Goal: Complete application form

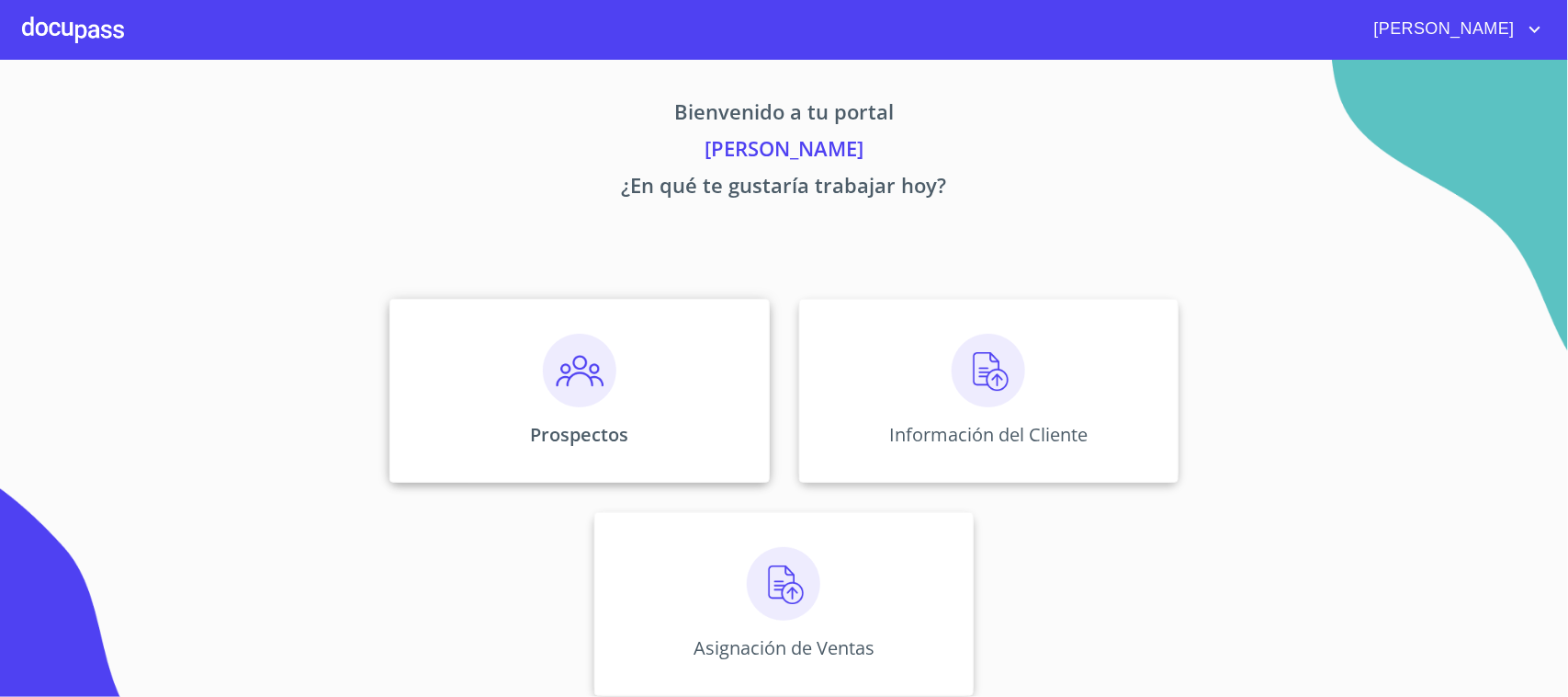
click at [625, 401] on div "Prospectos" at bounding box center [578, 390] width 379 height 183
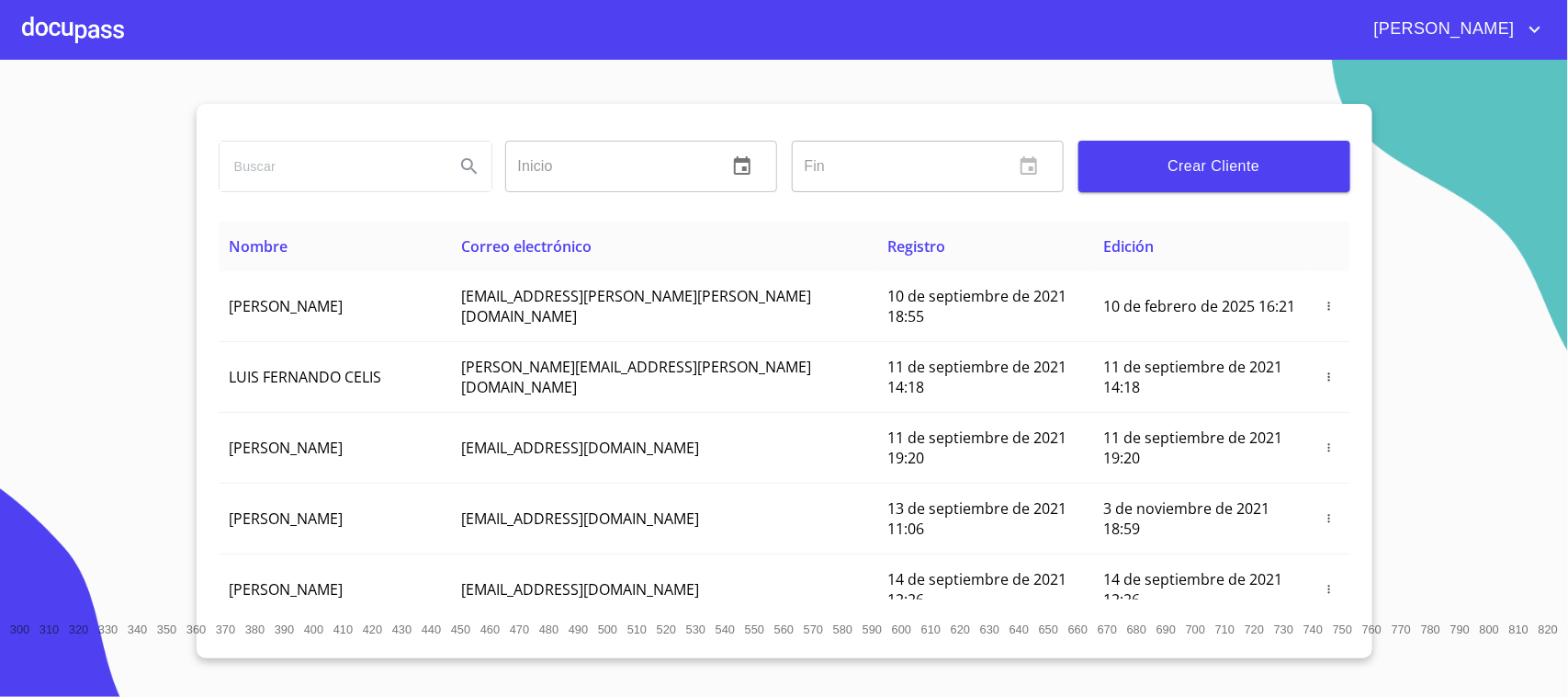
click at [309, 177] on input "search" at bounding box center [329, 166] width 220 height 50
click at [1191, 166] on span "Crear Cliente" at bounding box center [1215, 166] width 243 height 26
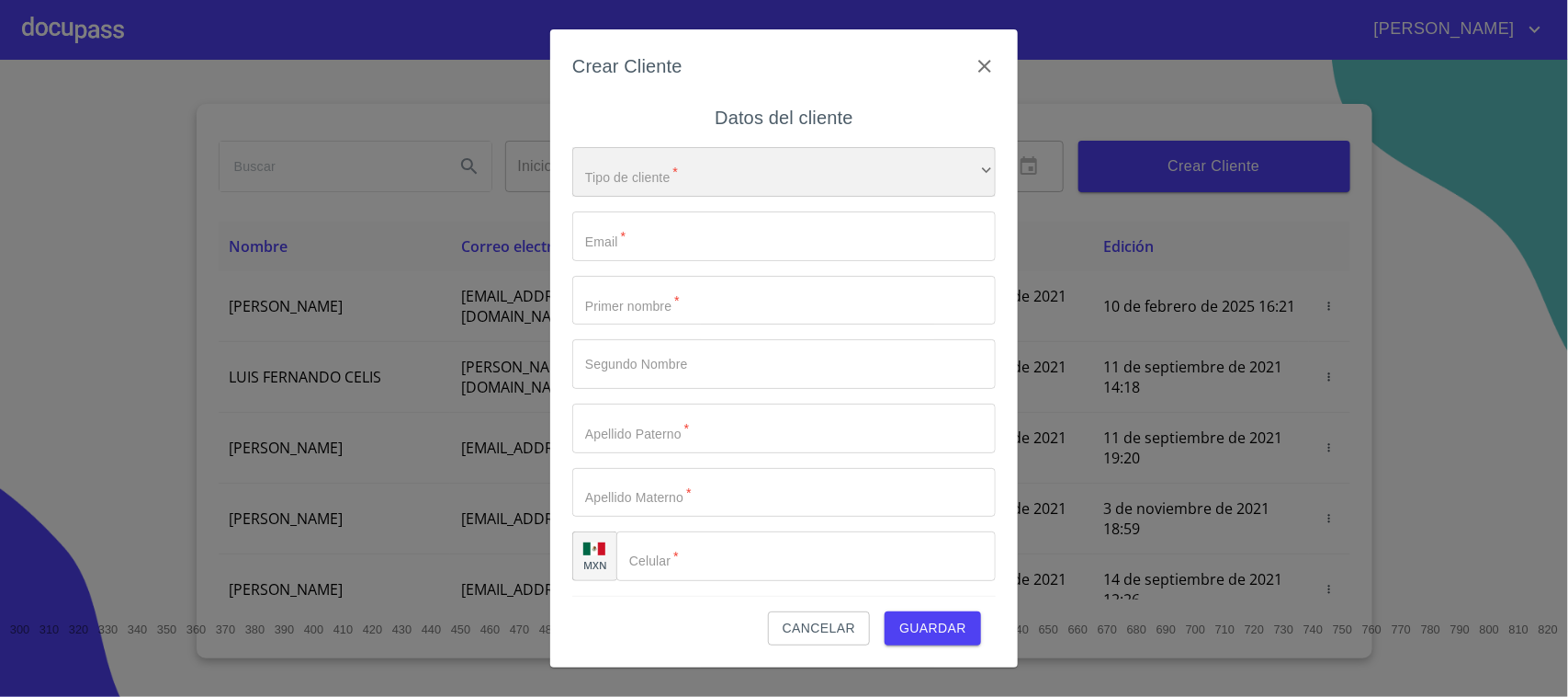
click at [830, 190] on div "​" at bounding box center [784, 171] width 423 height 50
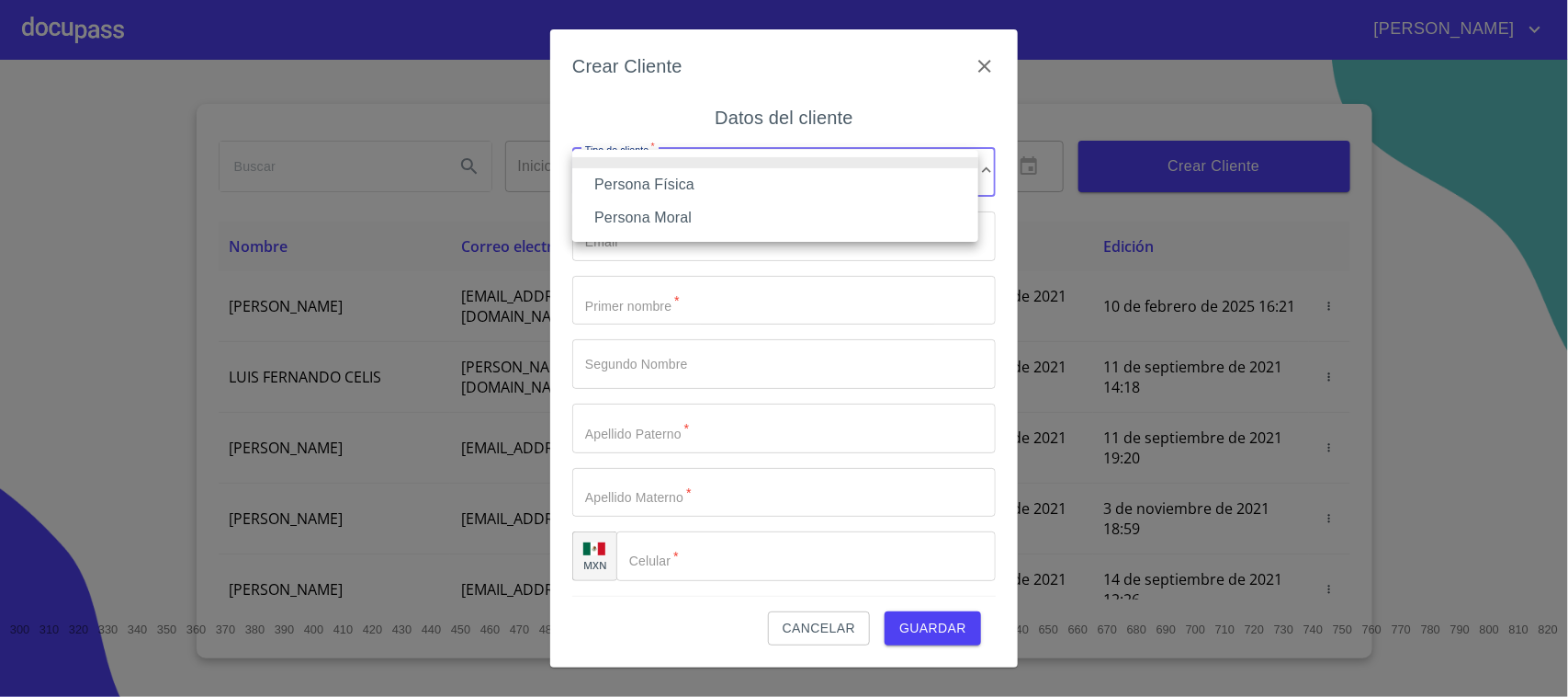
click at [741, 189] on li "Persona Física" at bounding box center [775, 184] width 406 height 33
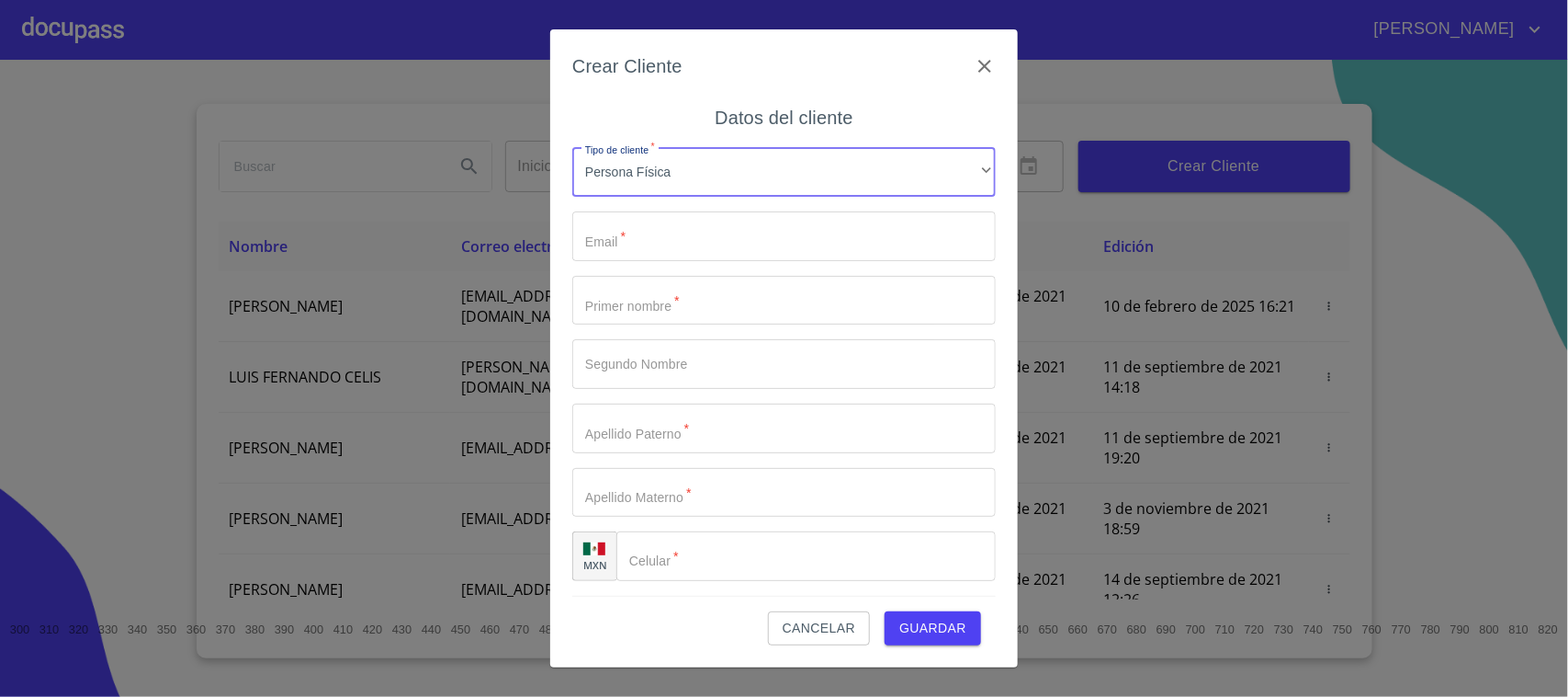
click at [715, 241] on input "Tipo de cliente   *" at bounding box center [784, 236] width 423 height 50
type input "alancordovafriki11@gmail.com"
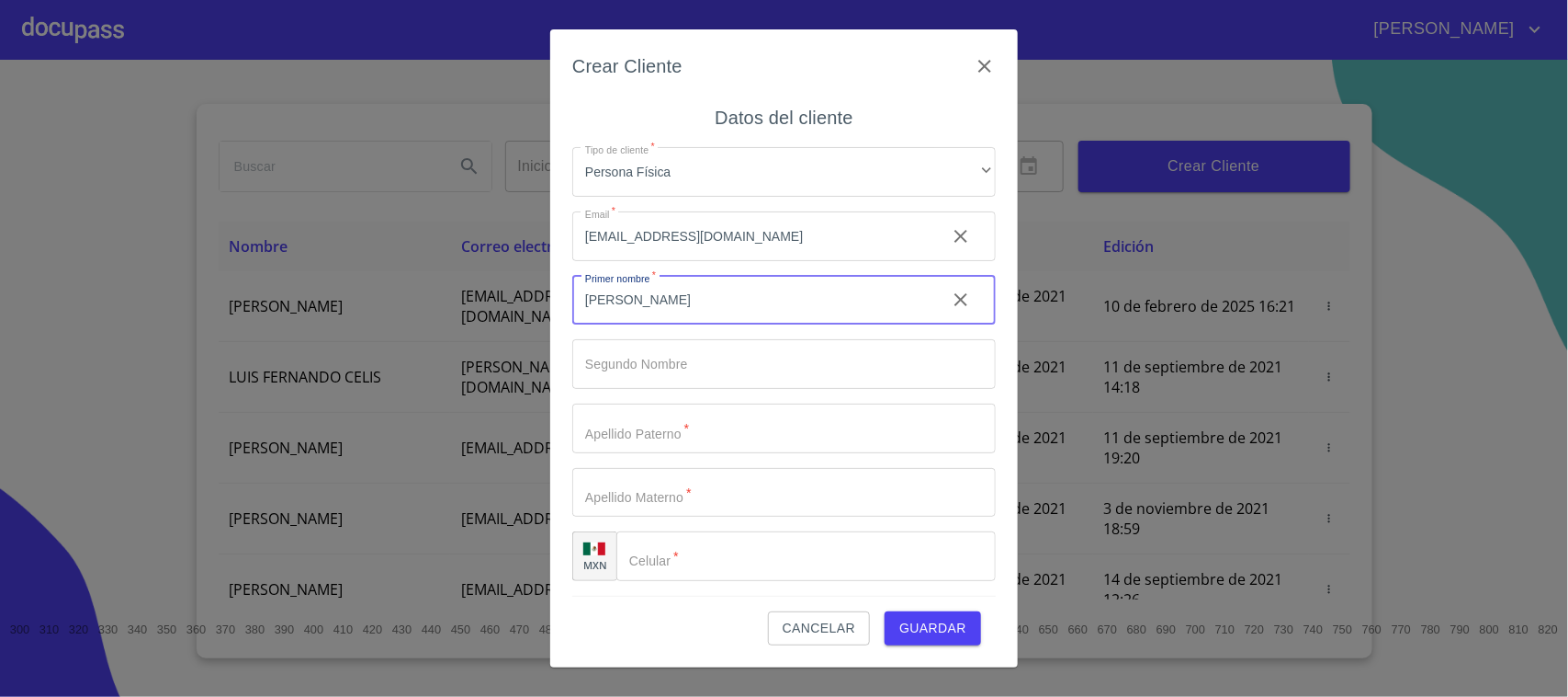
type input "[PERSON_NAME]"
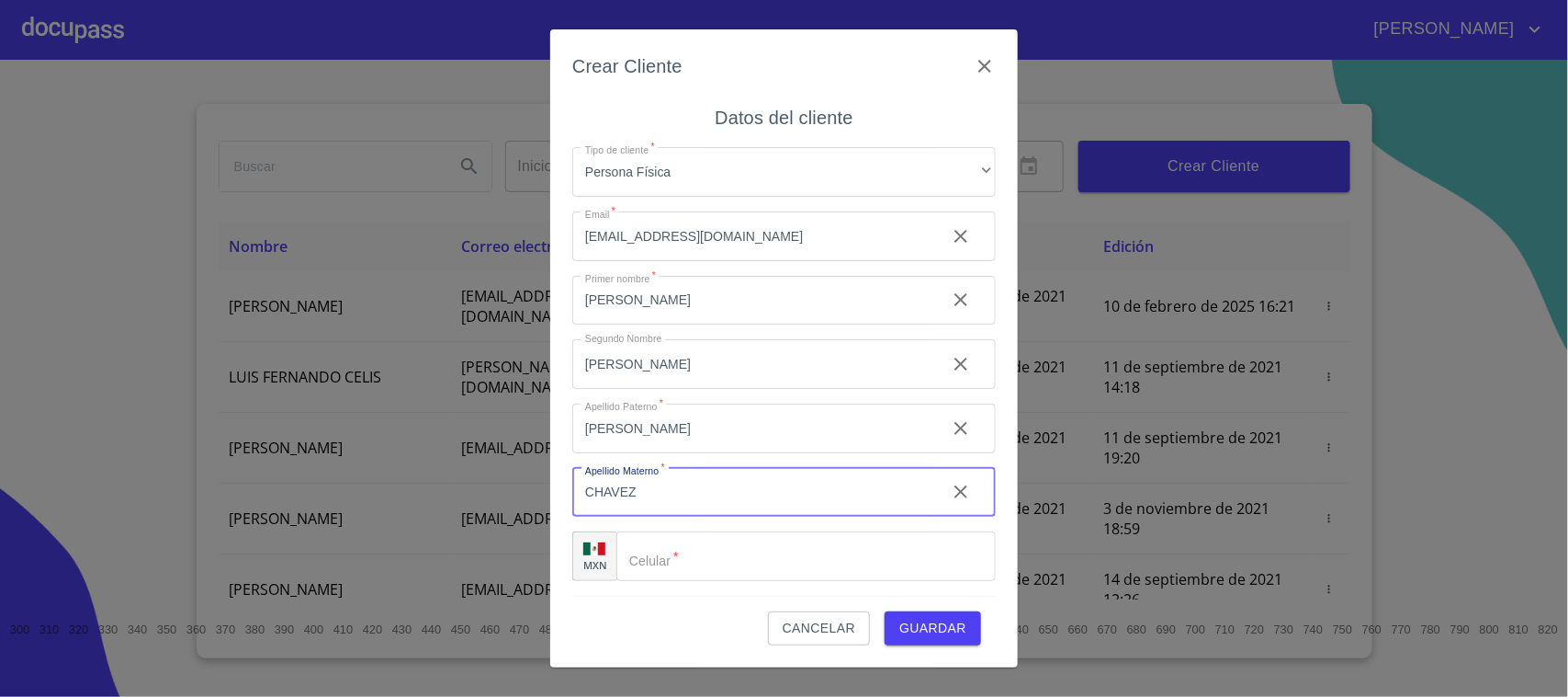
type input "CHAVEZ"
click at [751, 568] on input "Tipo de cliente   *" at bounding box center [805, 555] width 379 height 50
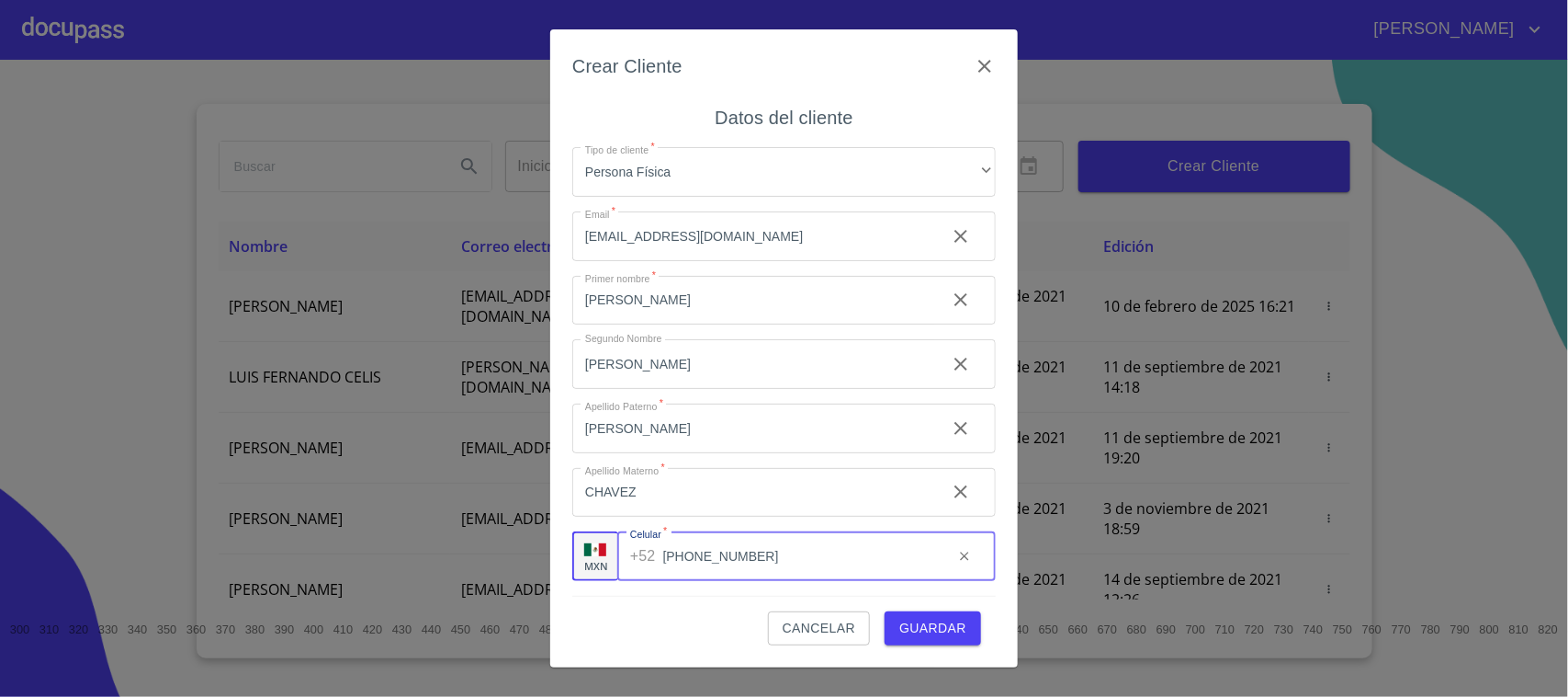
type input "[PHONE_NUMBER]"
click at [952, 630] on span "Guardar" at bounding box center [932, 628] width 67 height 23
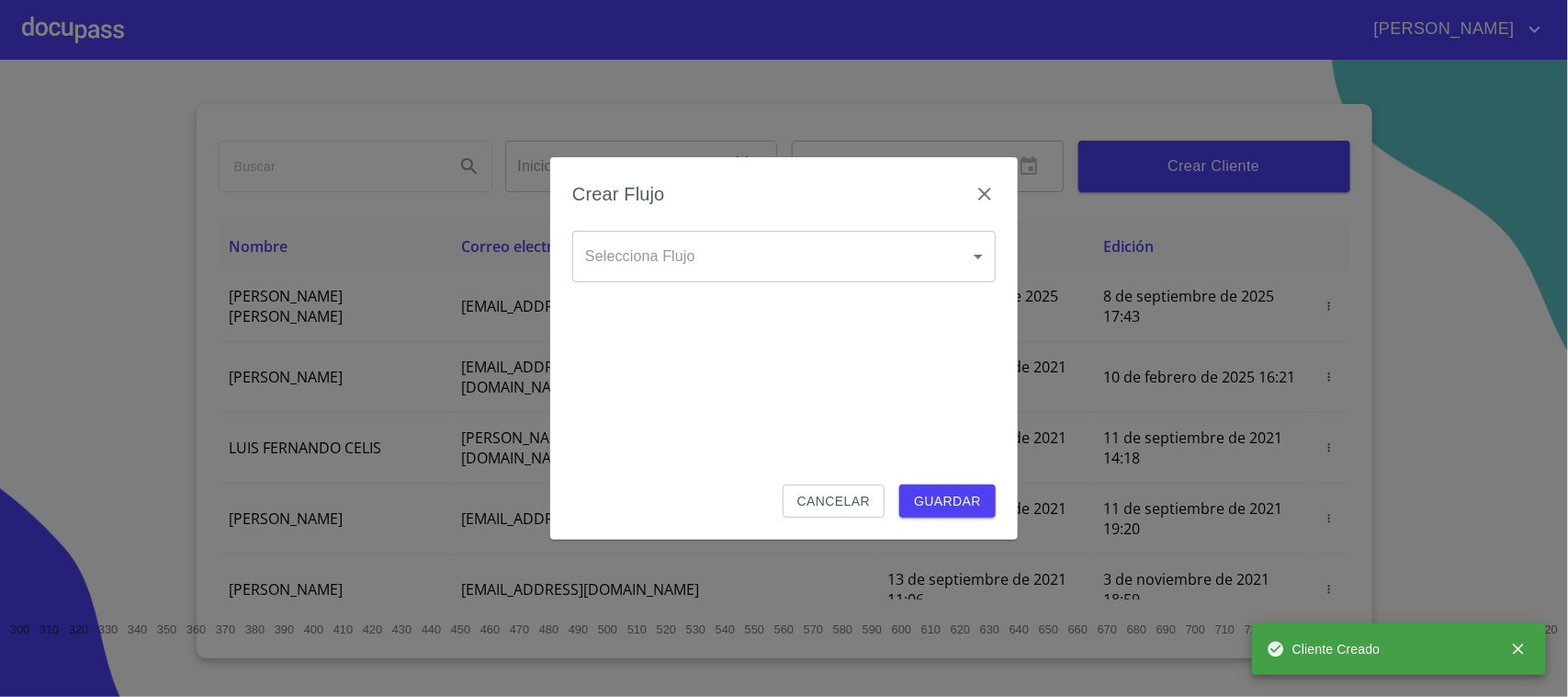
click at [648, 267] on body "Valente Inicio ​ Fin ​ Crear Cliente Nombre Correo electrónico Registro Edición…" at bounding box center [784, 348] width 1568 height 697
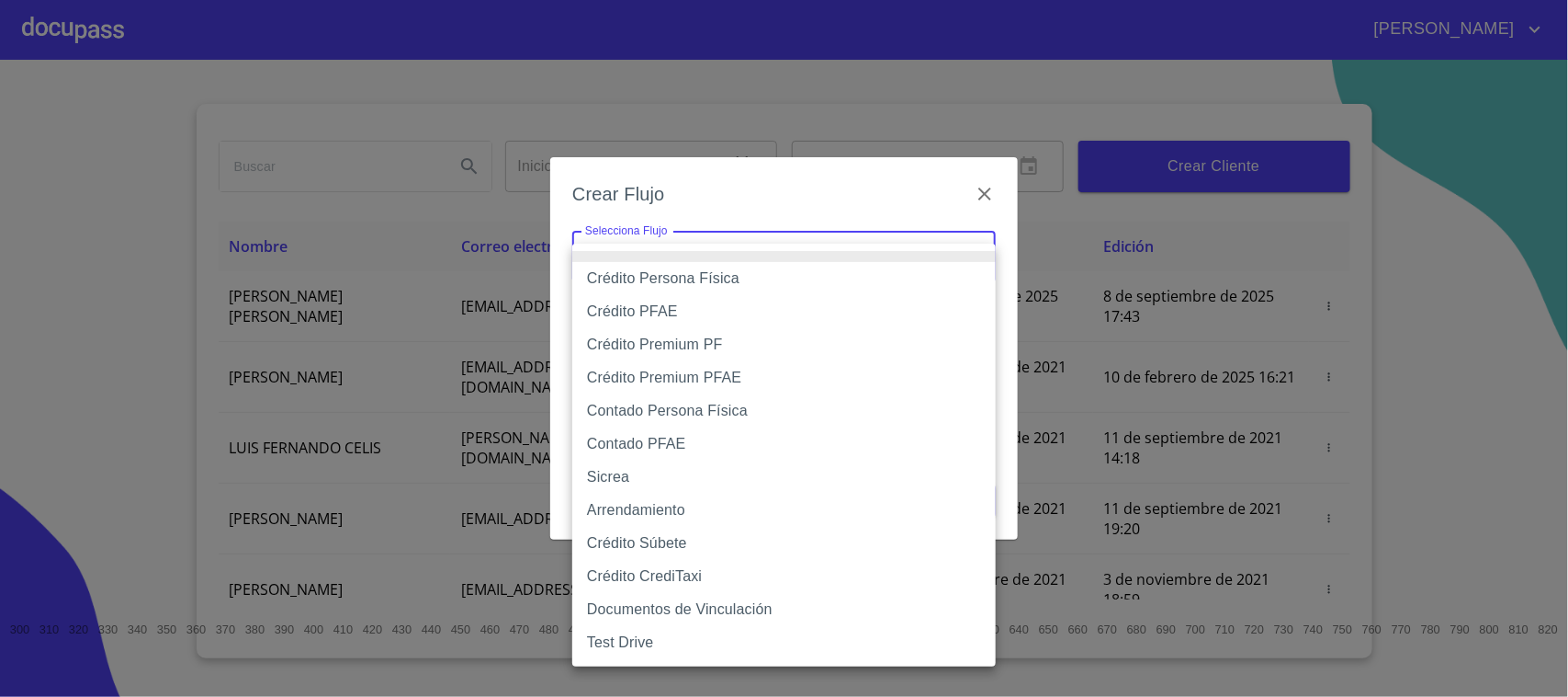
click at [685, 414] on li "Contado Persona Física" at bounding box center [784, 411] width 423 height 33
type input "60bf975b0d9865ccc2471536"
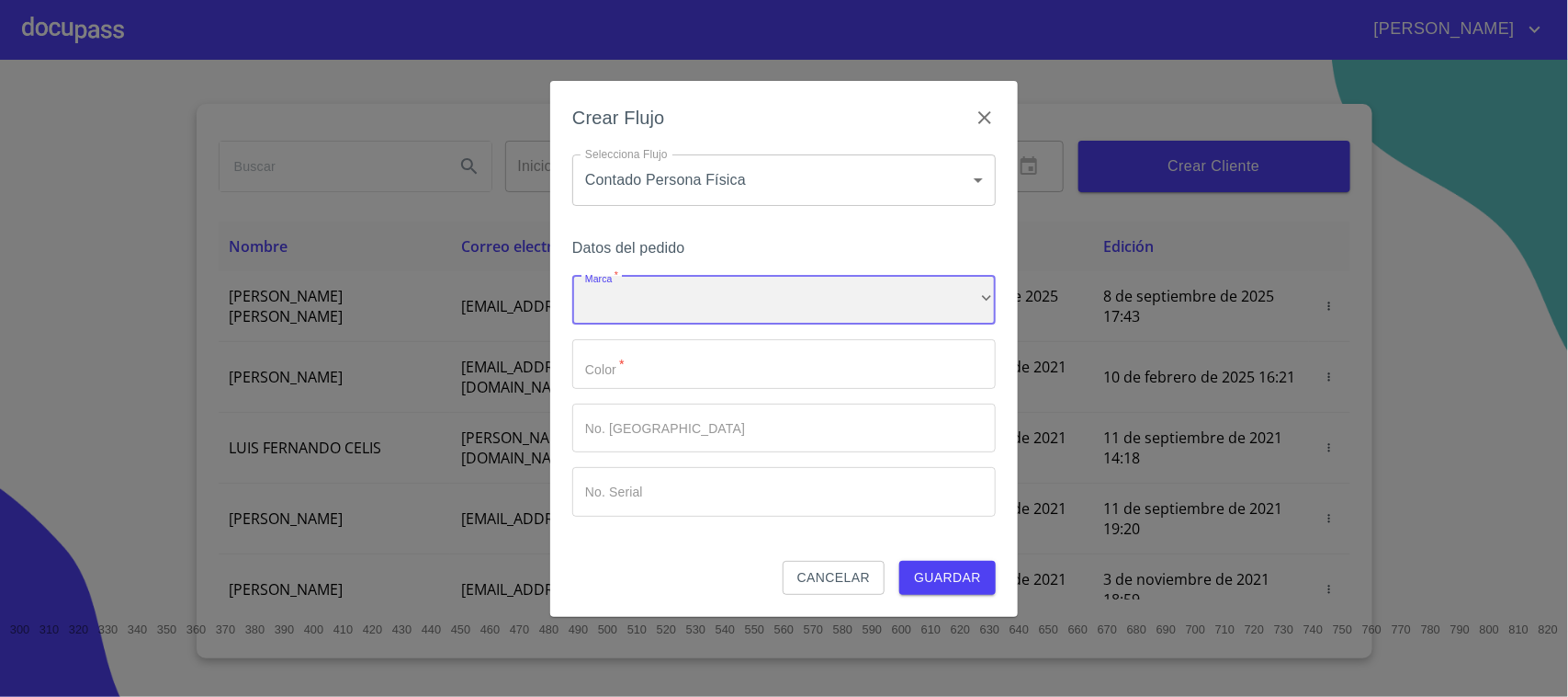
click at [744, 313] on div "​" at bounding box center [784, 300] width 423 height 50
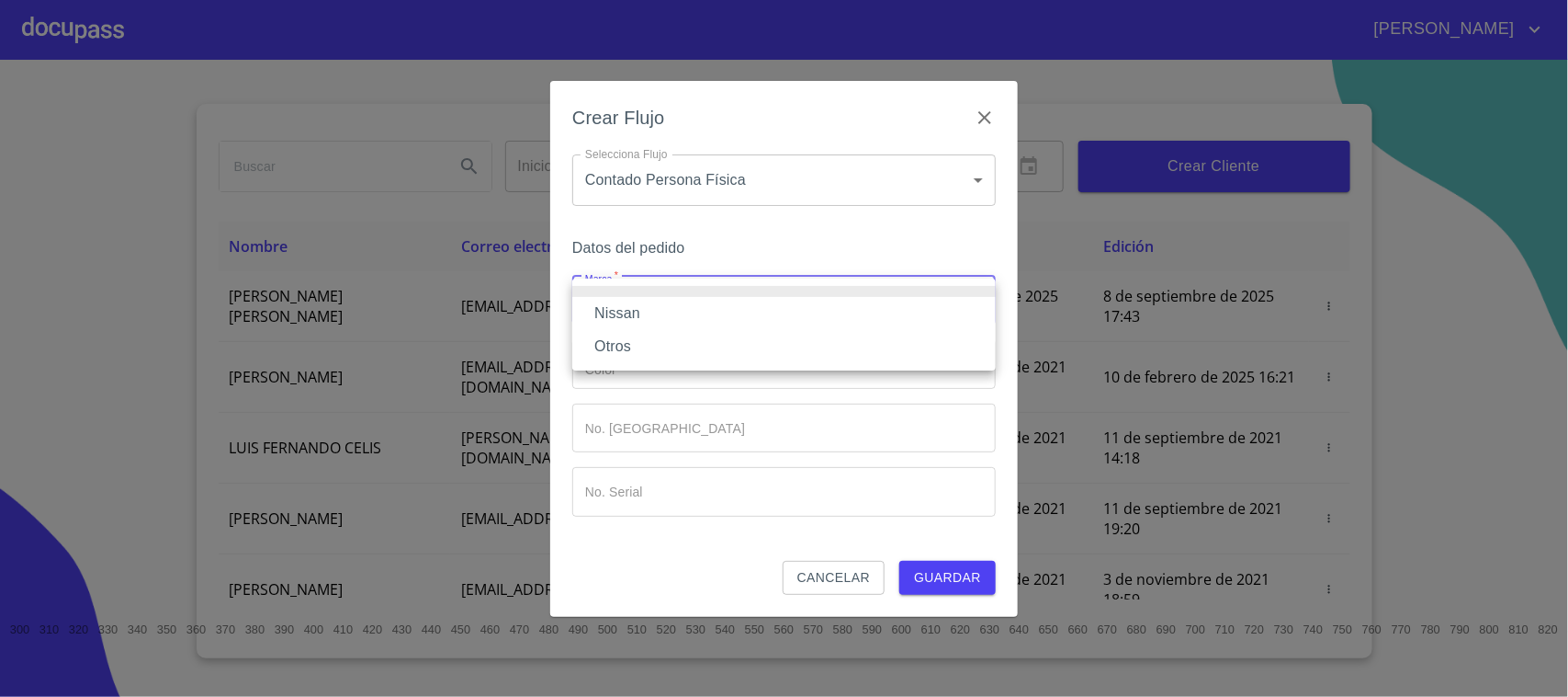
click at [681, 345] on li "Otros" at bounding box center [784, 347] width 423 height 33
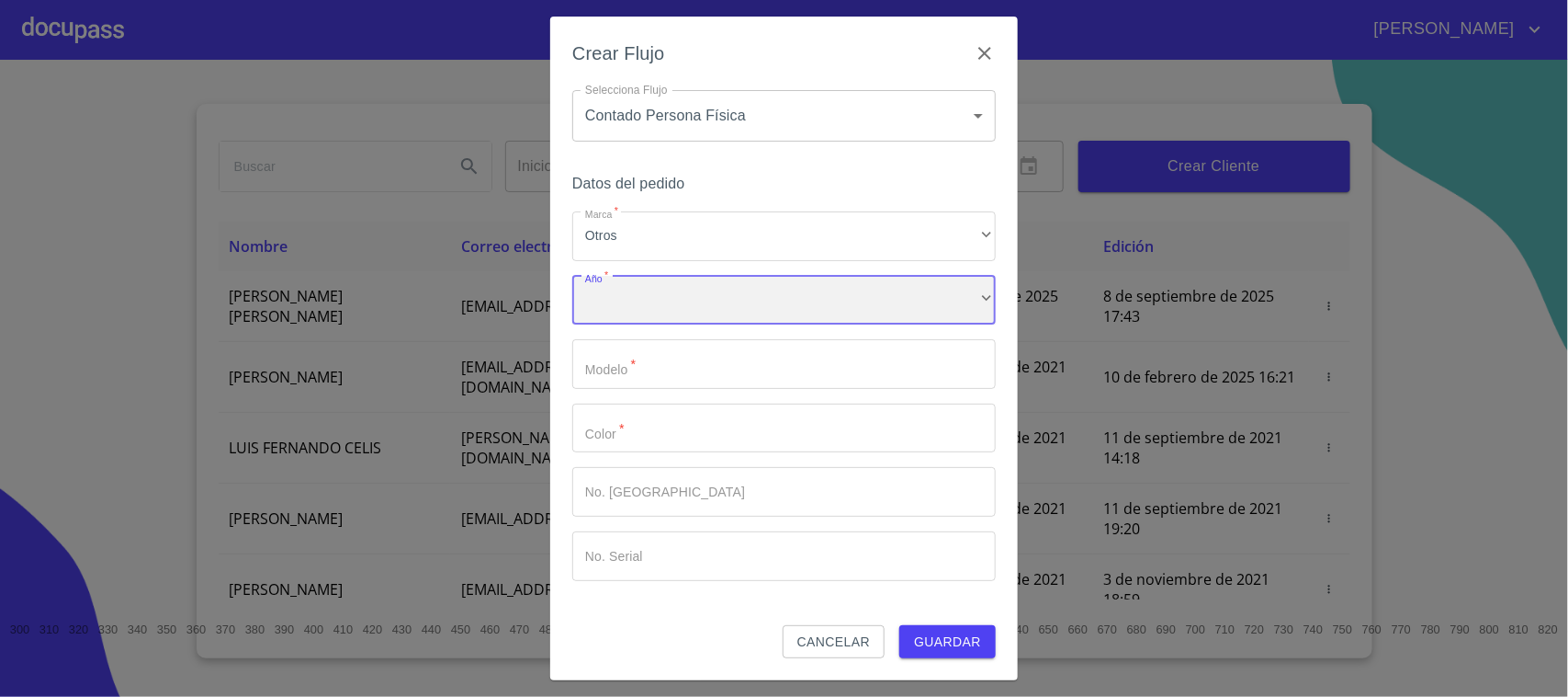
click at [653, 313] on div "​" at bounding box center [784, 300] width 423 height 50
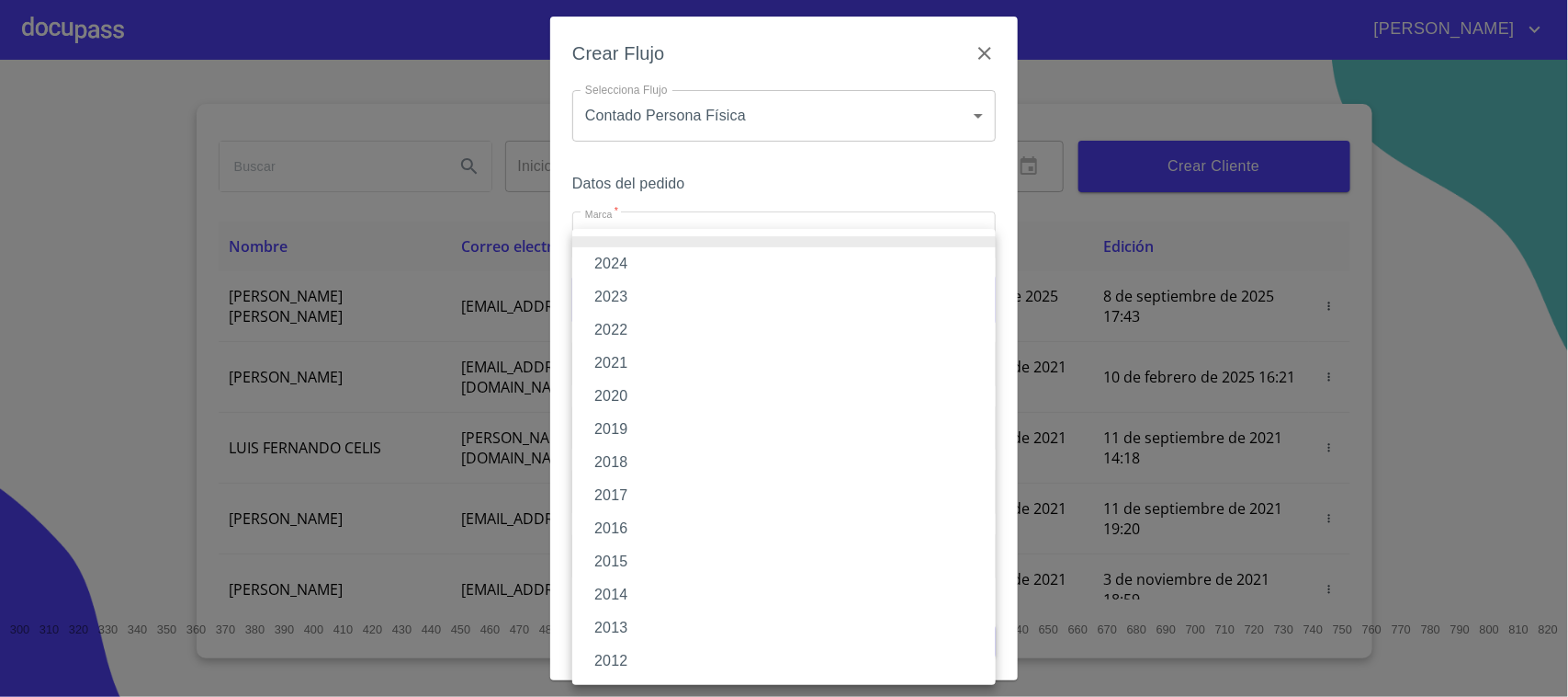
click at [646, 323] on li "2022" at bounding box center [784, 330] width 423 height 33
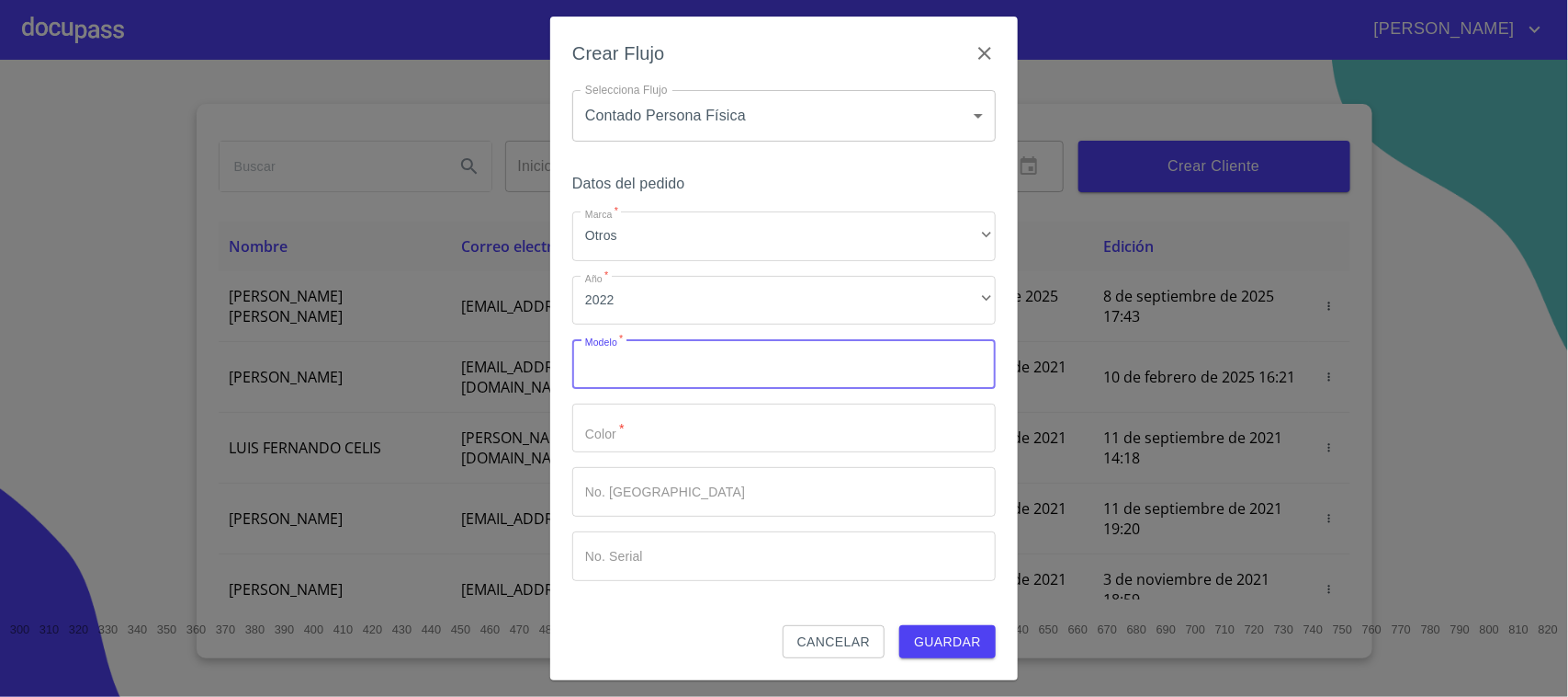
click at [644, 361] on input "Marca   *" at bounding box center [784, 363] width 423 height 50
type input "FORTE"
type input "GRIS"
type input "149126"
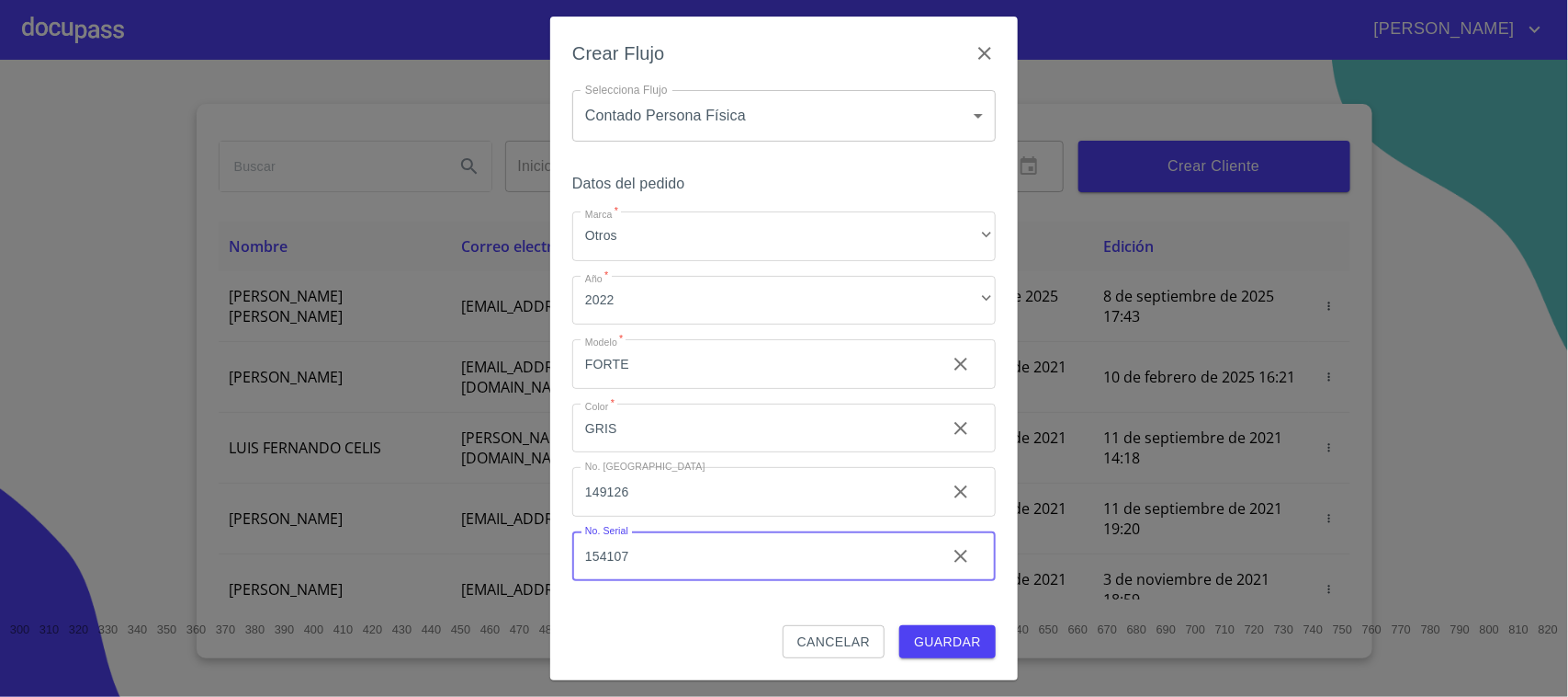
type input "154107"
click at [963, 634] on span "Guardar" at bounding box center [947, 642] width 67 height 23
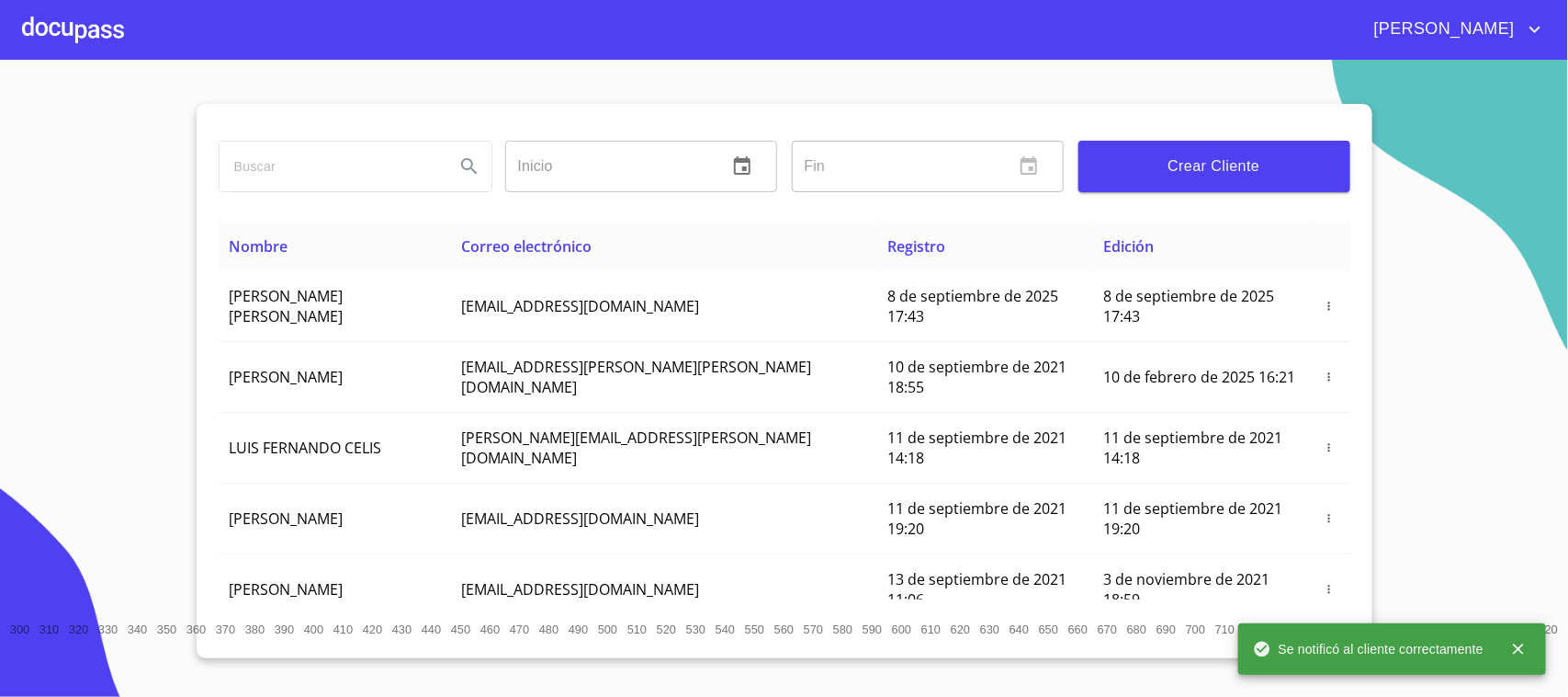
click at [102, 16] on div at bounding box center [73, 29] width 102 height 59
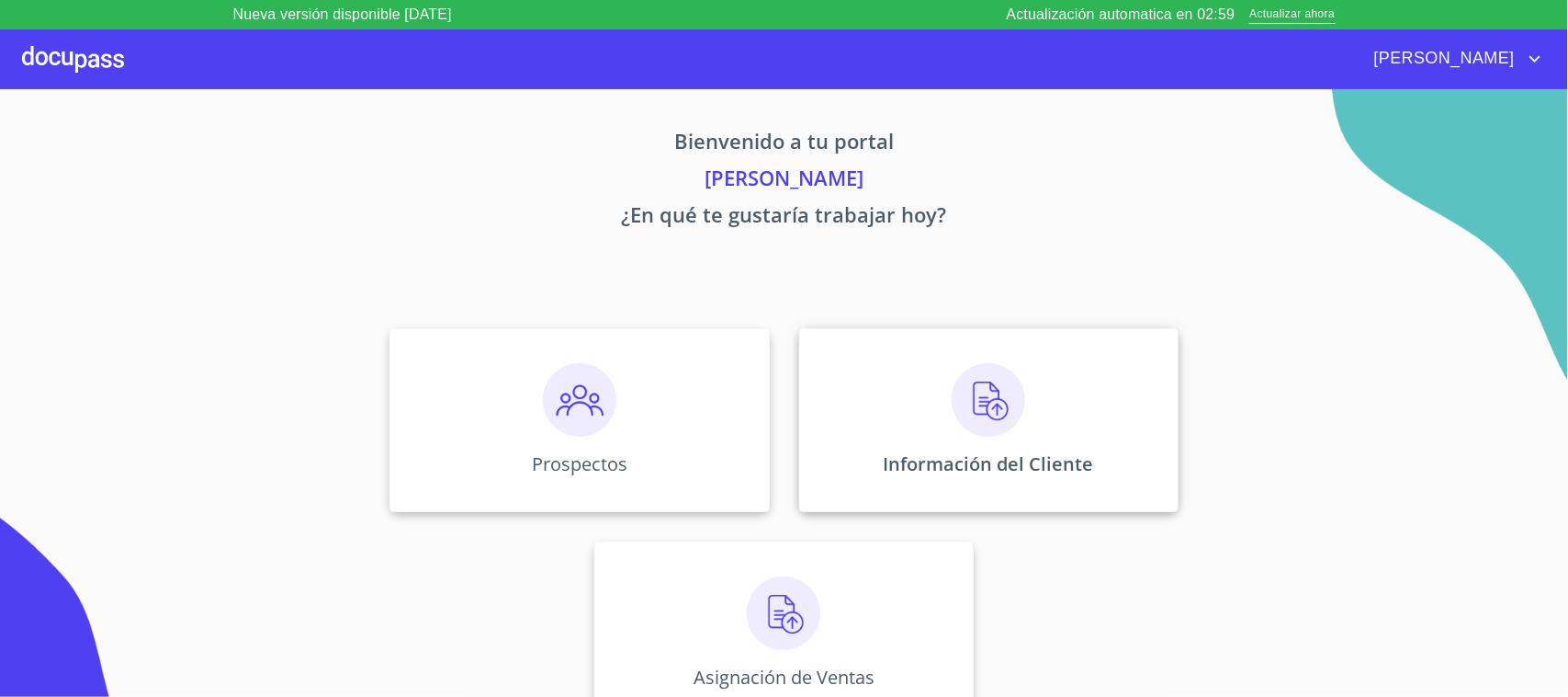
click at [992, 378] on img at bounding box center [989, 400] width 74 height 74
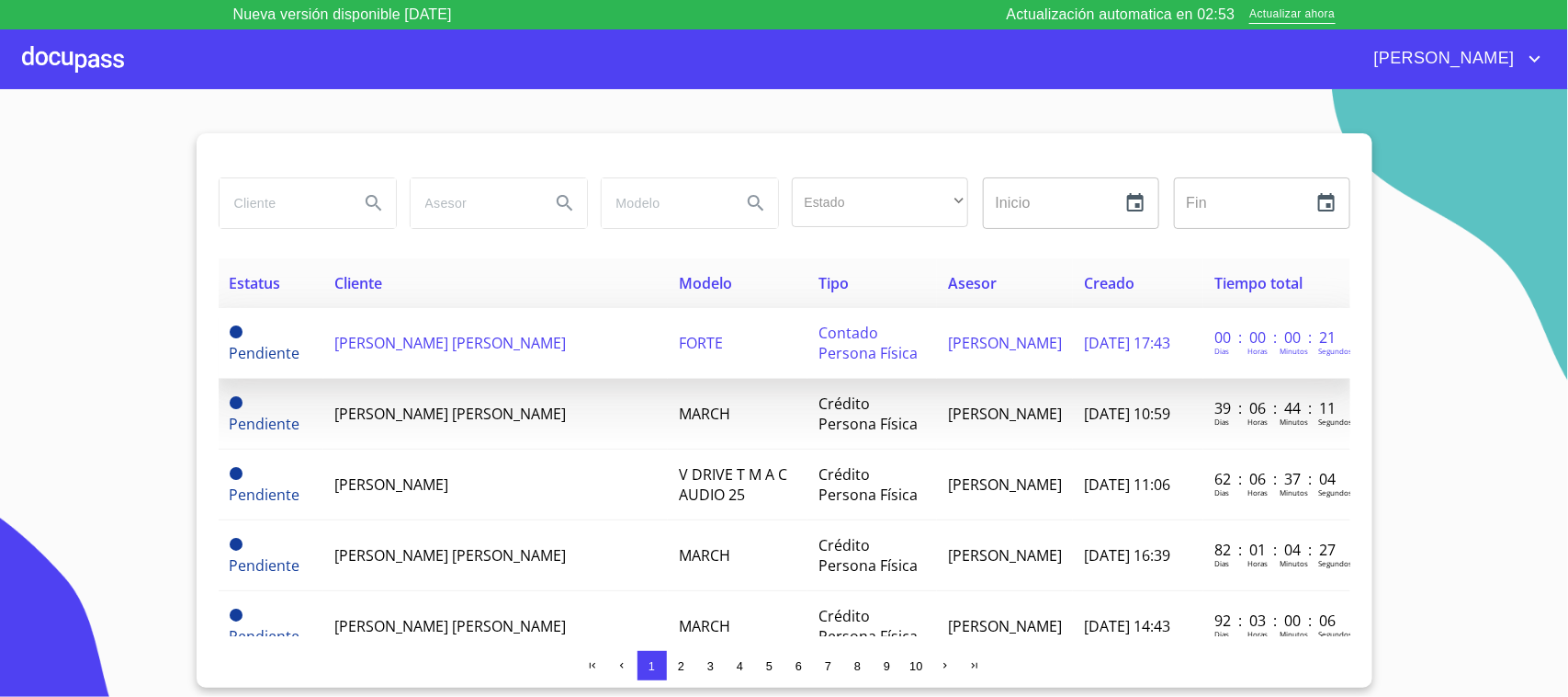
click at [568, 365] on td "[PERSON_NAME] [PERSON_NAME]" at bounding box center [495, 343] width 344 height 71
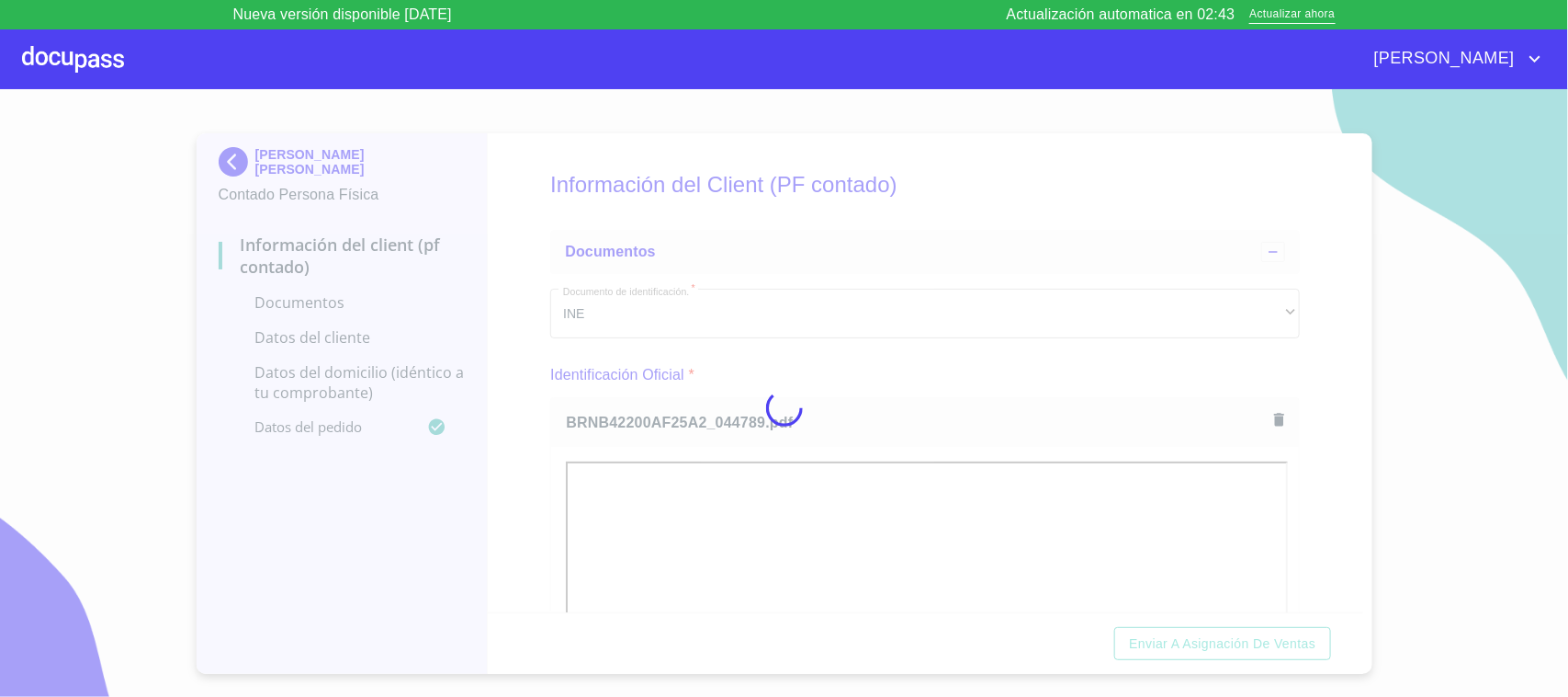
drag, startPoint x: 1413, startPoint y: 0, endPoint x: 1001, endPoint y: 360, distance: 547.1
click at [999, 360] on div at bounding box center [784, 408] width 1568 height 637
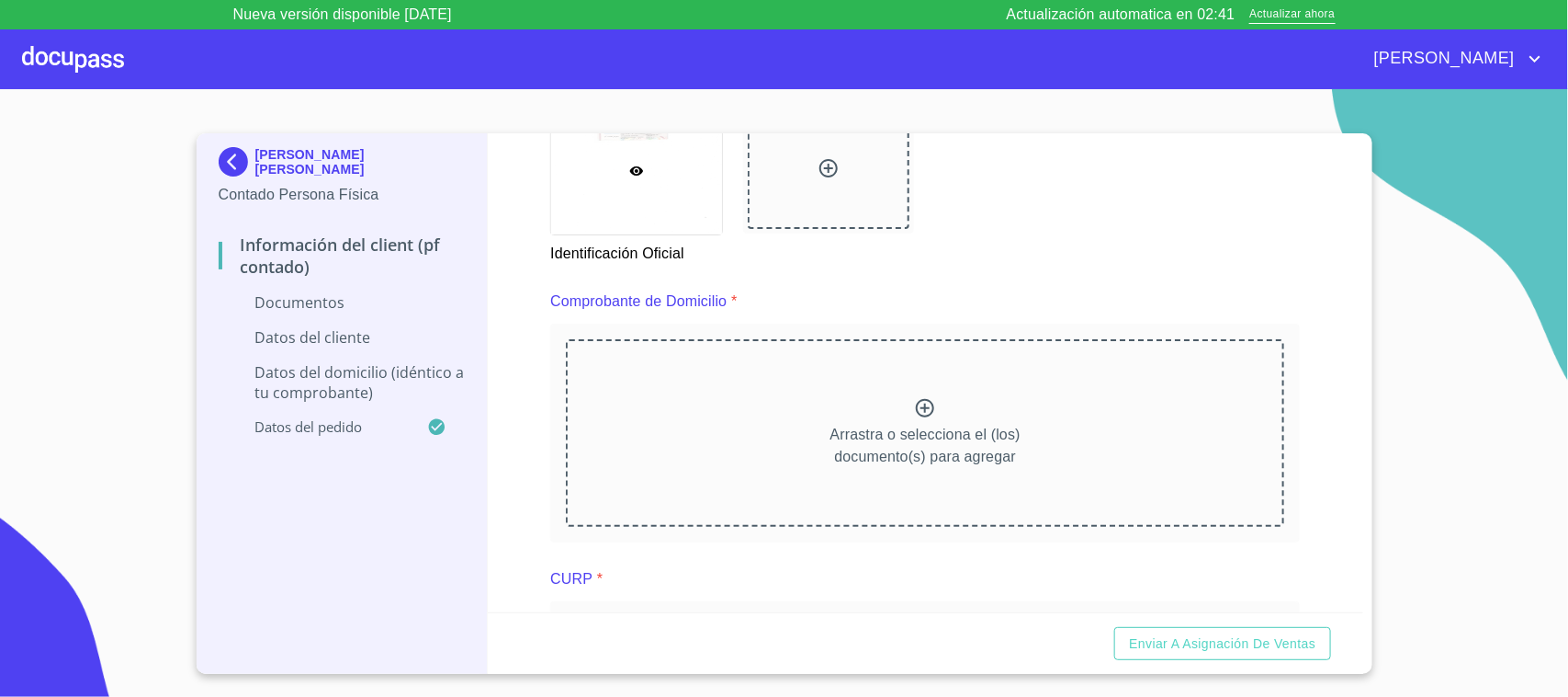
scroll to position [958, 0]
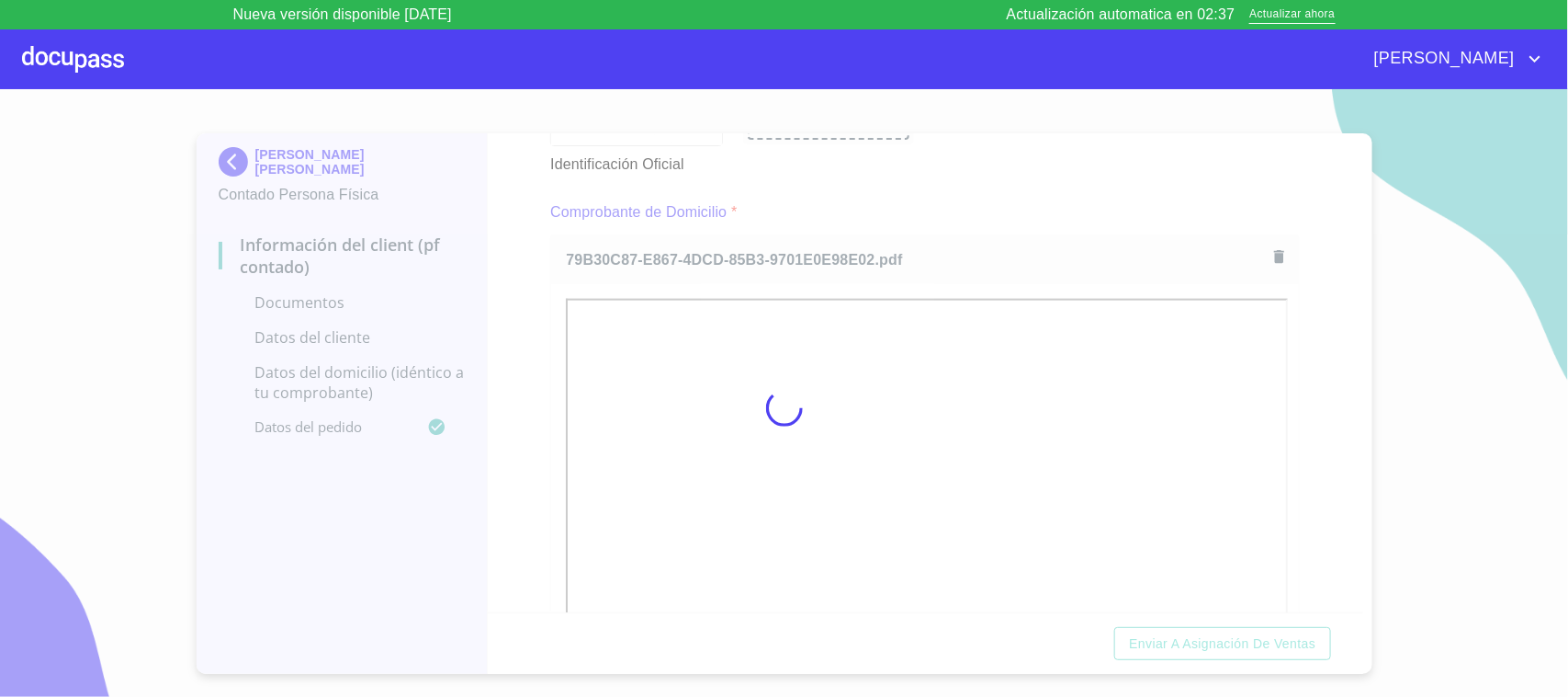
click at [944, 183] on div at bounding box center [784, 408] width 1568 height 637
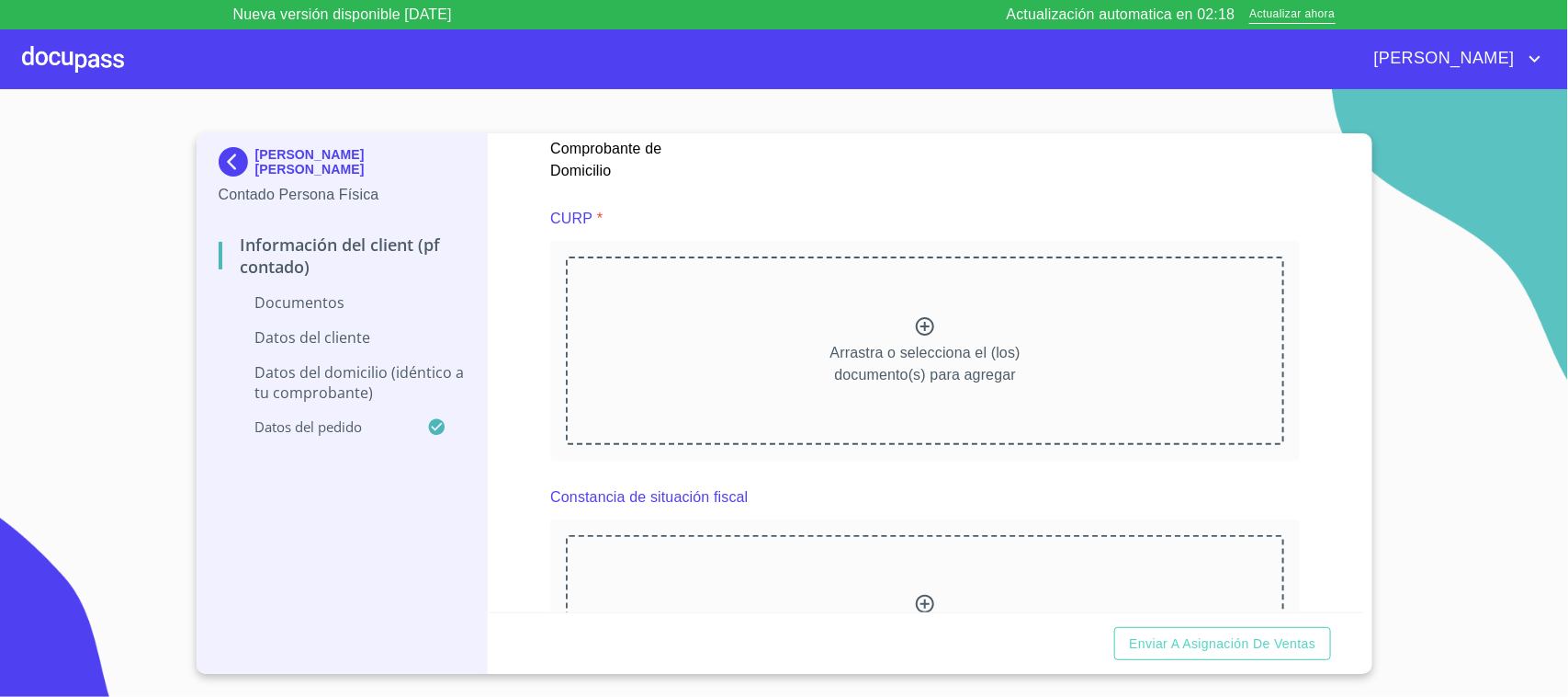
scroll to position [1802, 0]
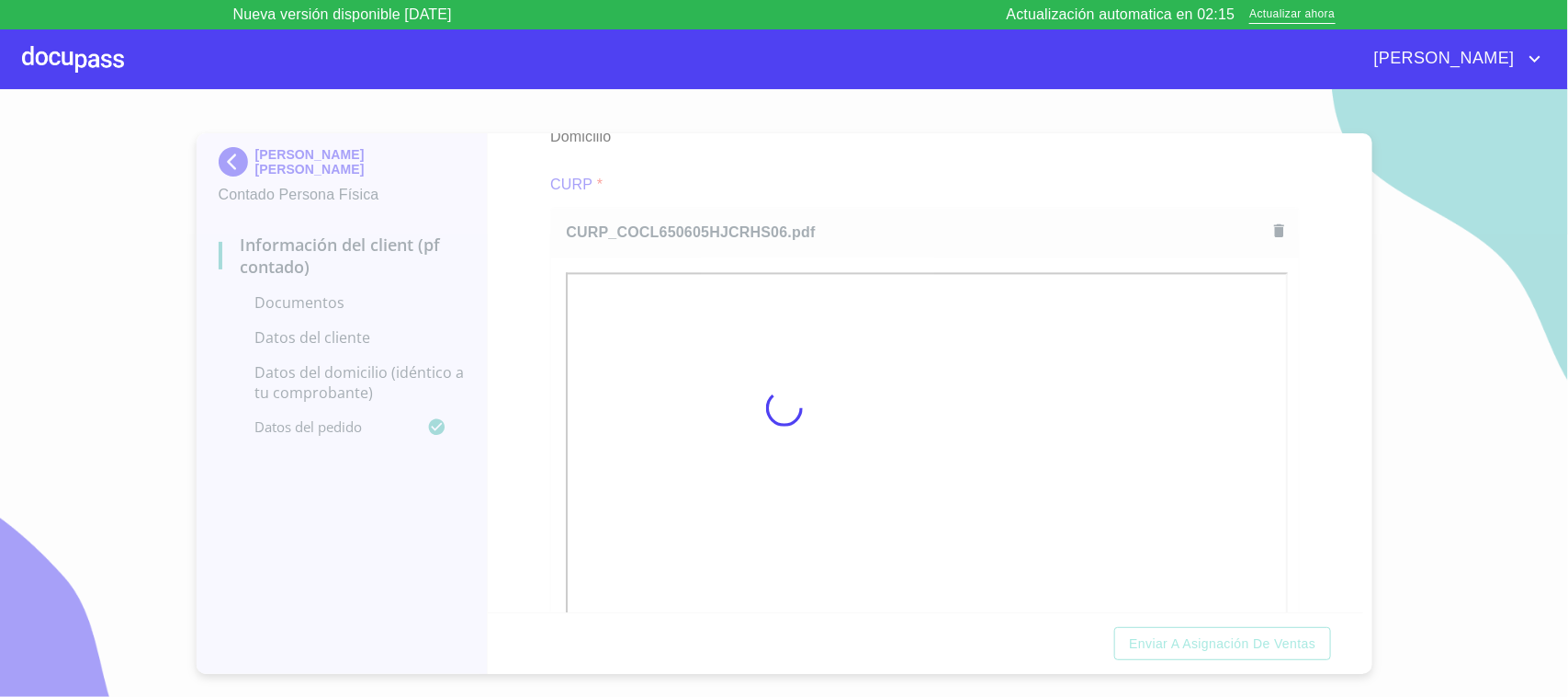
click at [910, 120] on div at bounding box center [784, 408] width 1568 height 637
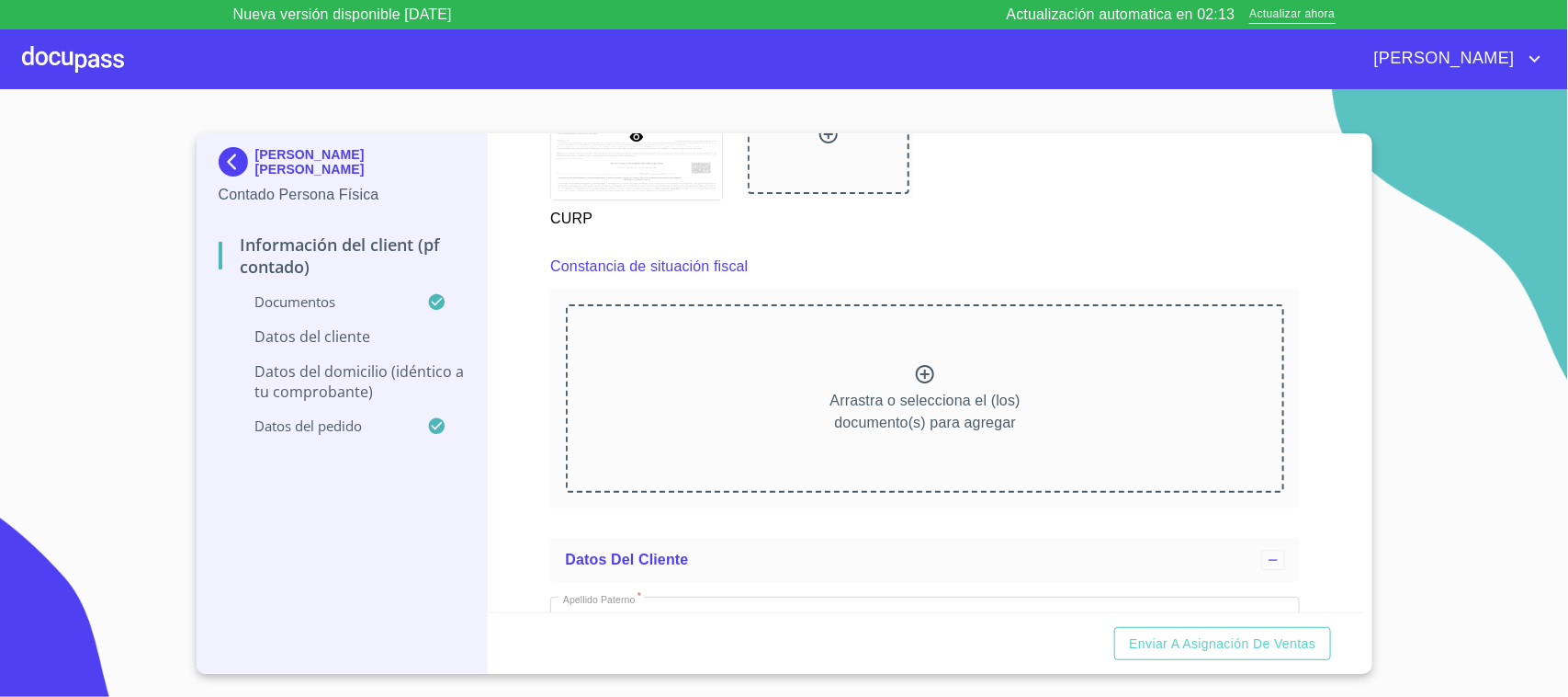
scroll to position [2539, 0]
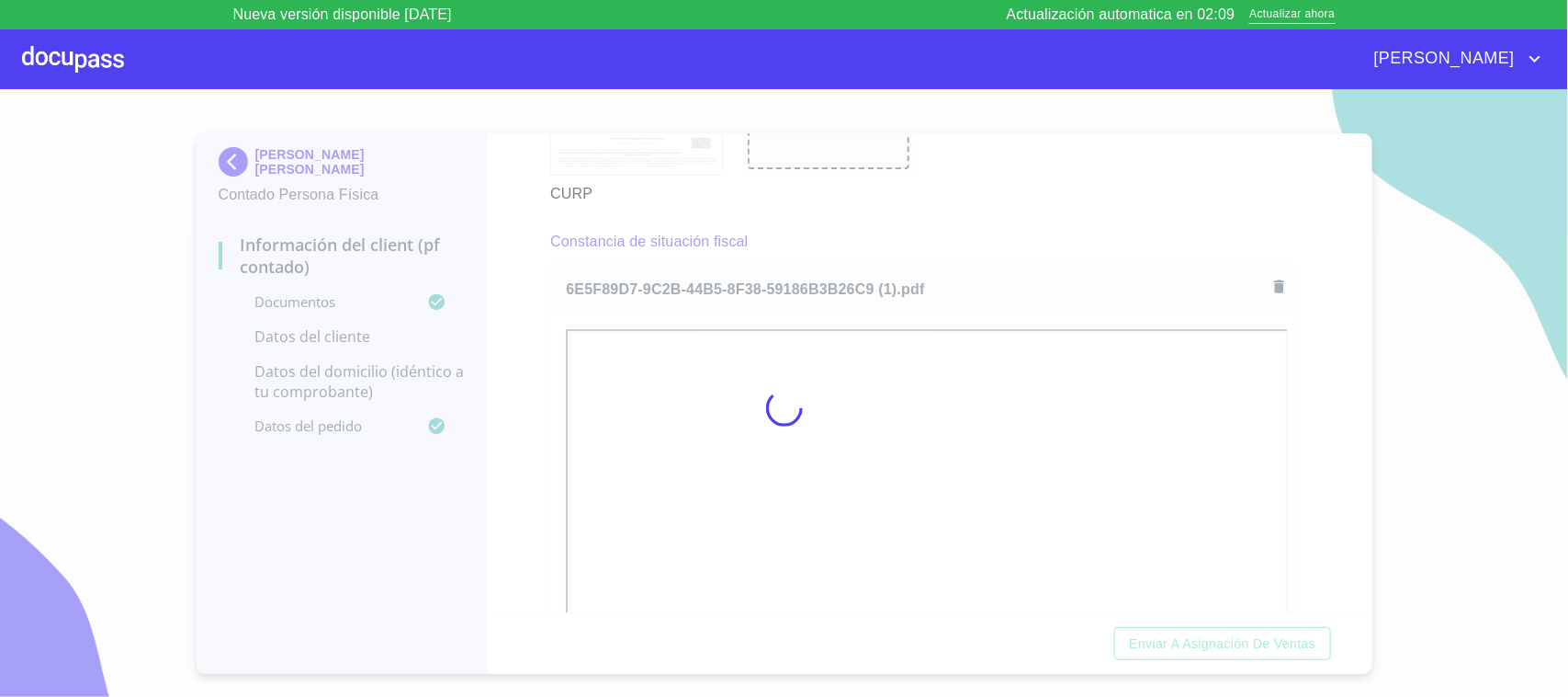
click at [974, 233] on div at bounding box center [784, 408] width 1568 height 637
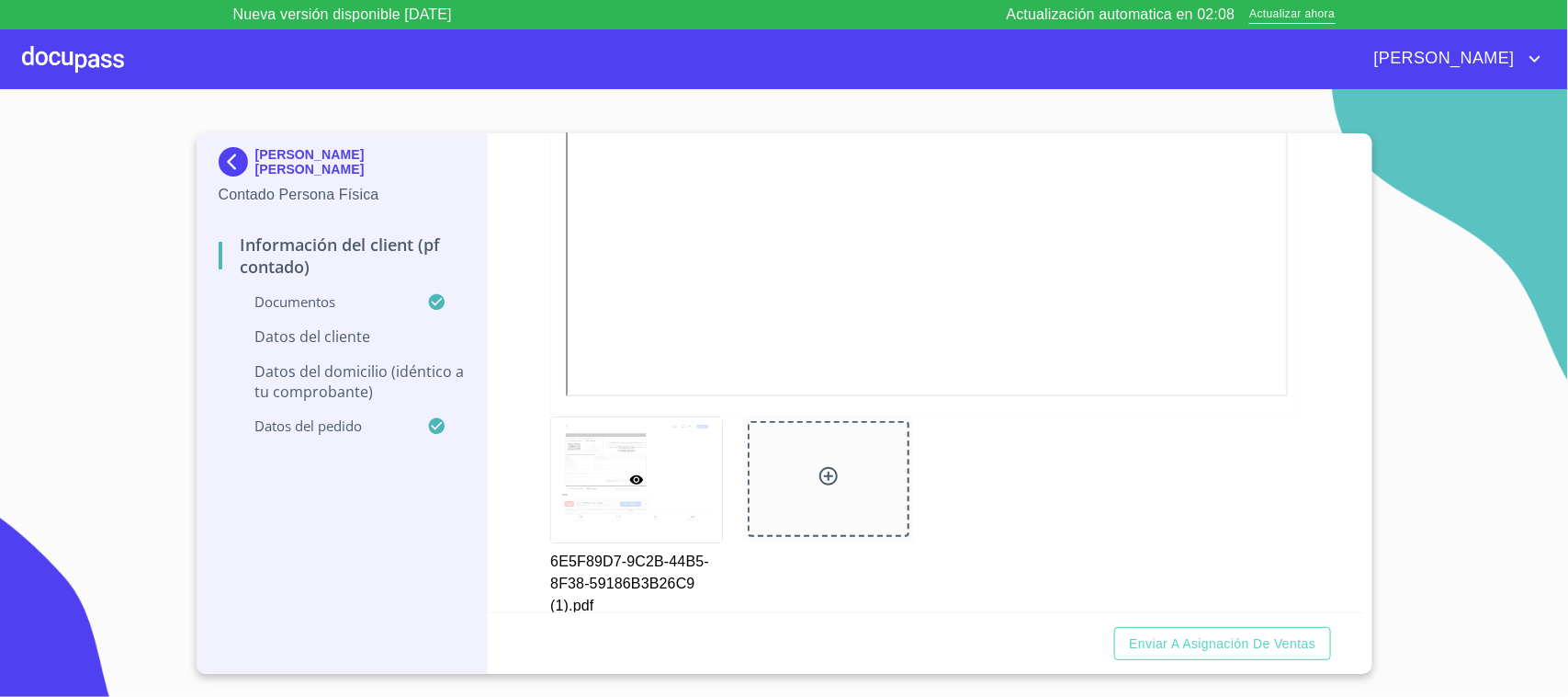
scroll to position [3052, 0]
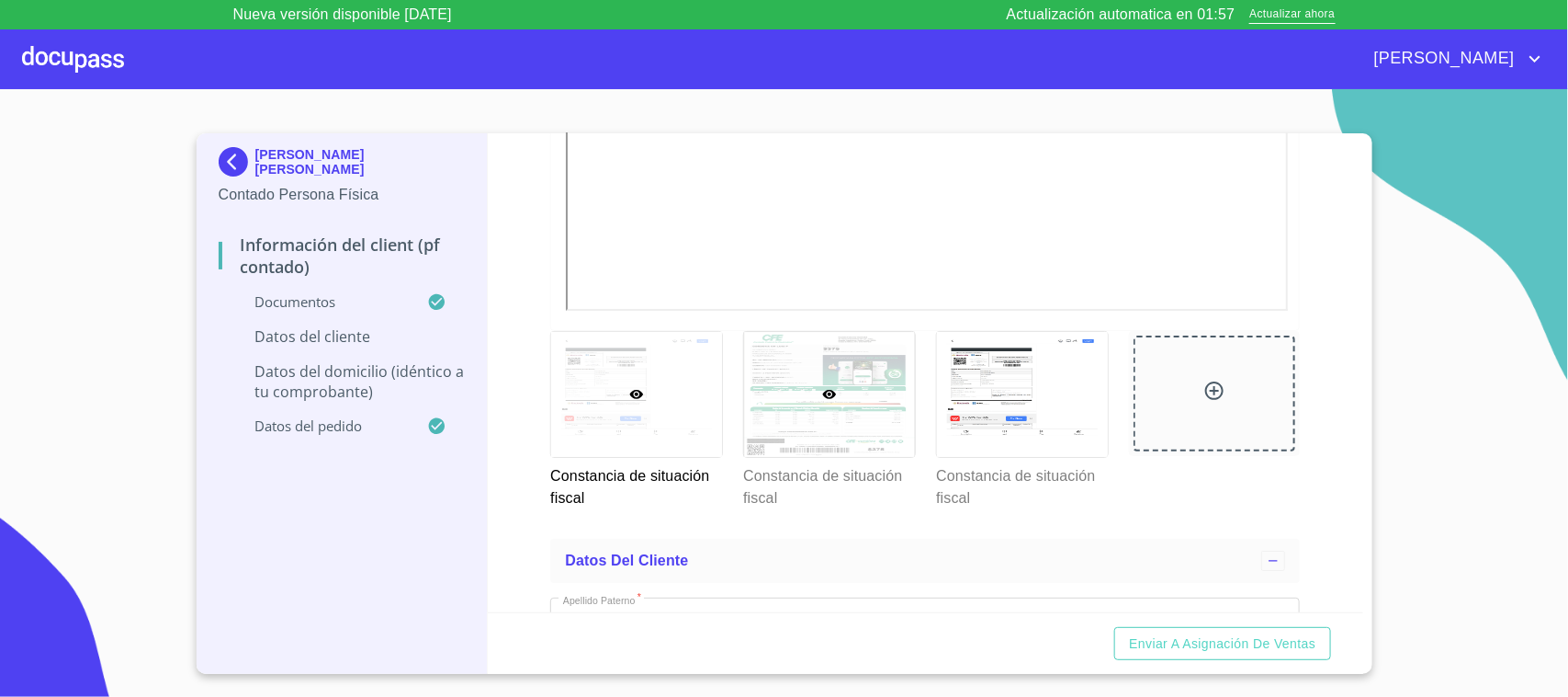
click at [829, 415] on div at bounding box center [830, 395] width 171 height 126
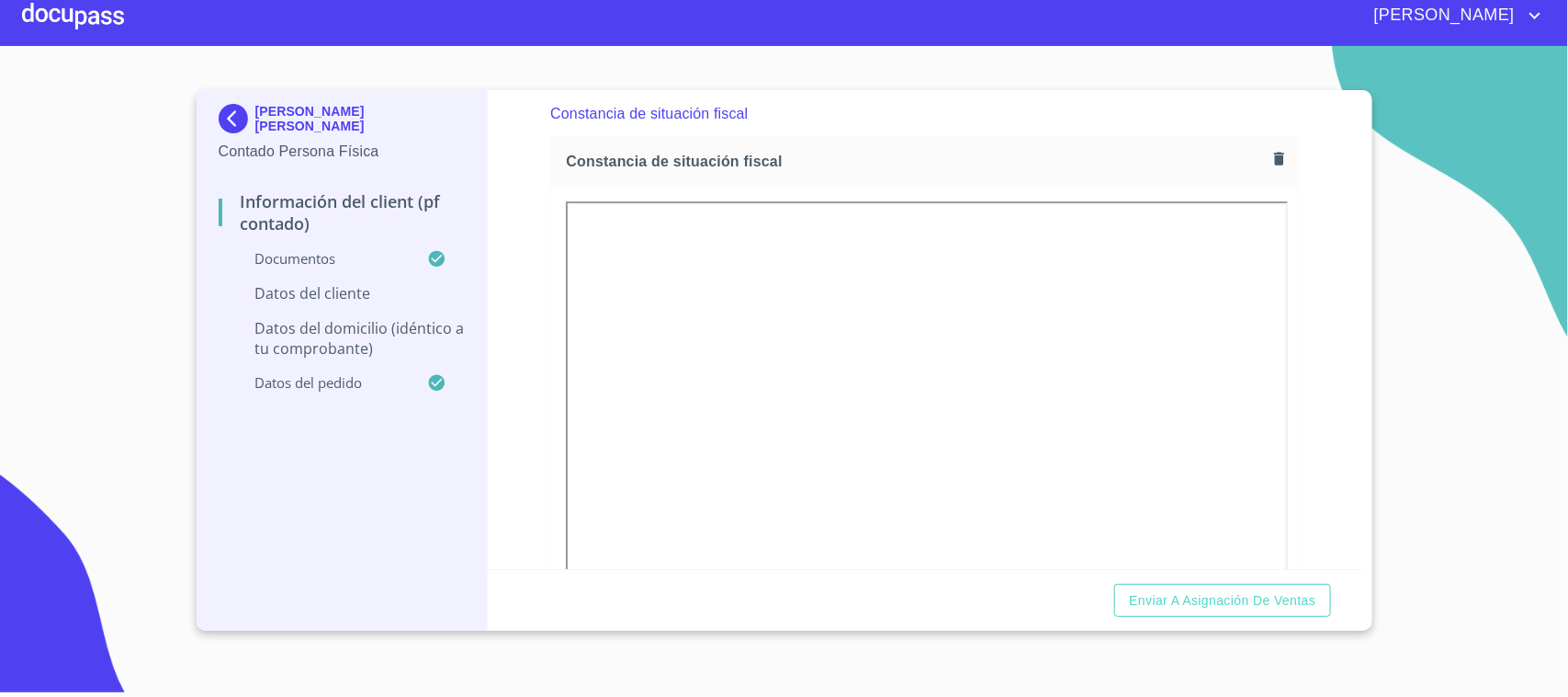
click at [1270, 149] on icon "button" at bounding box center [1279, 158] width 17 height 17
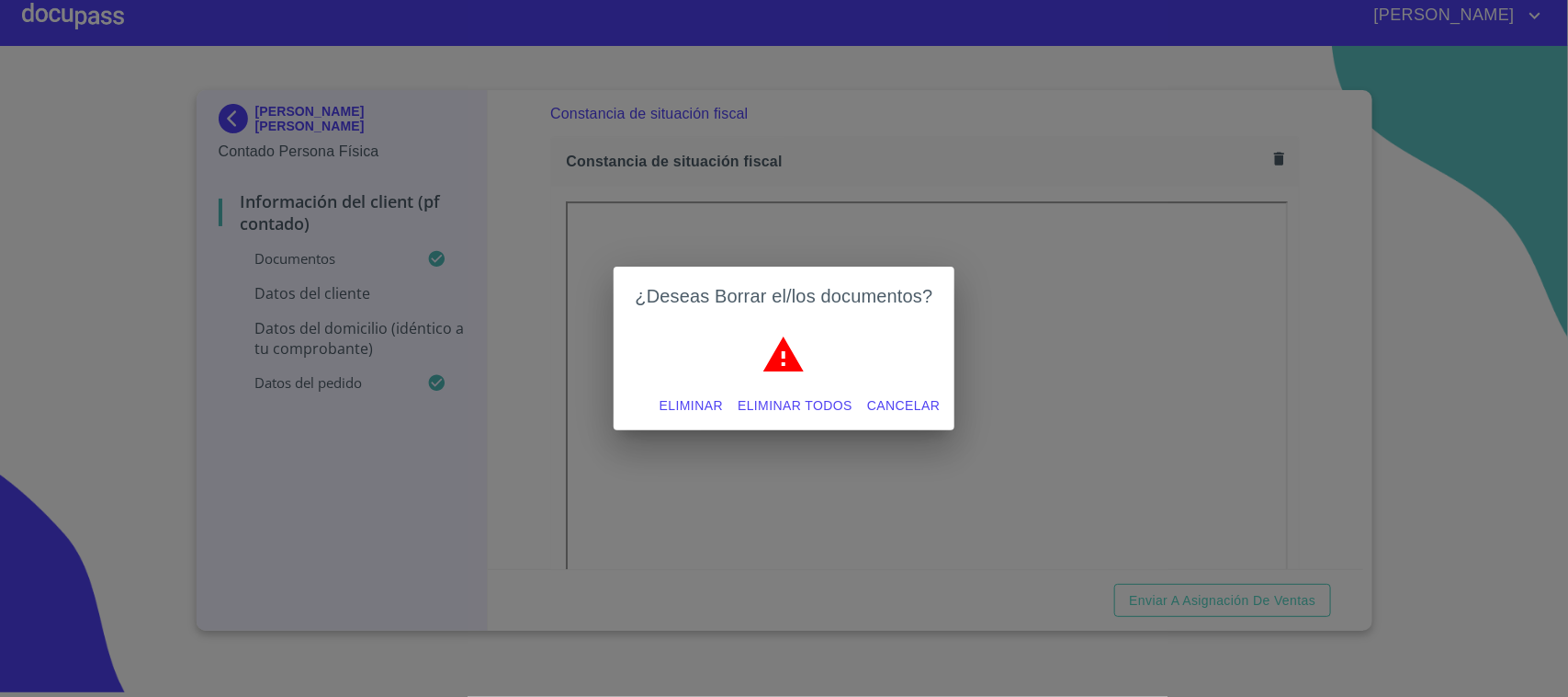
click at [825, 406] on span "Eliminar todos" at bounding box center [795, 406] width 114 height 23
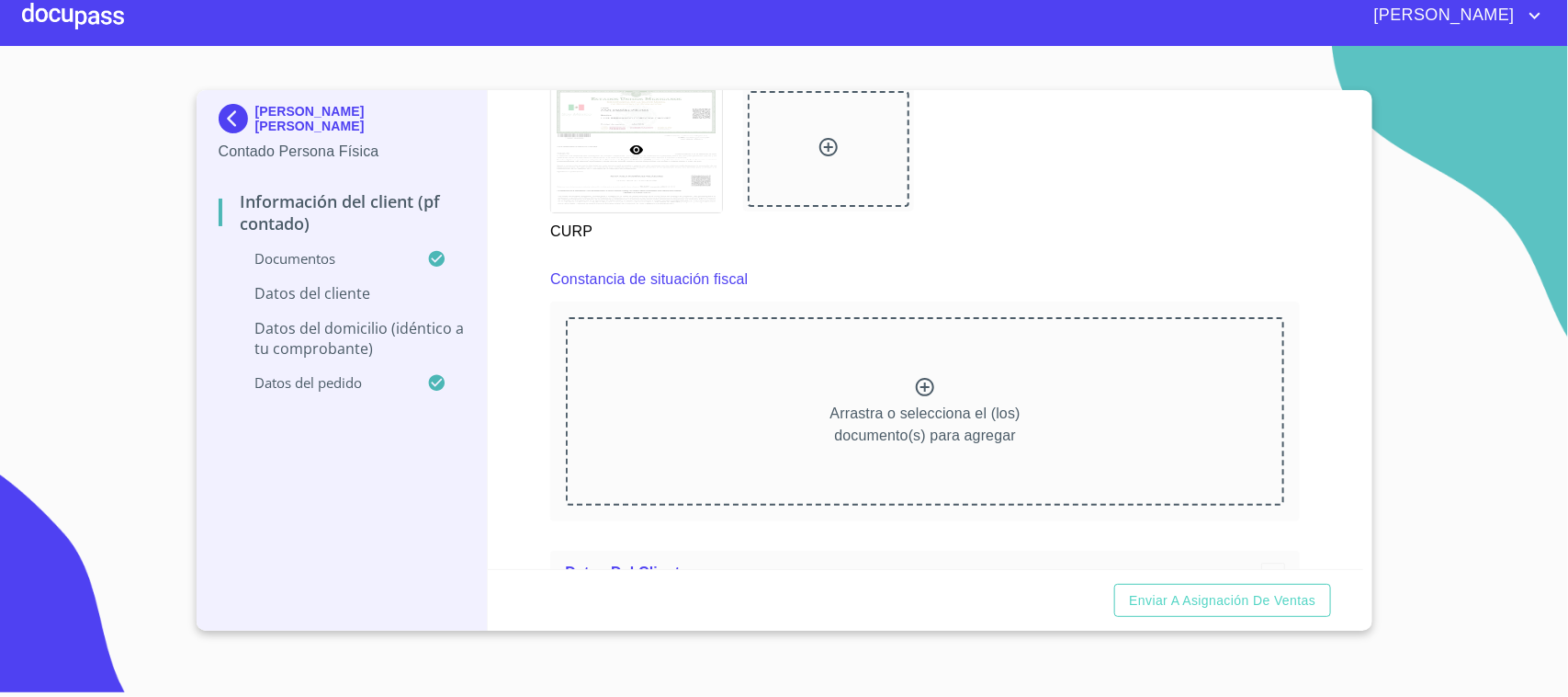
scroll to position [2521, 0]
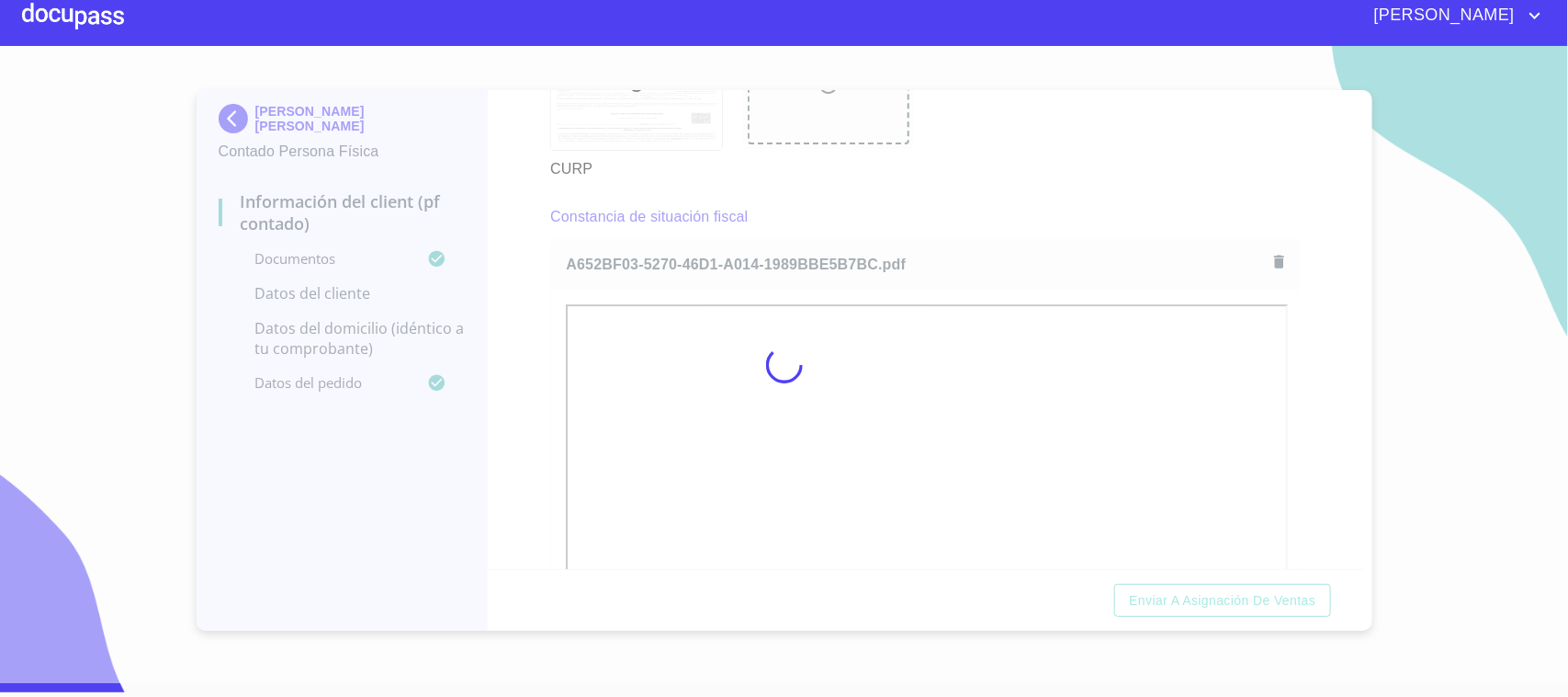
click at [1085, 189] on div at bounding box center [784, 364] width 1568 height 637
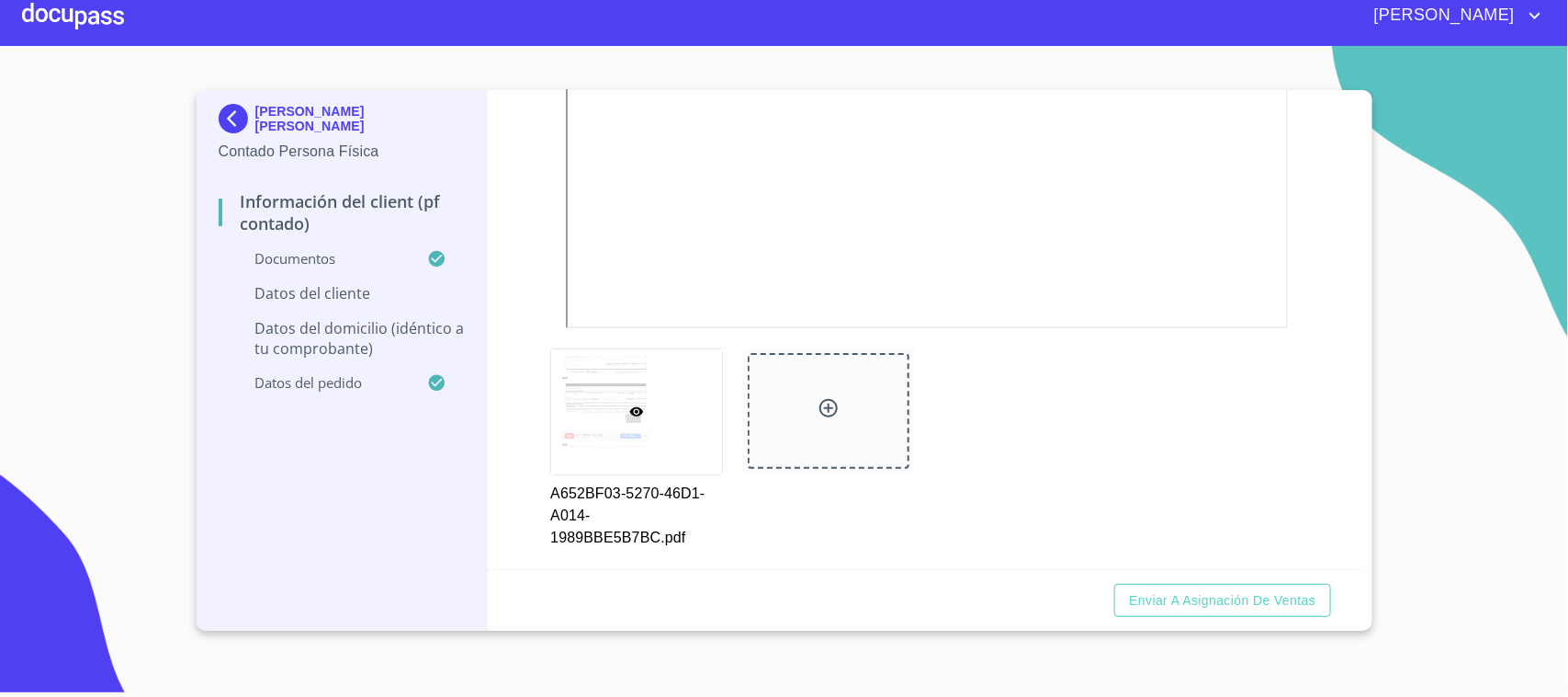
scroll to position [3006, 0]
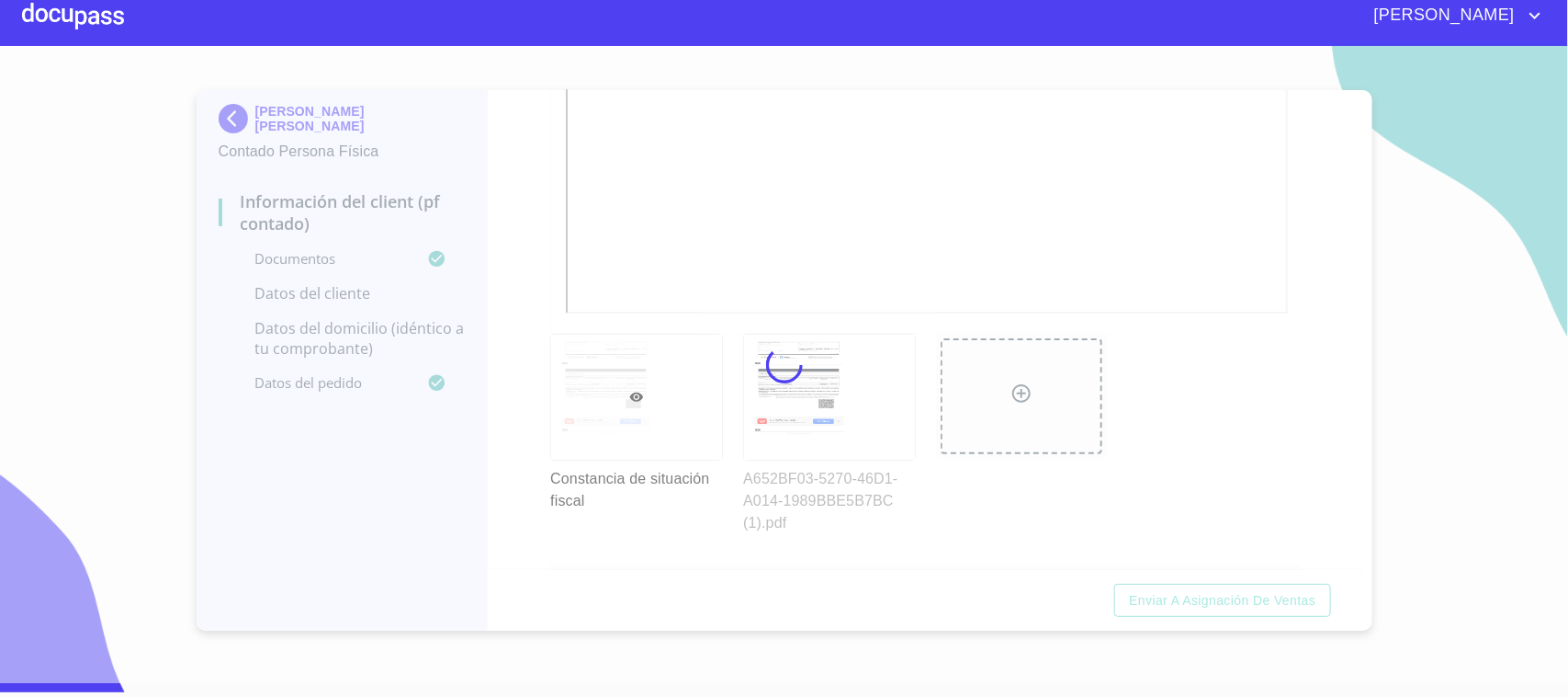
drag, startPoint x: 974, startPoint y: 498, endPoint x: 1036, endPoint y: 492, distance: 62.3
click at [974, 498] on div at bounding box center [784, 364] width 1568 height 637
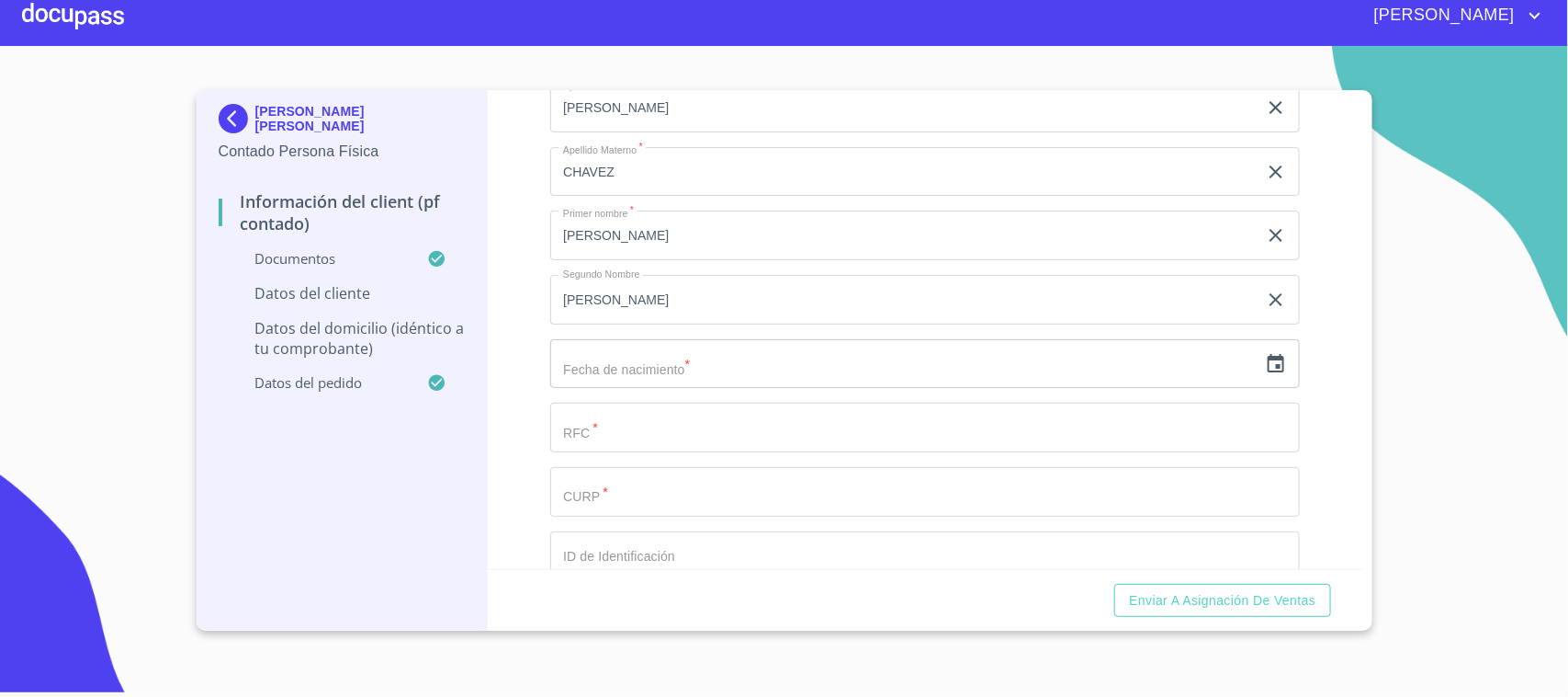
scroll to position [3760, 0]
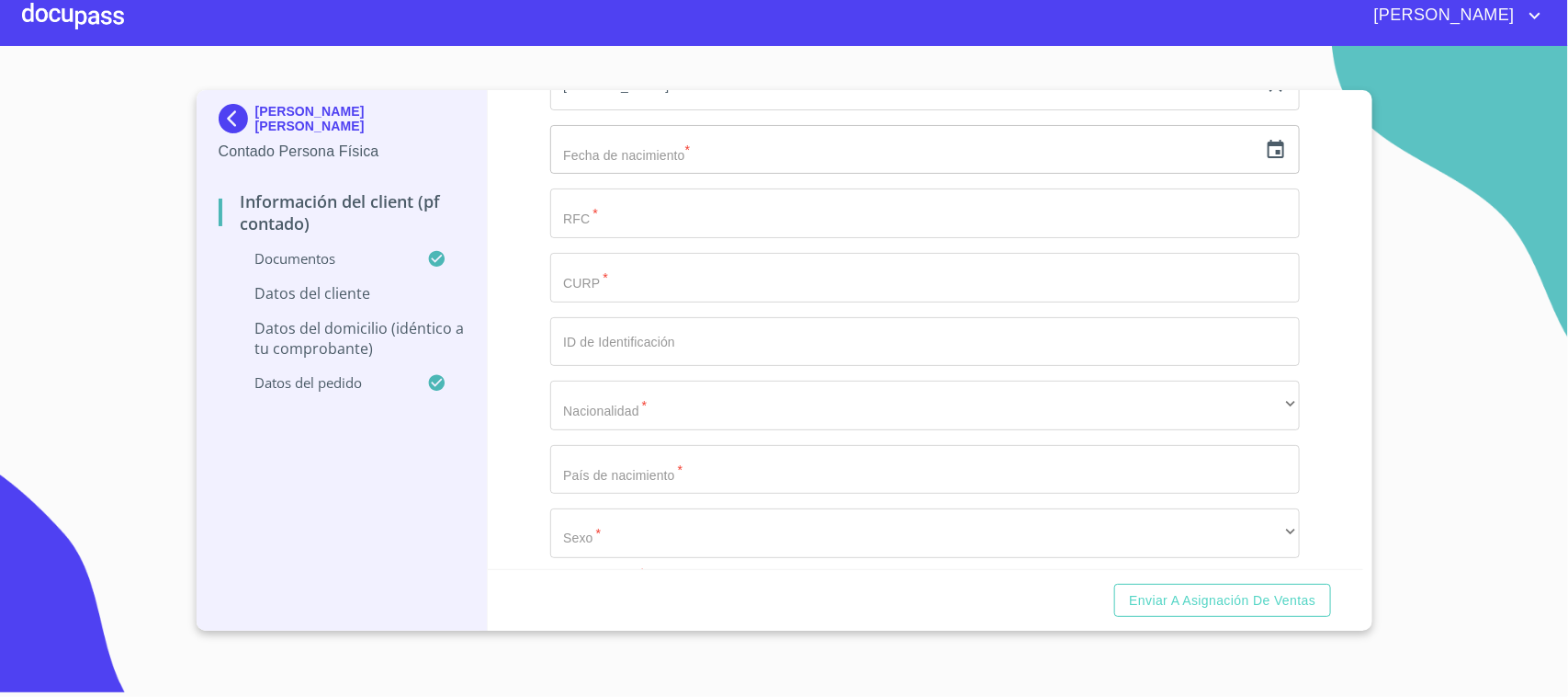
click at [1268, 141] on icon "button" at bounding box center [1276, 149] width 16 height 18
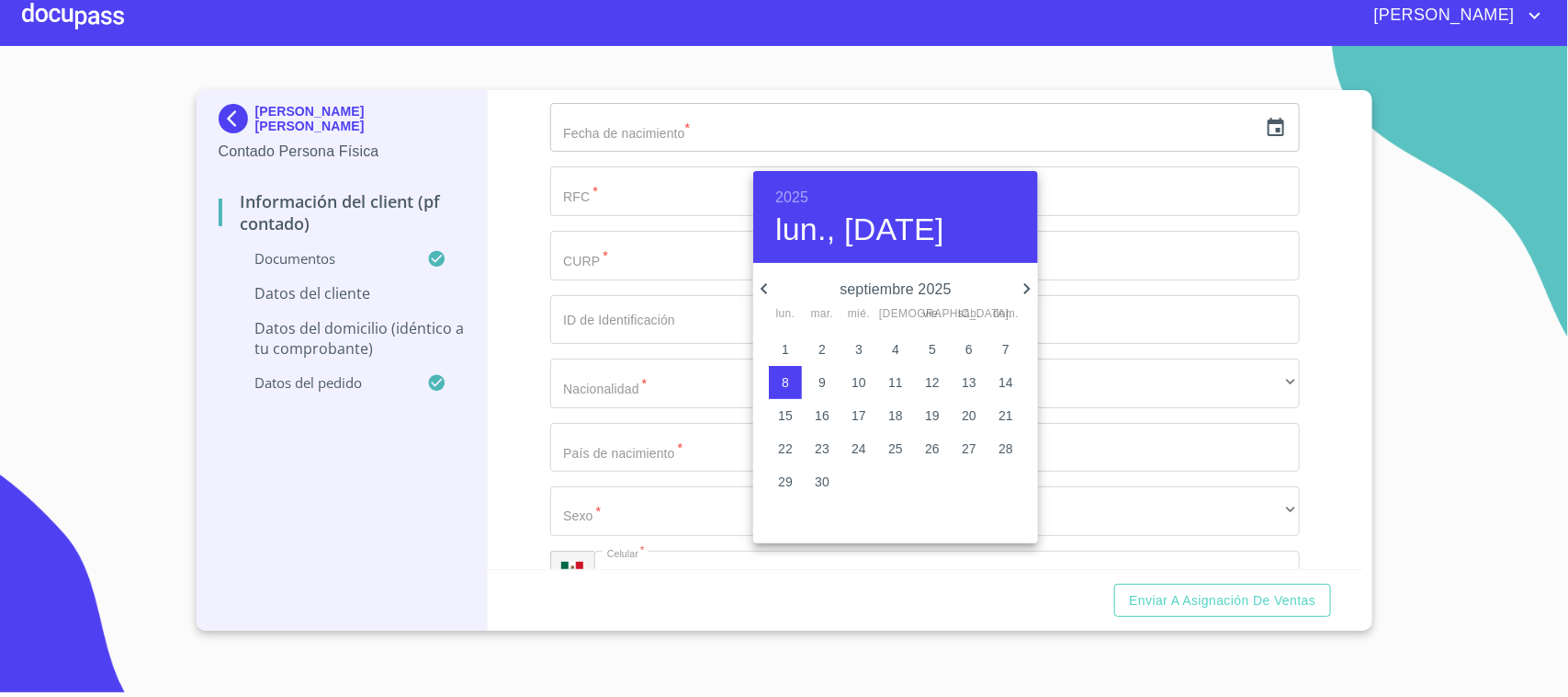
scroll to position [3737, 0]
click at [795, 196] on h6 "2025" at bounding box center [792, 197] width 33 height 26
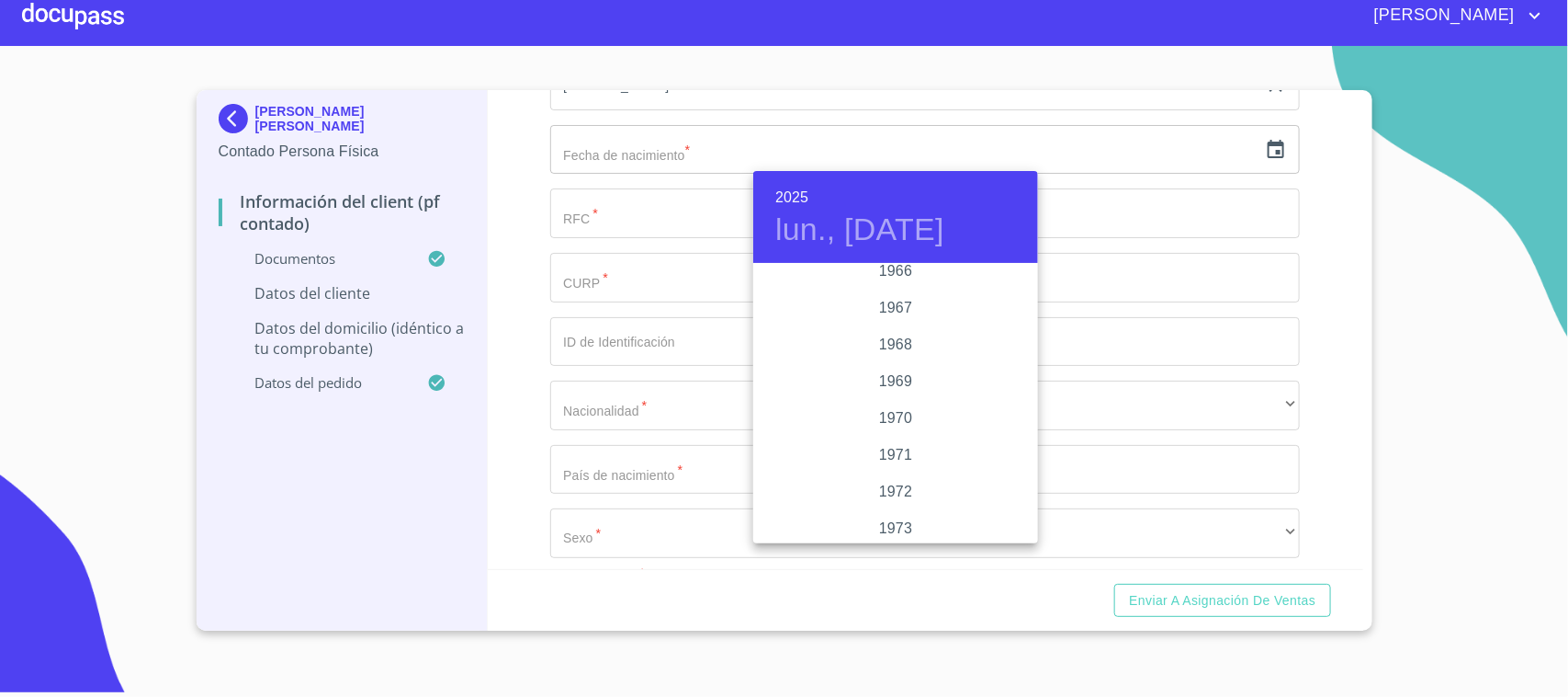
scroll to position [1486, 0]
click at [905, 272] on div "1965" at bounding box center [895, 268] width 284 height 37
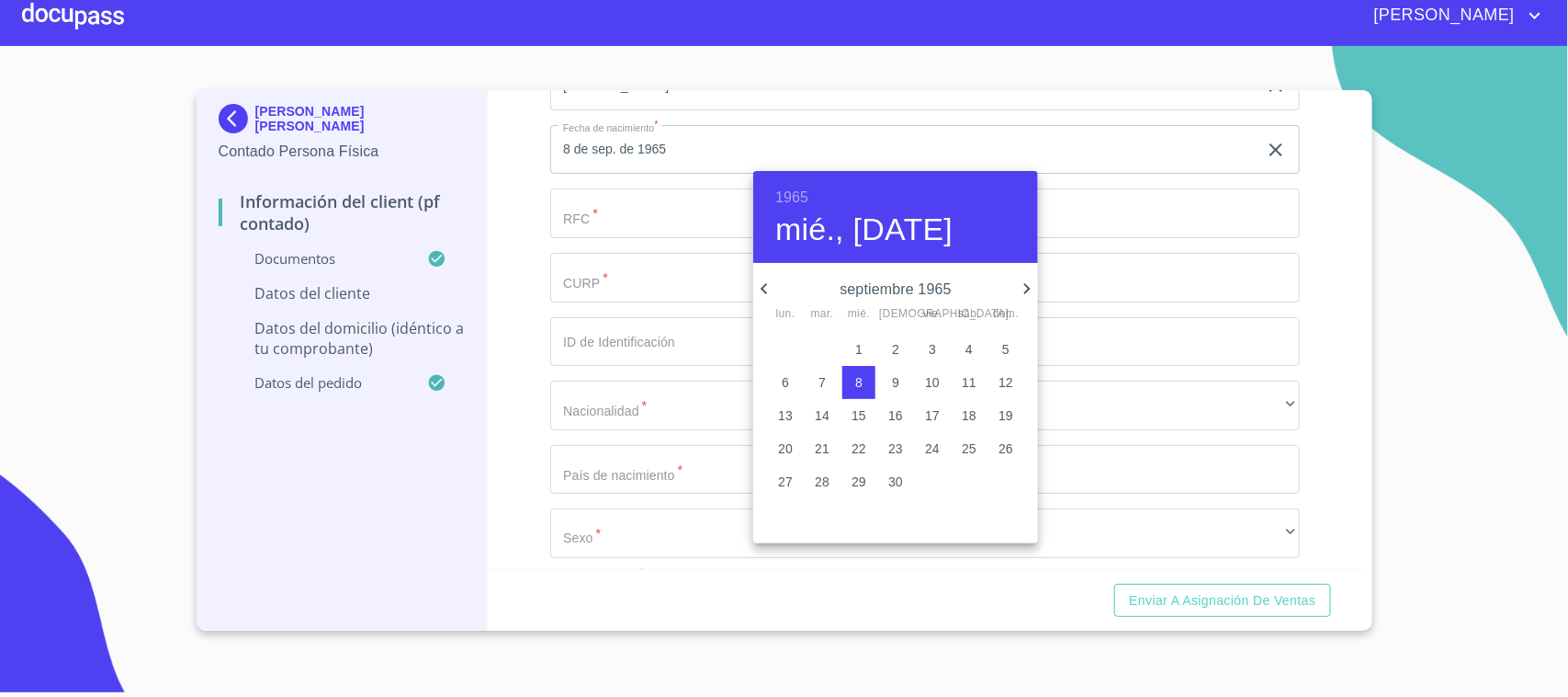
click at [756, 290] on icon "button" at bounding box center [764, 288] width 22 height 22
drag, startPoint x: 971, startPoint y: 340, endPoint x: 816, endPoint y: 395, distance: 164.5
click at [969, 340] on p "5" at bounding box center [969, 348] width 8 height 18
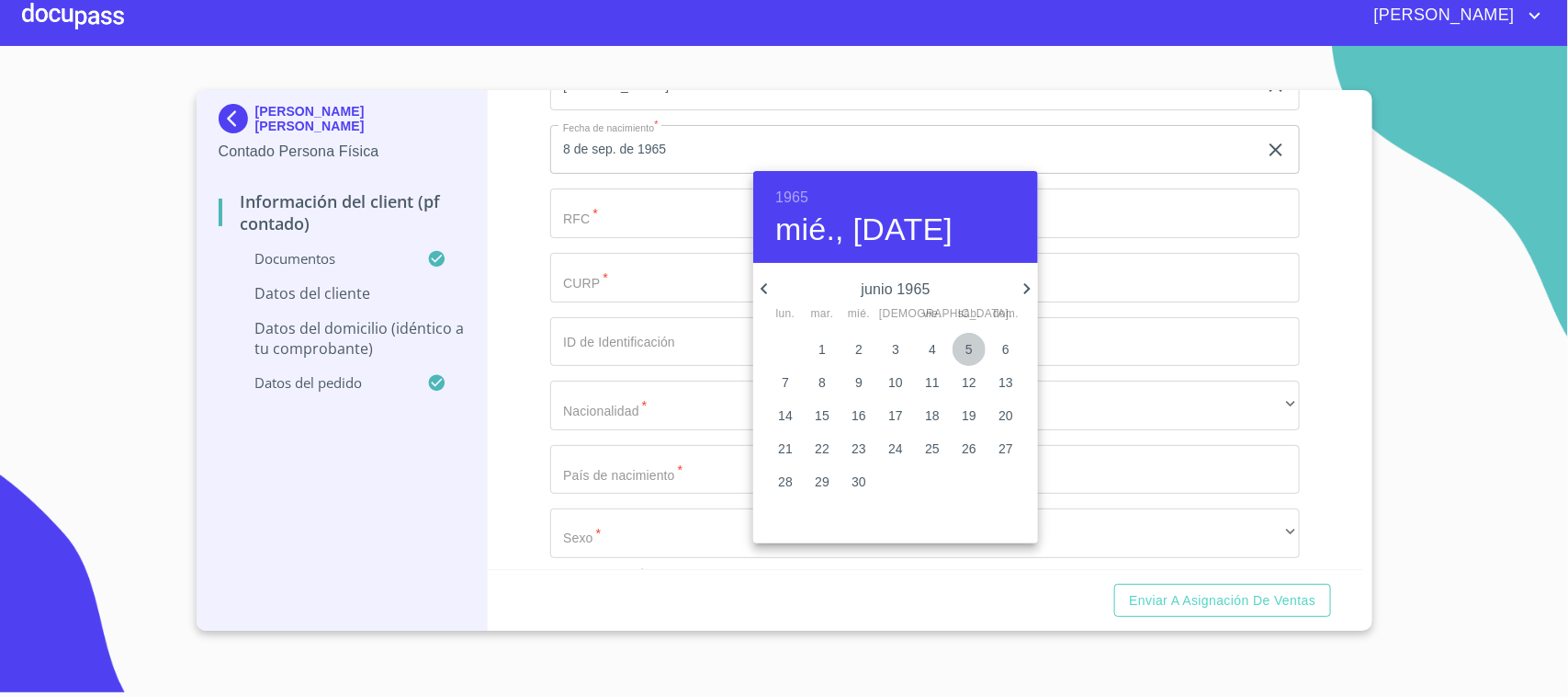
type input "5 de jun. de 1965"
click at [538, 358] on div at bounding box center [784, 348] width 1568 height 697
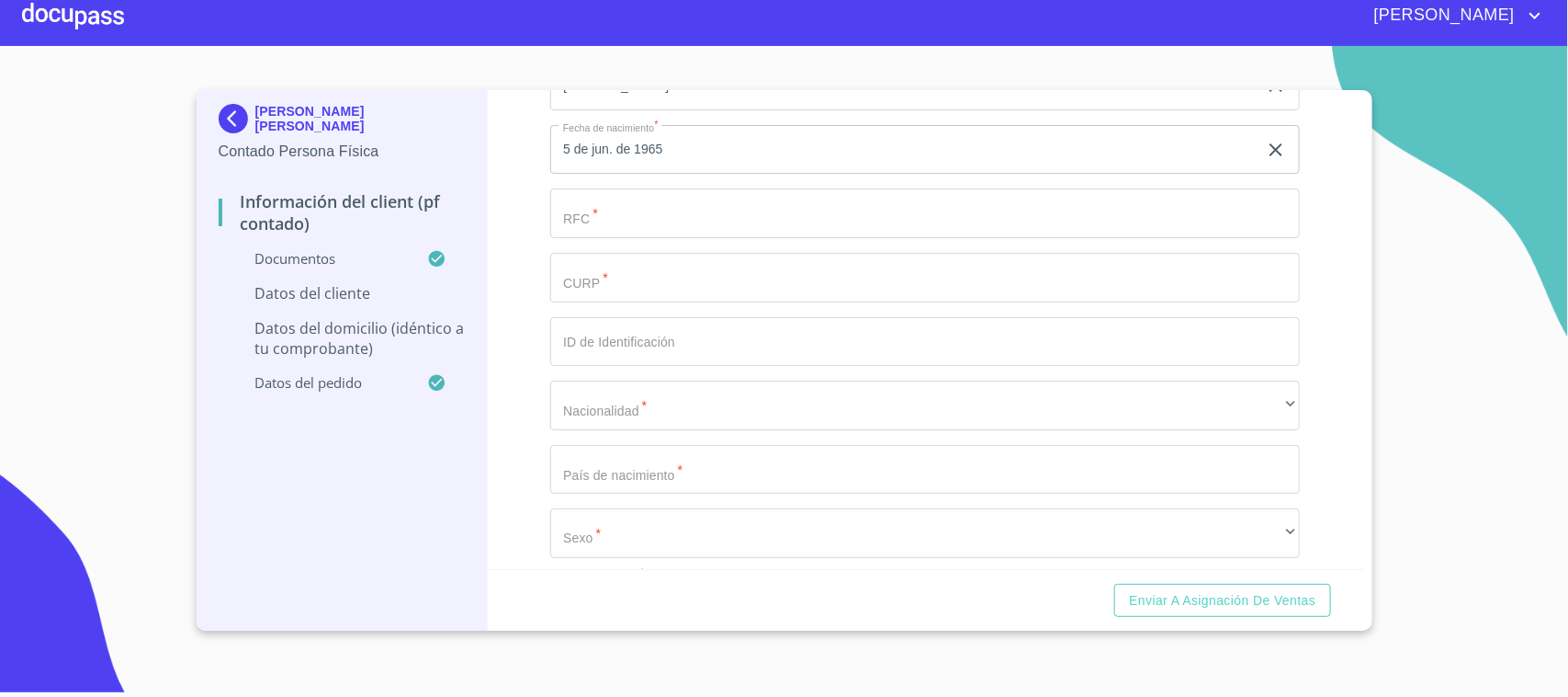
click at [621, 208] on input "Documento de identificación.   *" at bounding box center [925, 213] width 750 height 50
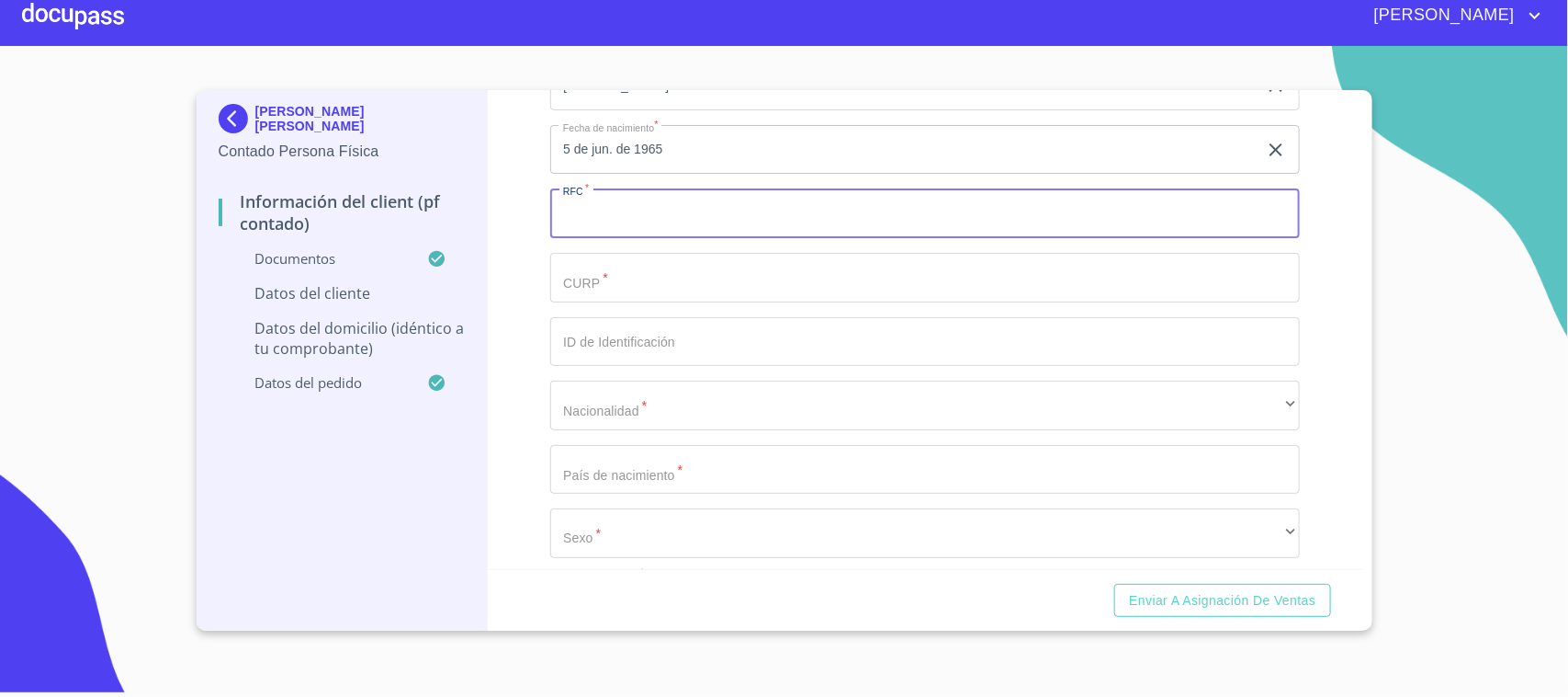
paste input "COCL650605HJCRHS06"
type input "COCL650605TR6"
click at [648, 287] on input "Documento de identificación.   *" at bounding box center [925, 277] width 750 height 50
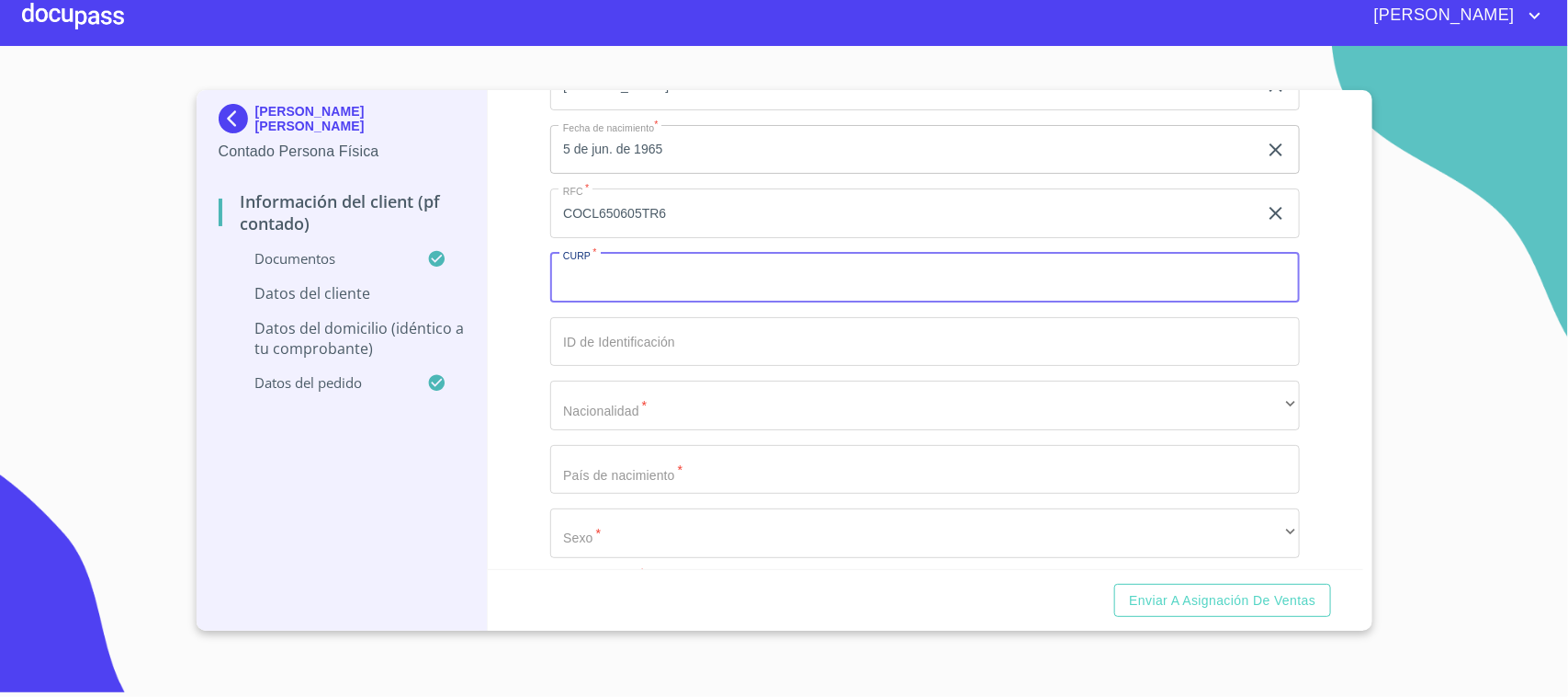
paste input "COCL650605HJCRHS06"
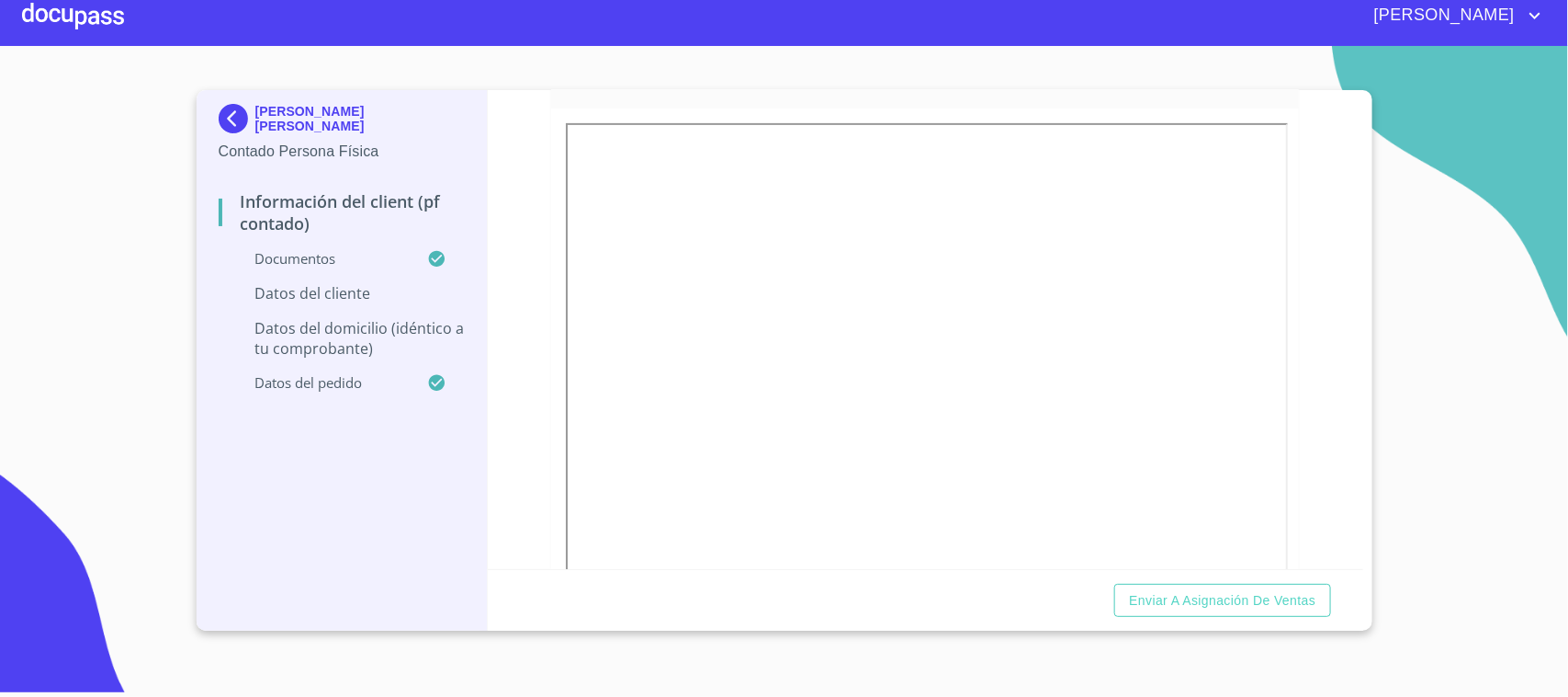
scroll to position [239, 0]
type input "COCL650605HJCRHS06"
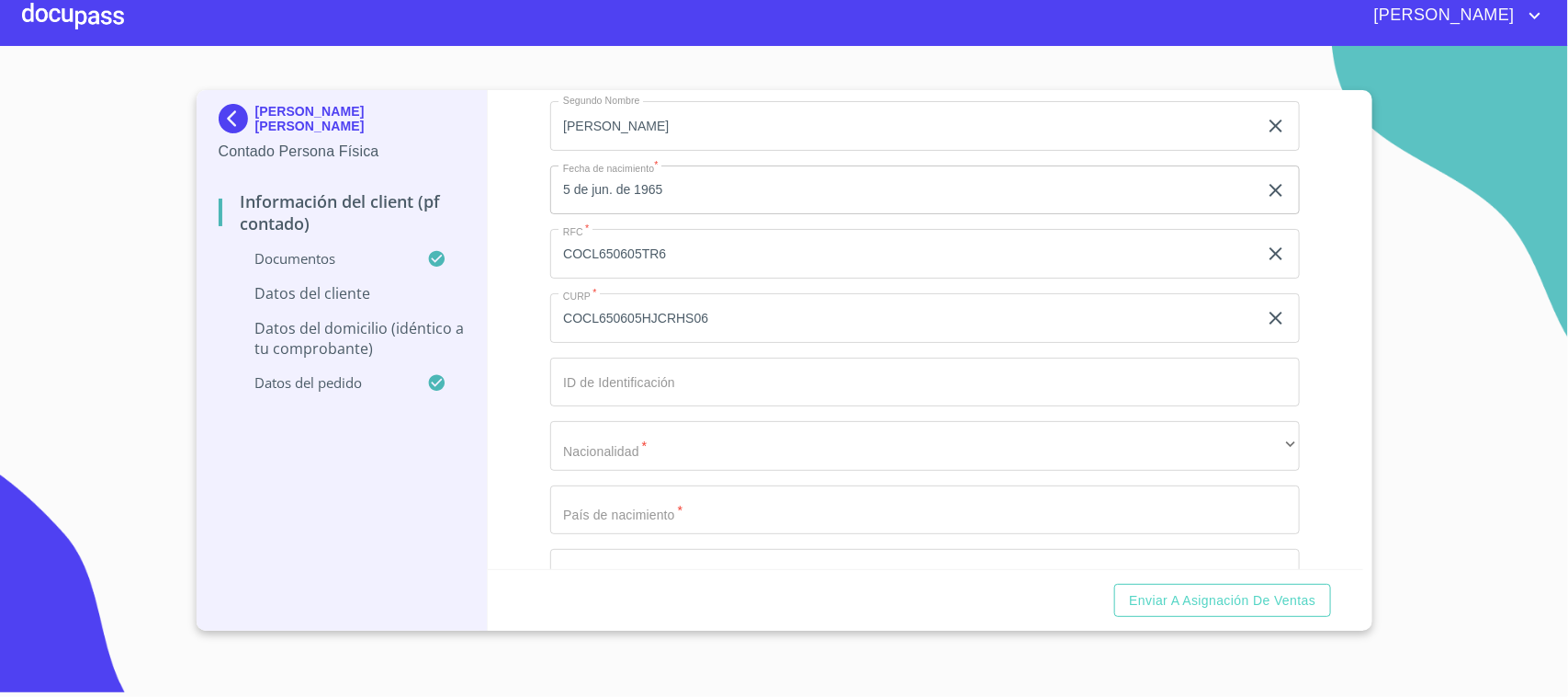
scroll to position [3725, 0]
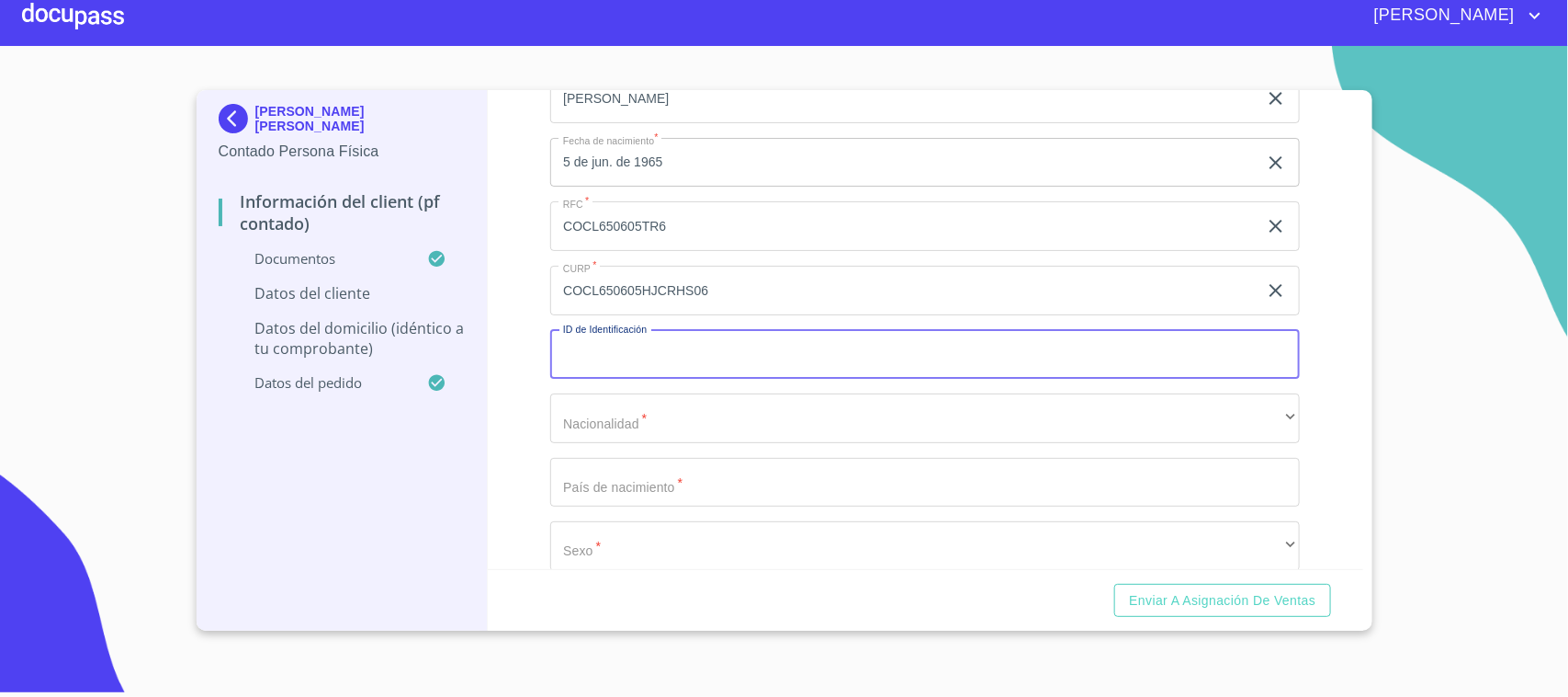
click at [708, 350] on input "Documento de identificación.   *" at bounding box center [925, 354] width 750 height 50
paste input "IDMEX2443651193"
click at [611, 349] on input "IDMEX2443651193" at bounding box center [903, 354] width 707 height 50
type input "2443651193"
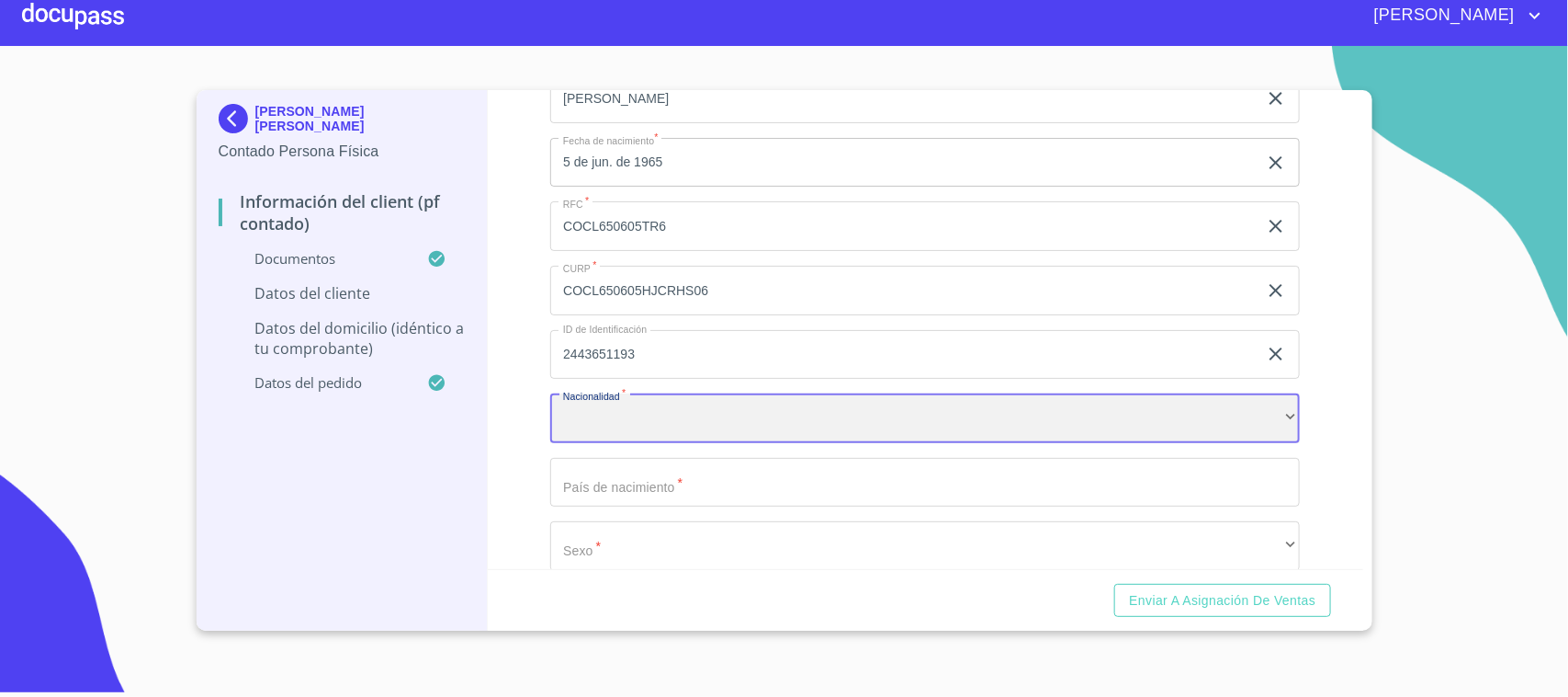
click at [647, 415] on div "​" at bounding box center [925, 417] width 750 height 50
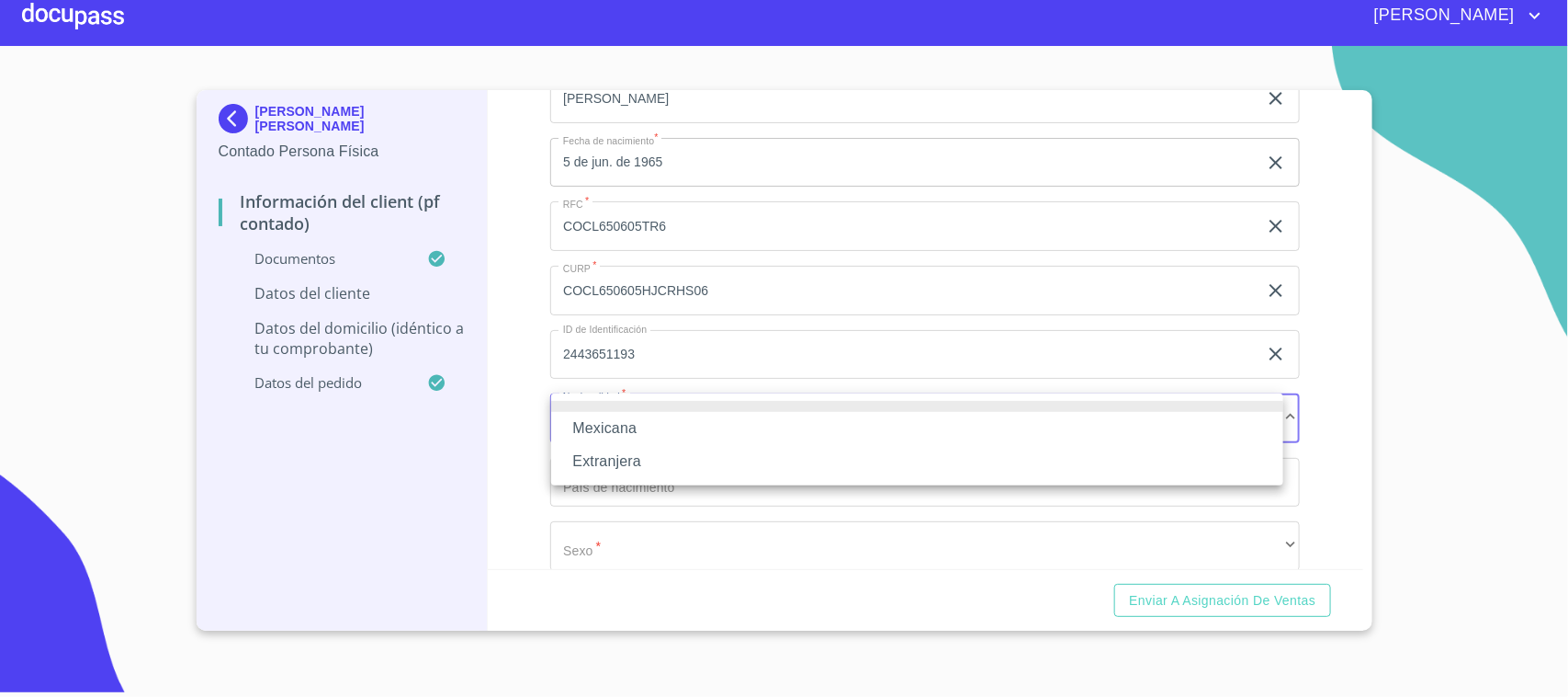
click at [637, 432] on li "Mexicana" at bounding box center [917, 428] width 733 height 33
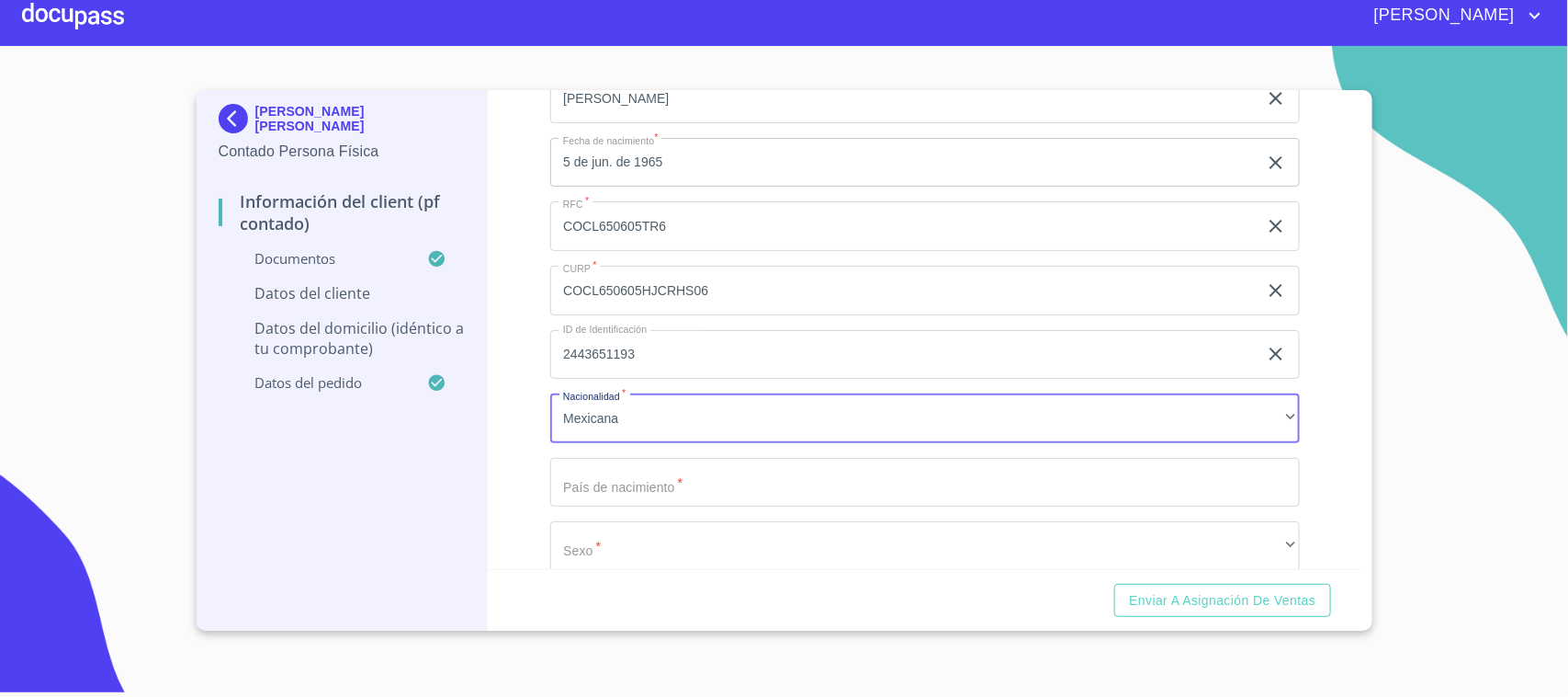
click at [649, 488] on input "Documento de identificación.   *" at bounding box center [925, 481] width 750 height 50
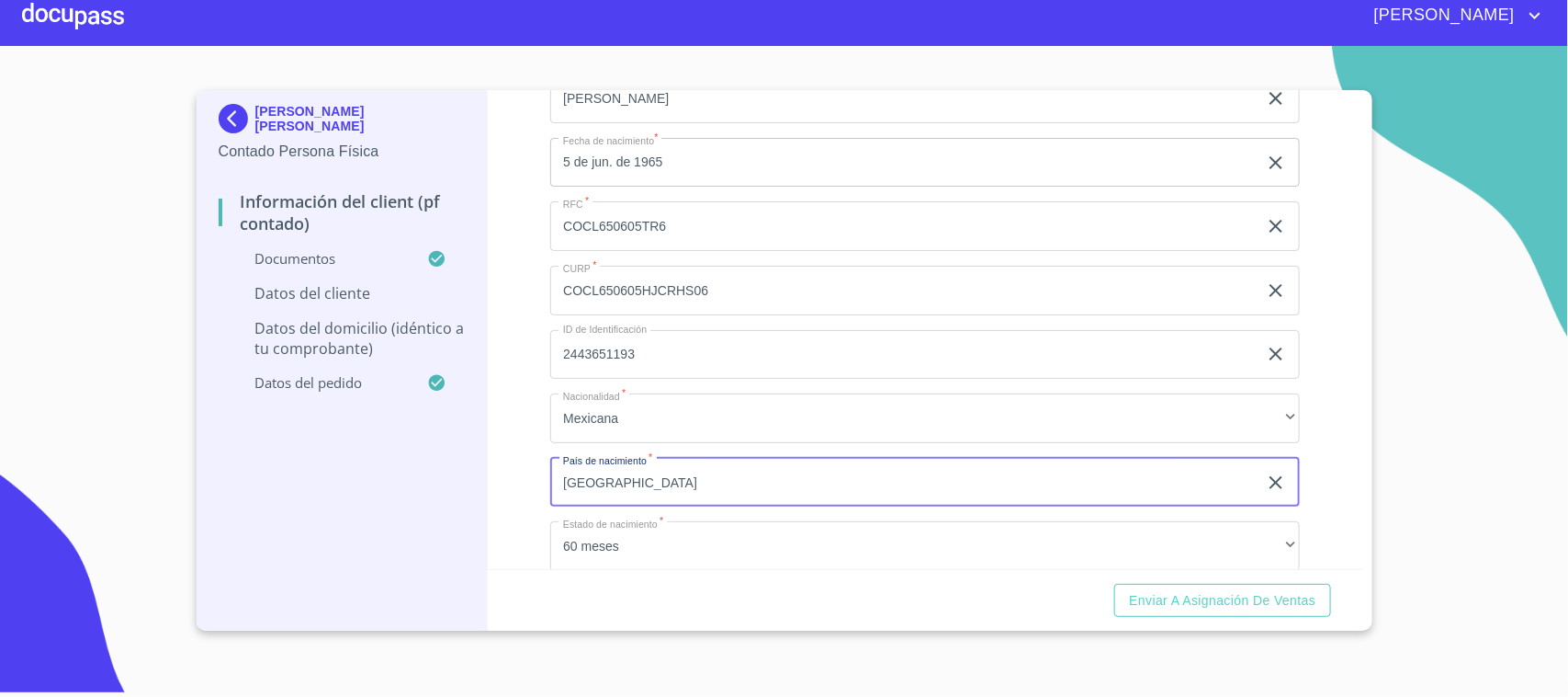
type input "[GEOGRAPHIC_DATA]"
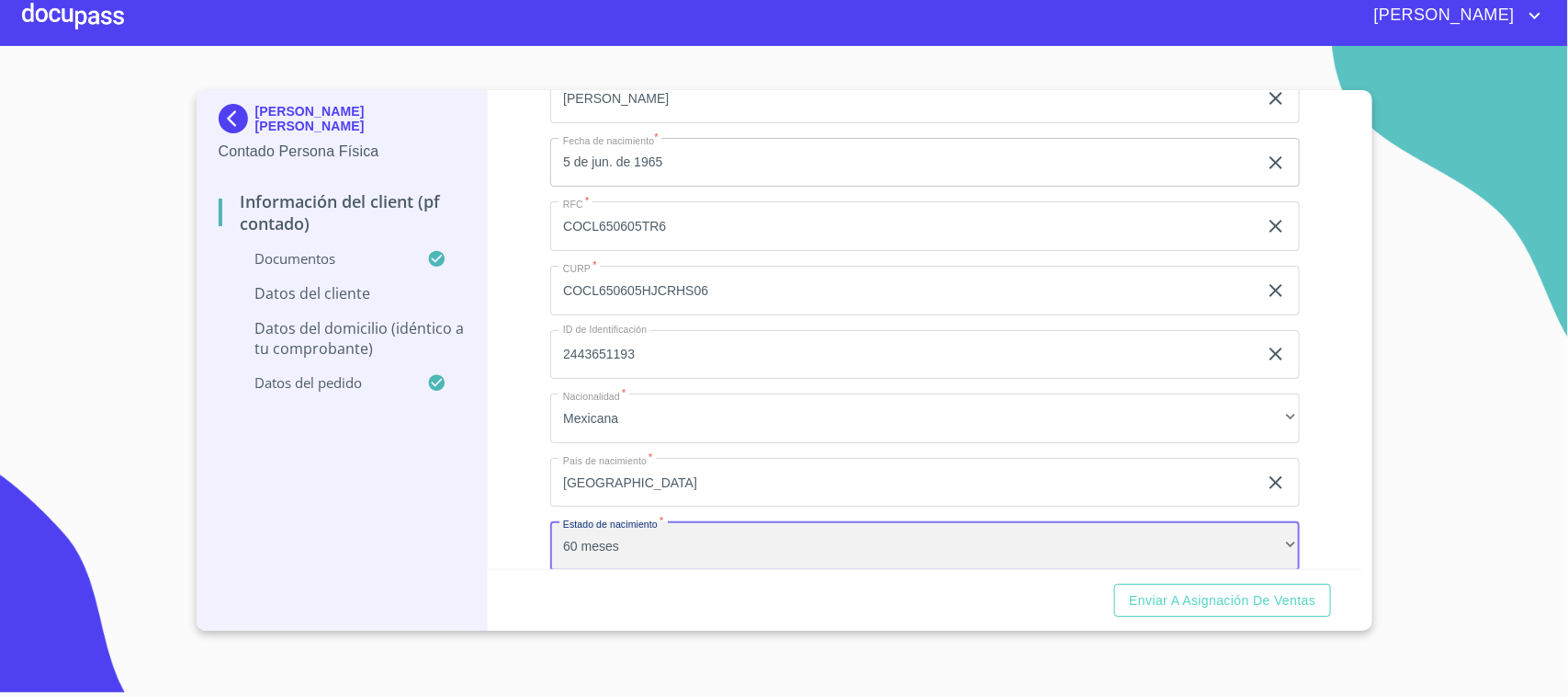
click at [726, 561] on div "60 meses" at bounding box center [925, 546] width 750 height 50
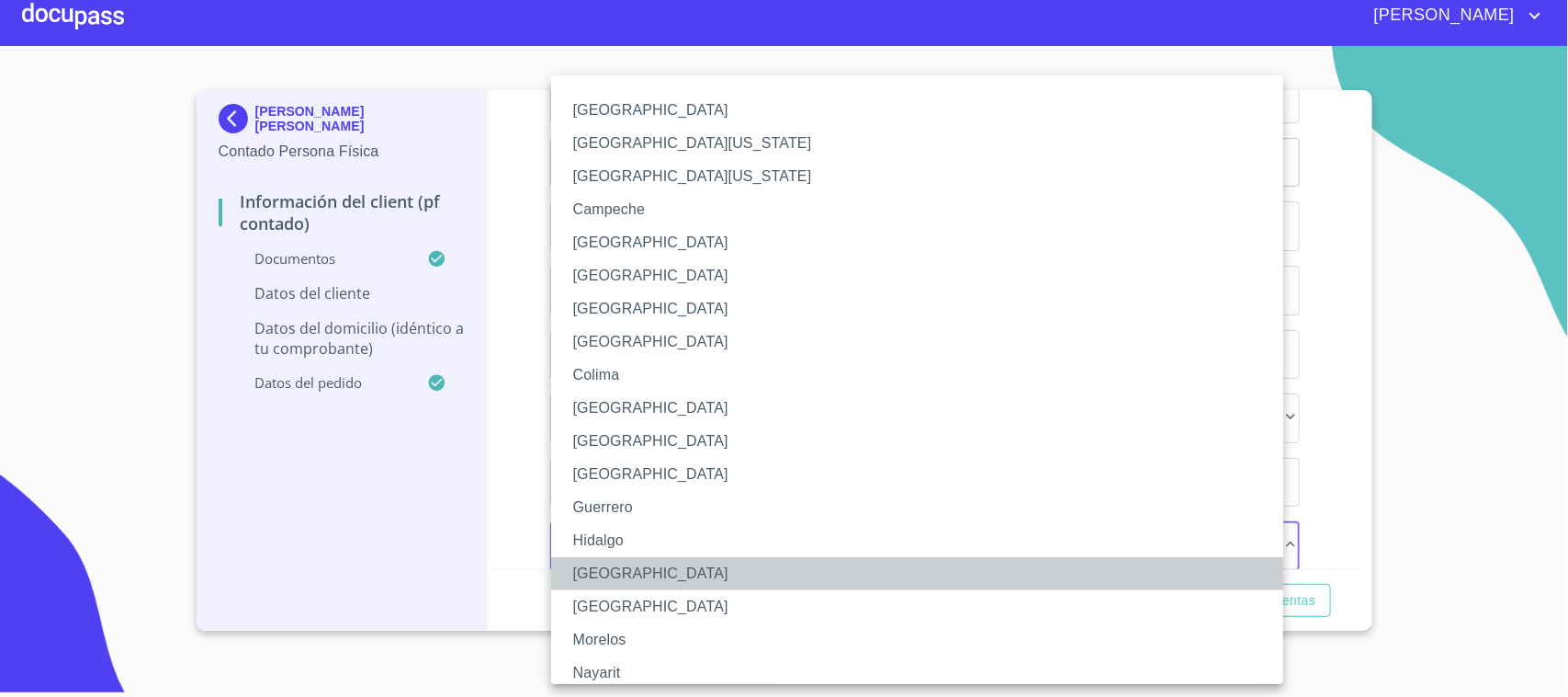
drag, startPoint x: 632, startPoint y: 572, endPoint x: 1251, endPoint y: 541, distance: 619.8
click at [634, 572] on li "[GEOGRAPHIC_DATA]" at bounding box center [926, 574] width 750 height 33
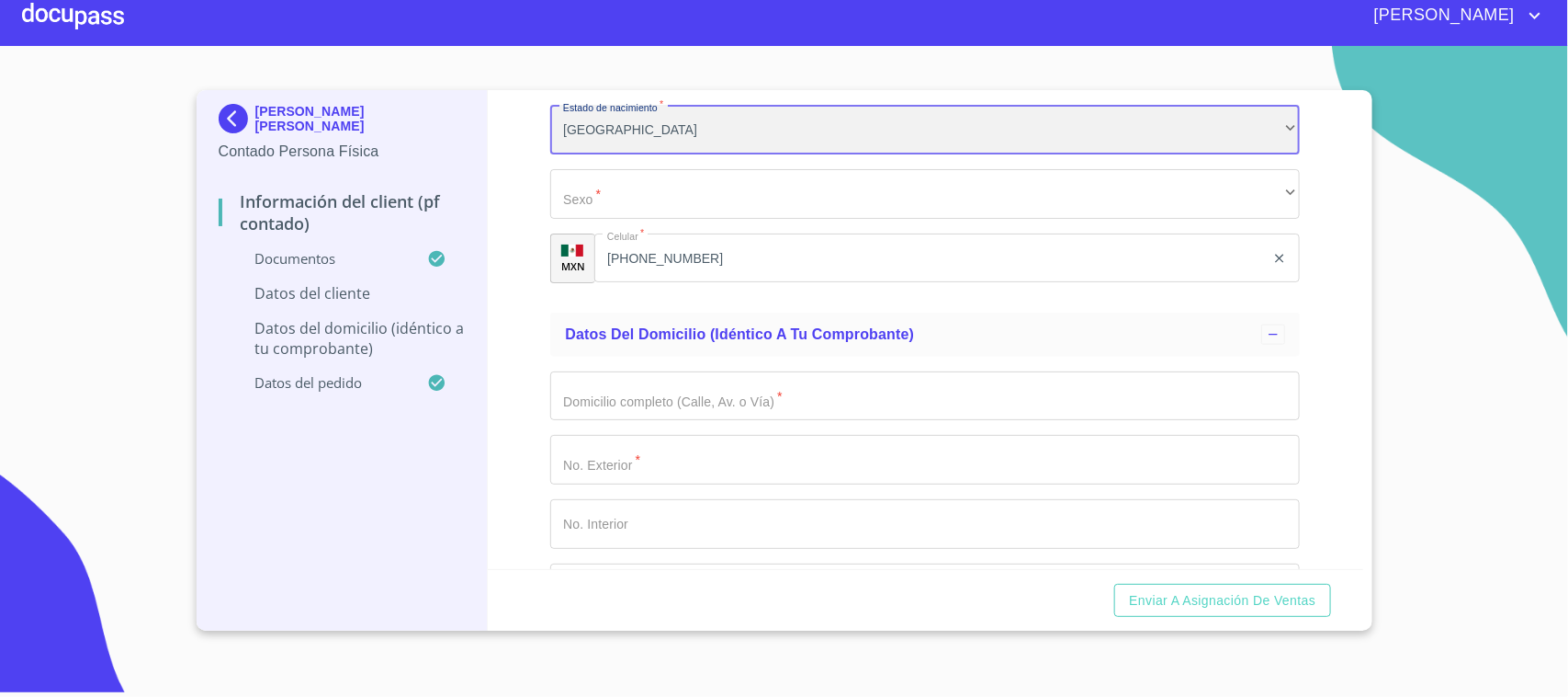
scroll to position [4184, 0]
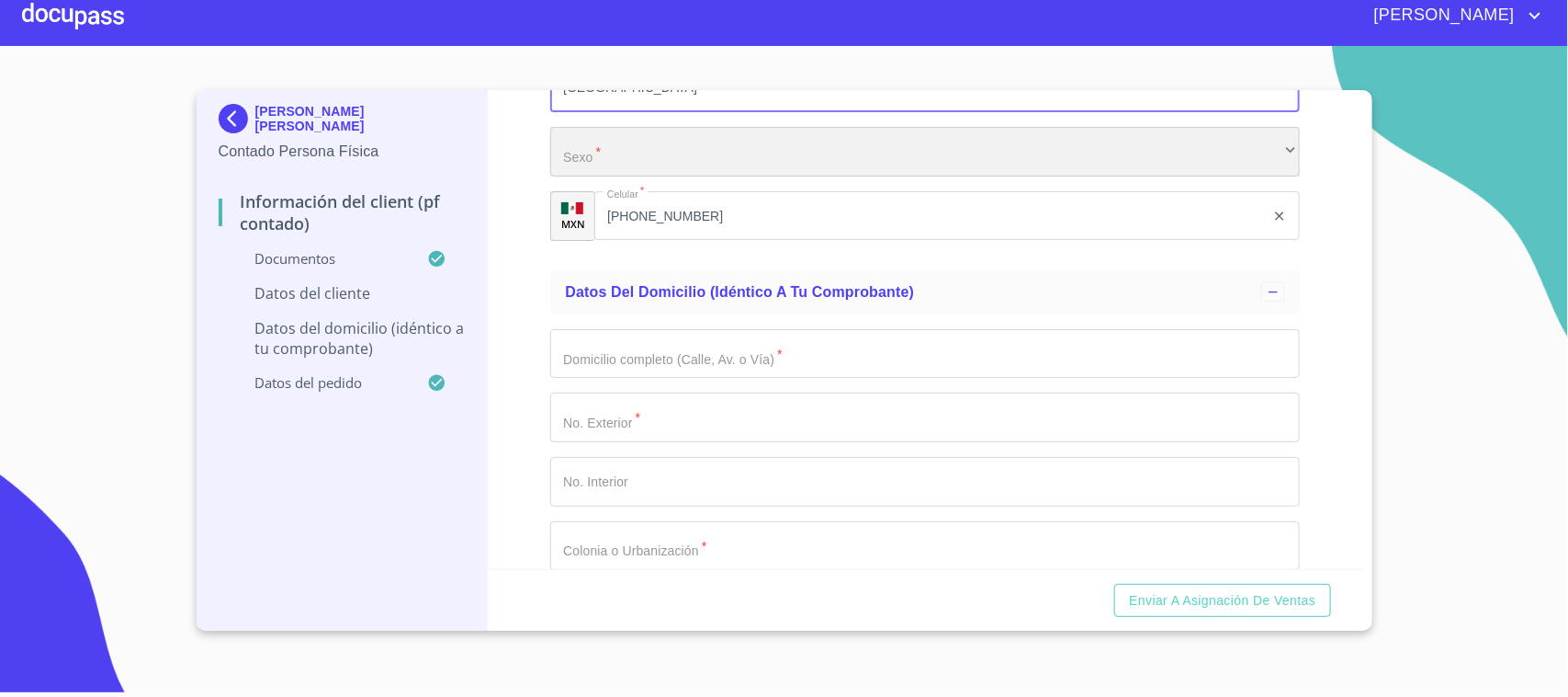
click at [745, 161] on div "​" at bounding box center [925, 151] width 750 height 50
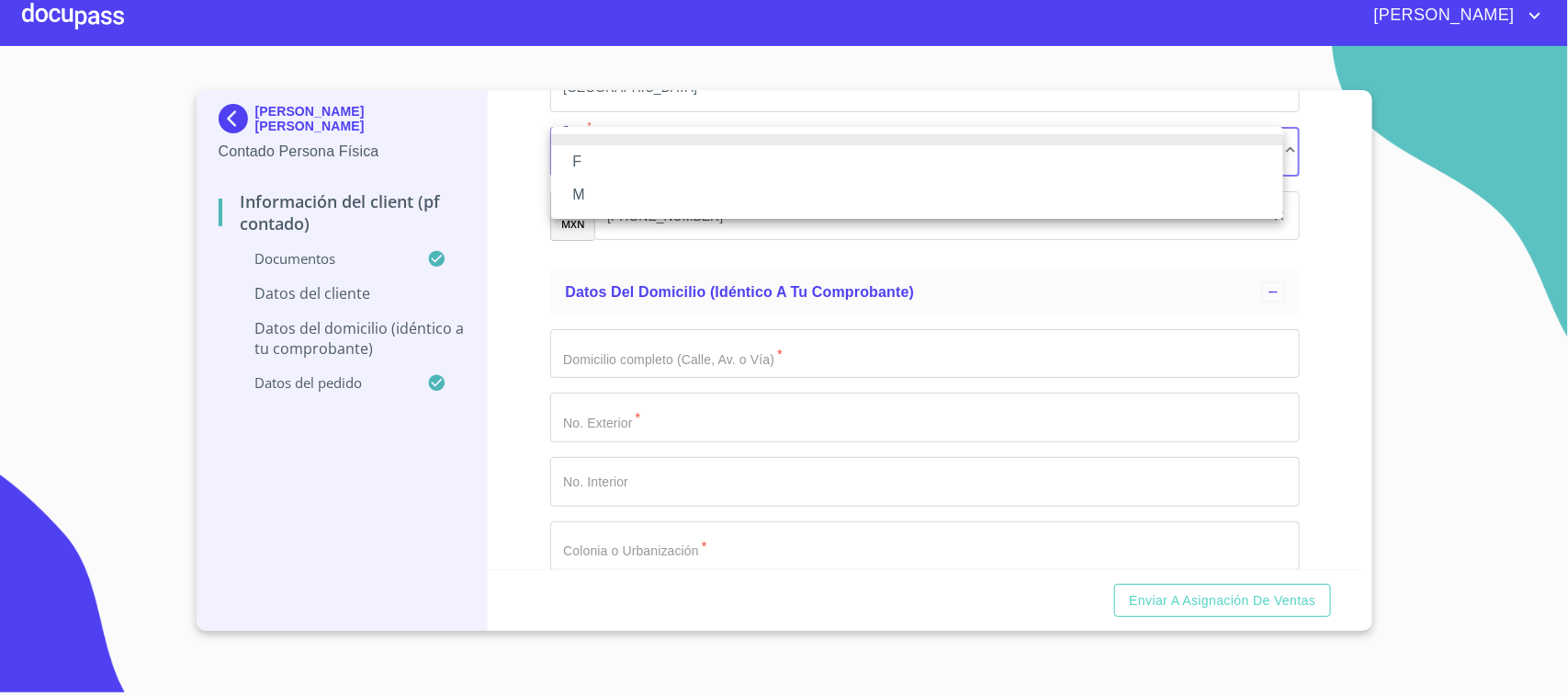
click at [643, 194] on li "M" at bounding box center [917, 195] width 733 height 33
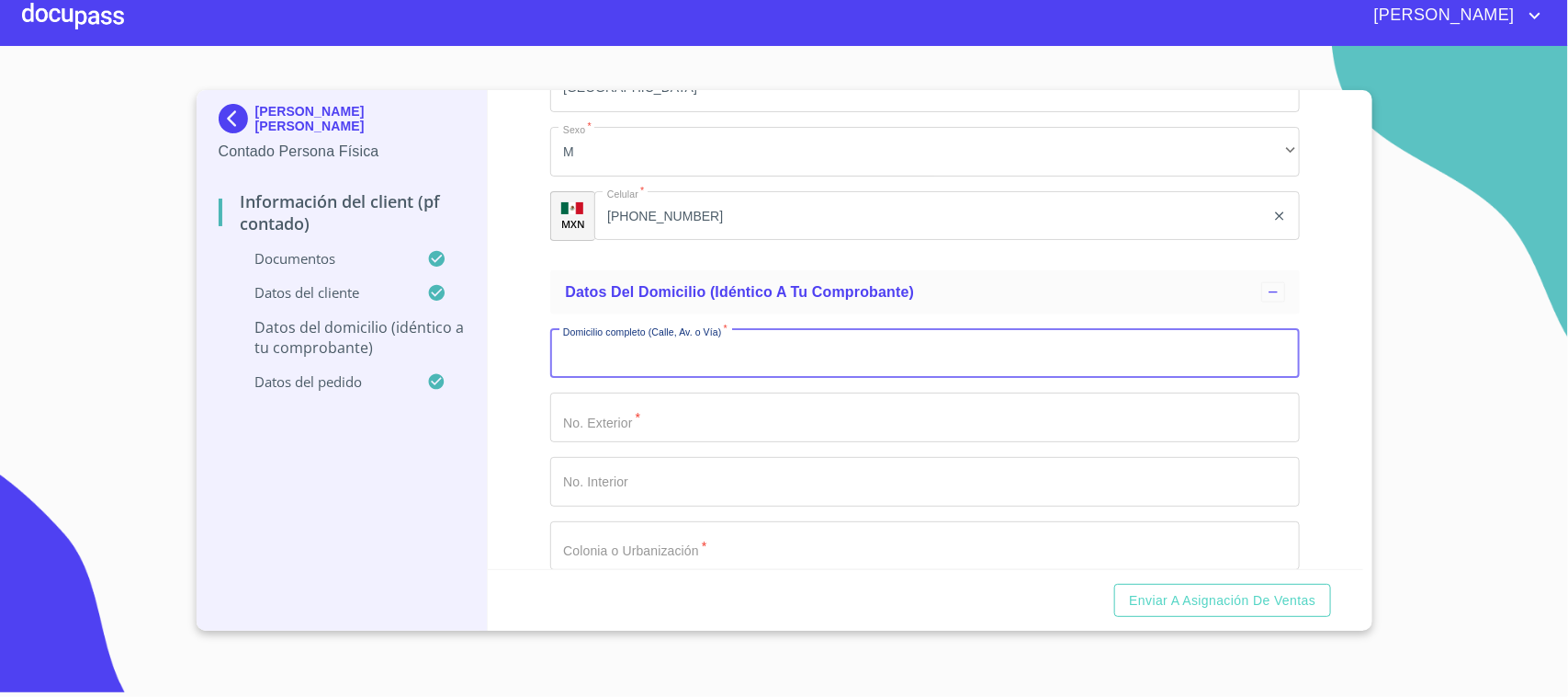
click at [694, 350] on input "Documento de identificación.   *" at bounding box center [925, 353] width 750 height 50
type input "AGRICOLA"
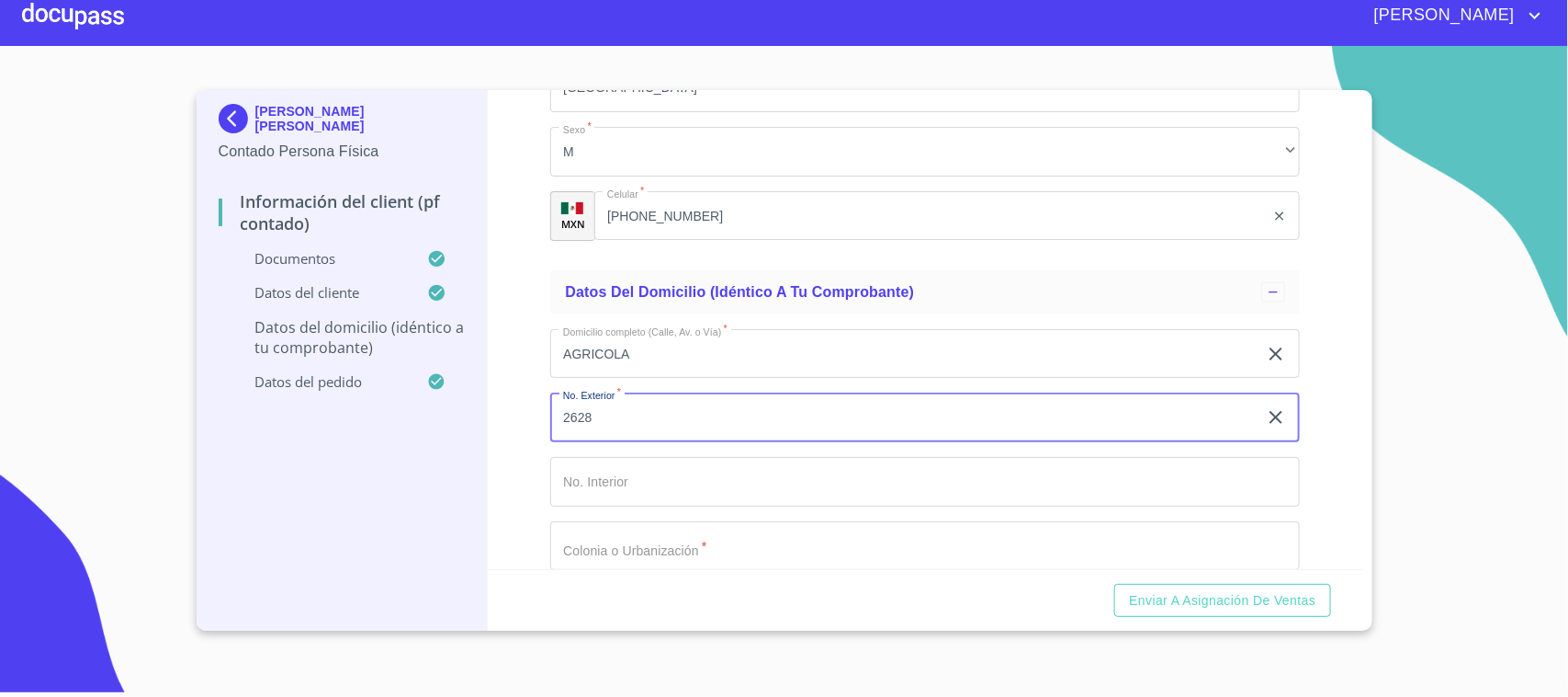
type input "2628"
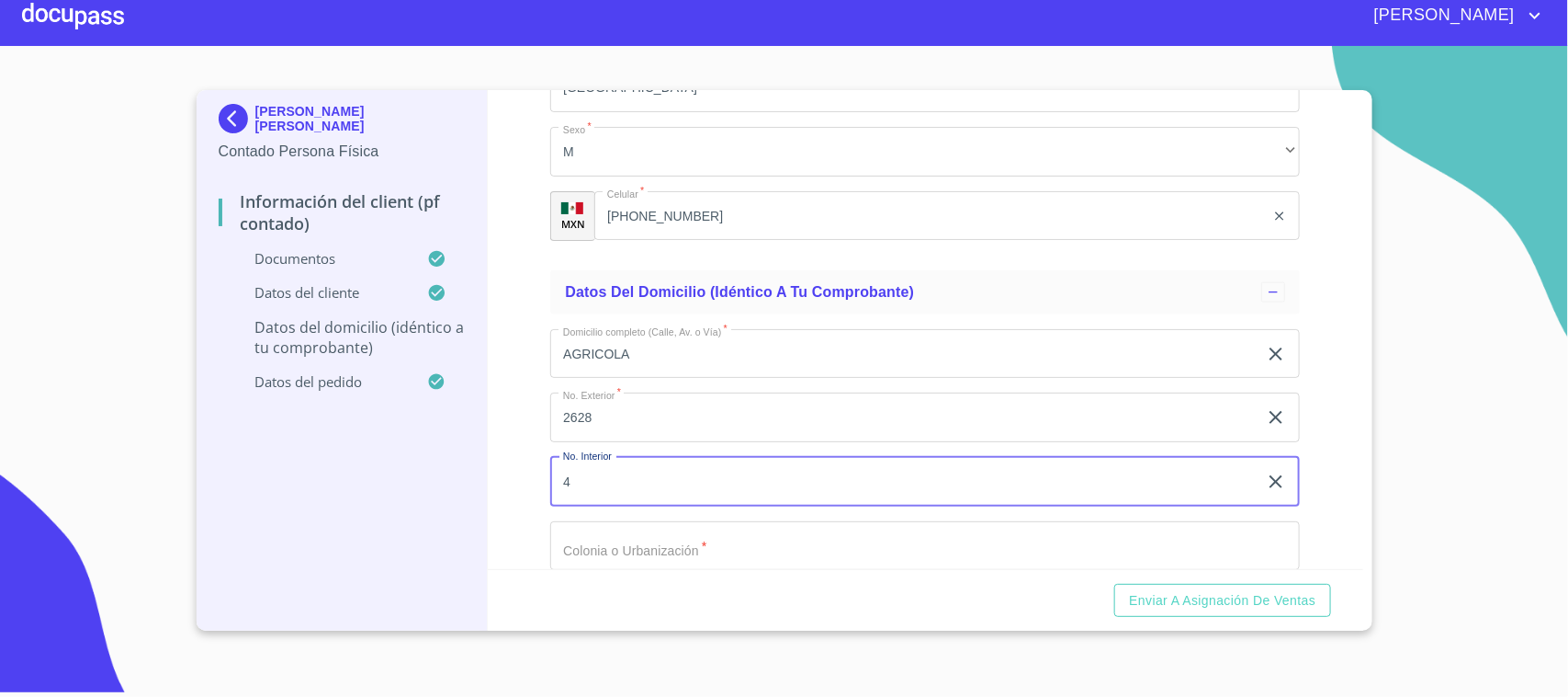
type input "4"
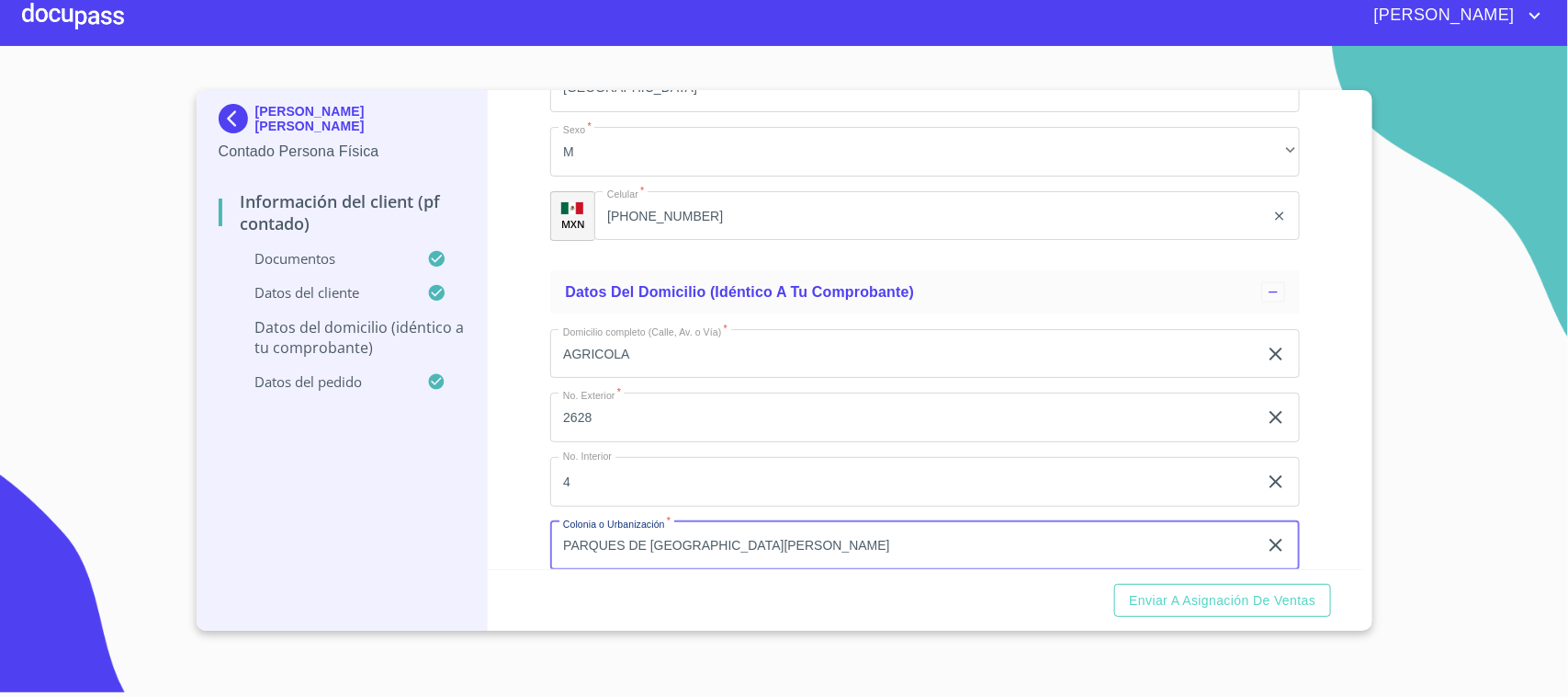
type input "PARQUES DE [GEOGRAPHIC_DATA][PERSON_NAME]"
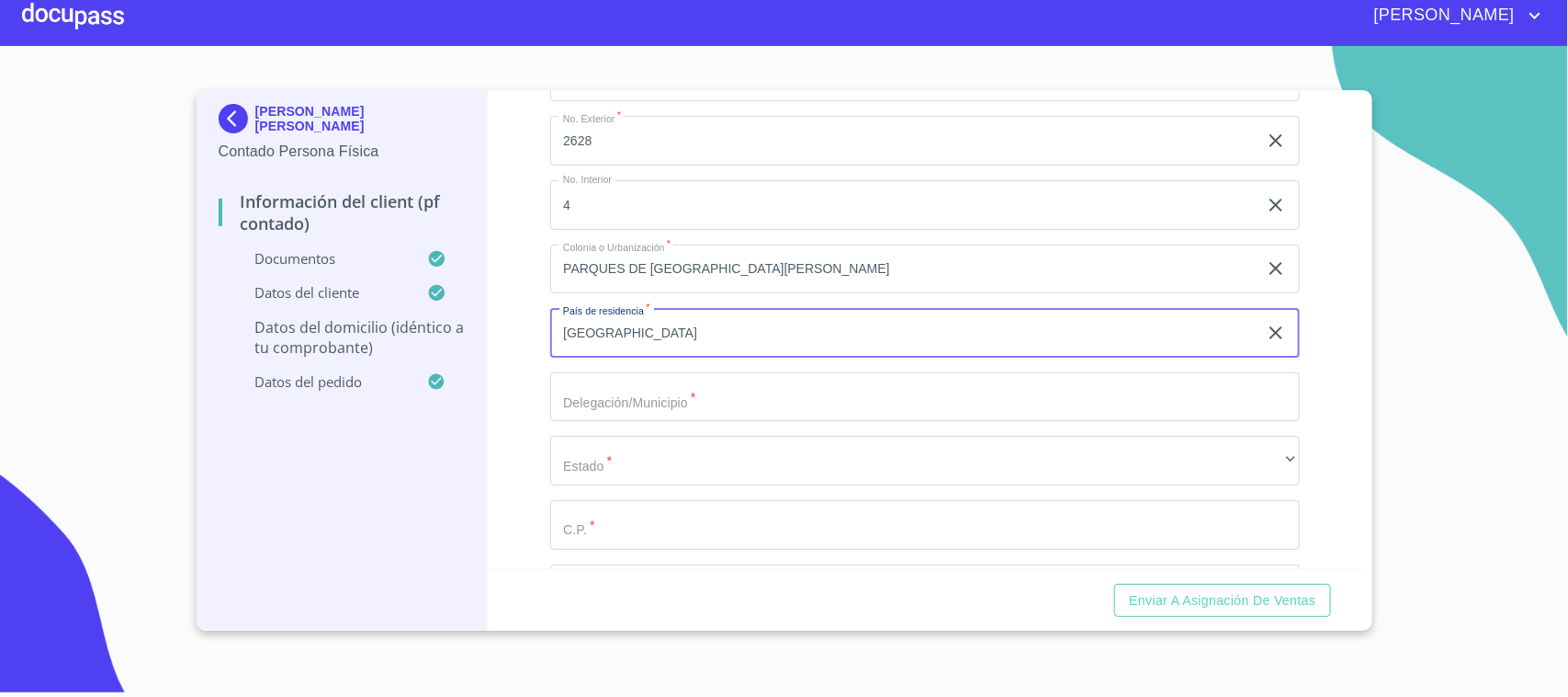
type input "[GEOGRAPHIC_DATA]"
type input "TLAQUEPAQUE"
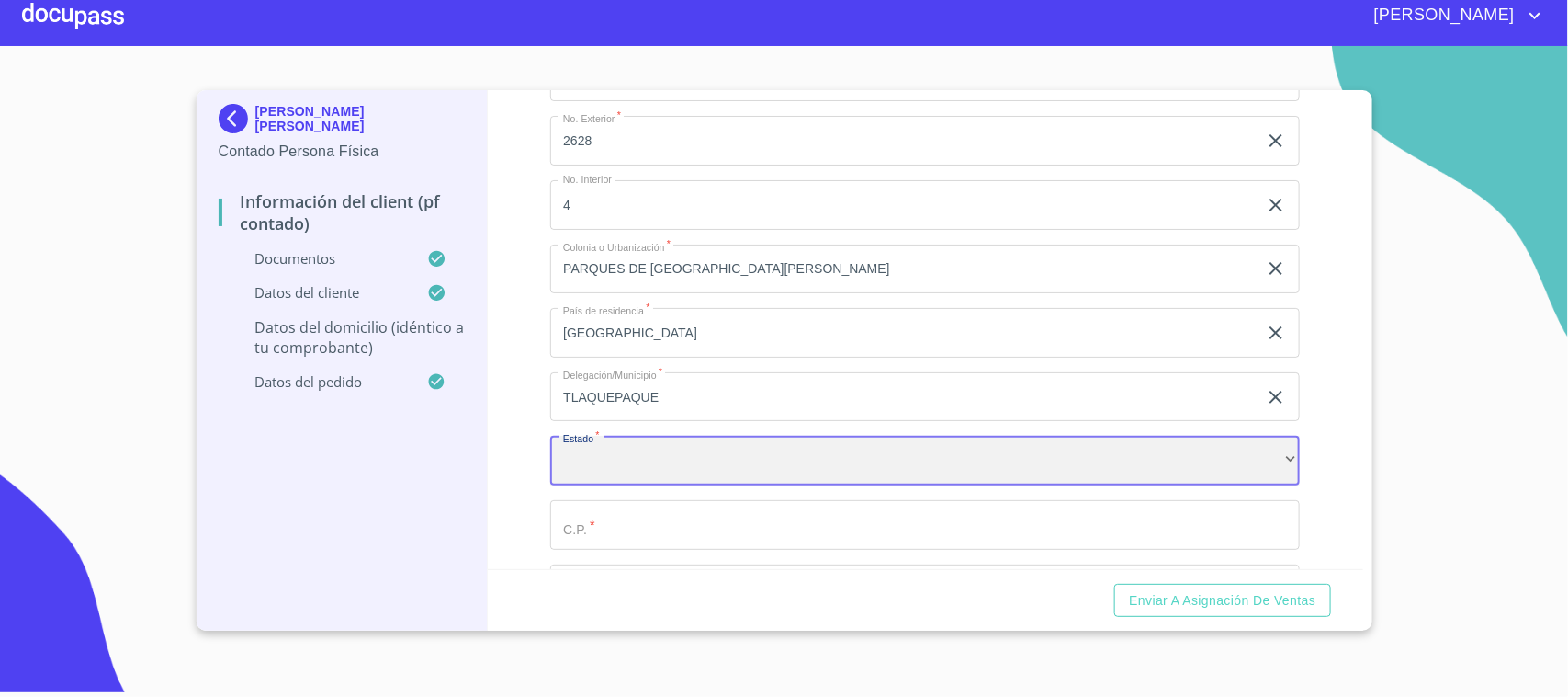
click at [676, 448] on div "​" at bounding box center [925, 460] width 750 height 50
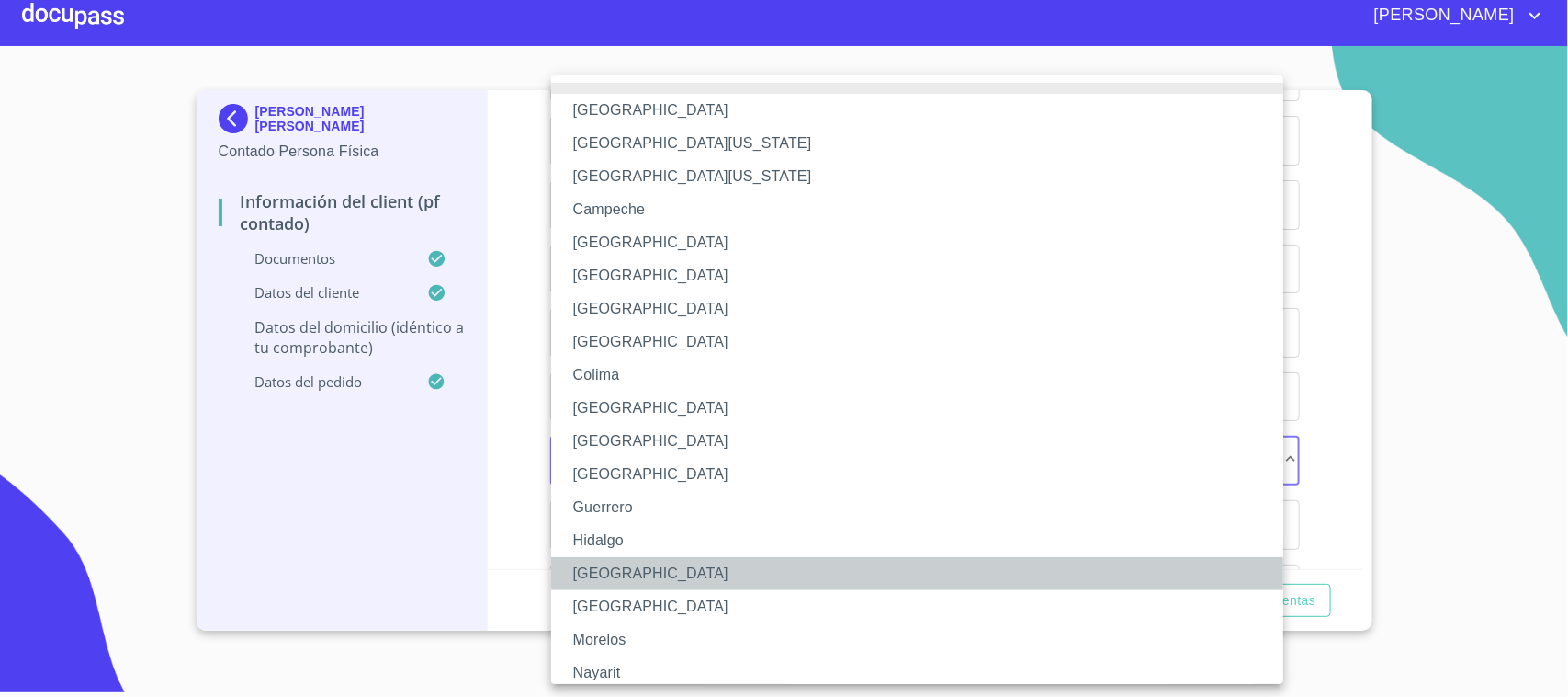
click at [618, 581] on li "[GEOGRAPHIC_DATA]" at bounding box center [926, 574] width 750 height 33
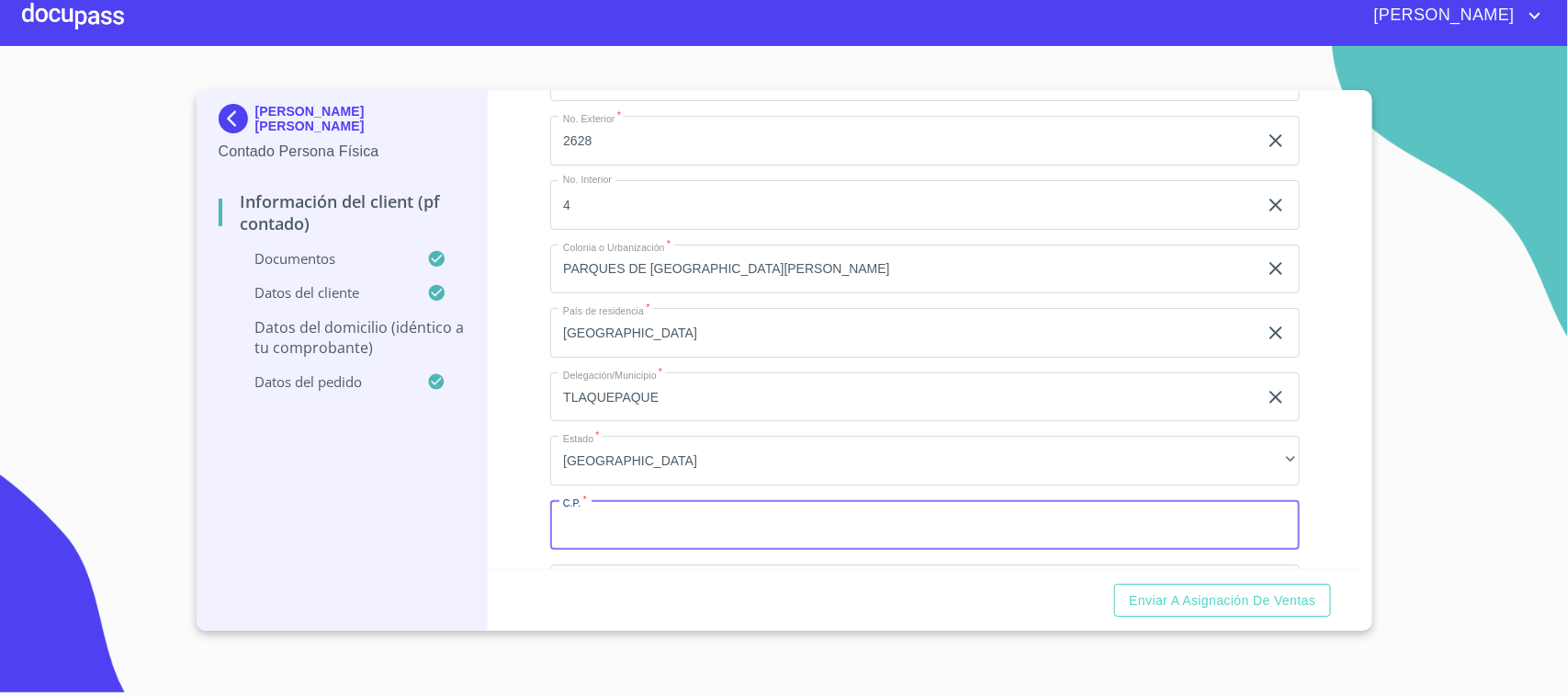
click at [659, 514] on input "Documento de identificación.   *" at bounding box center [925, 524] width 750 height 50
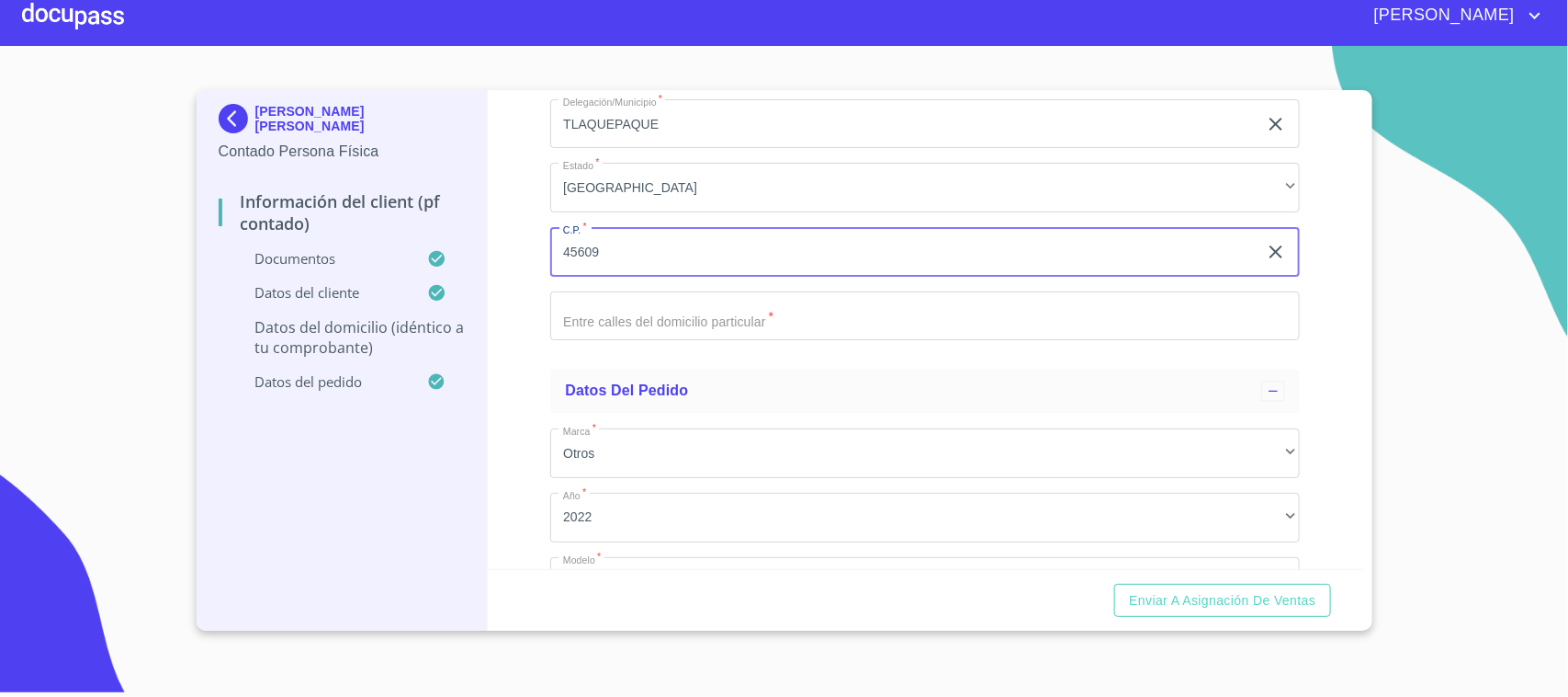
scroll to position [4747, 0]
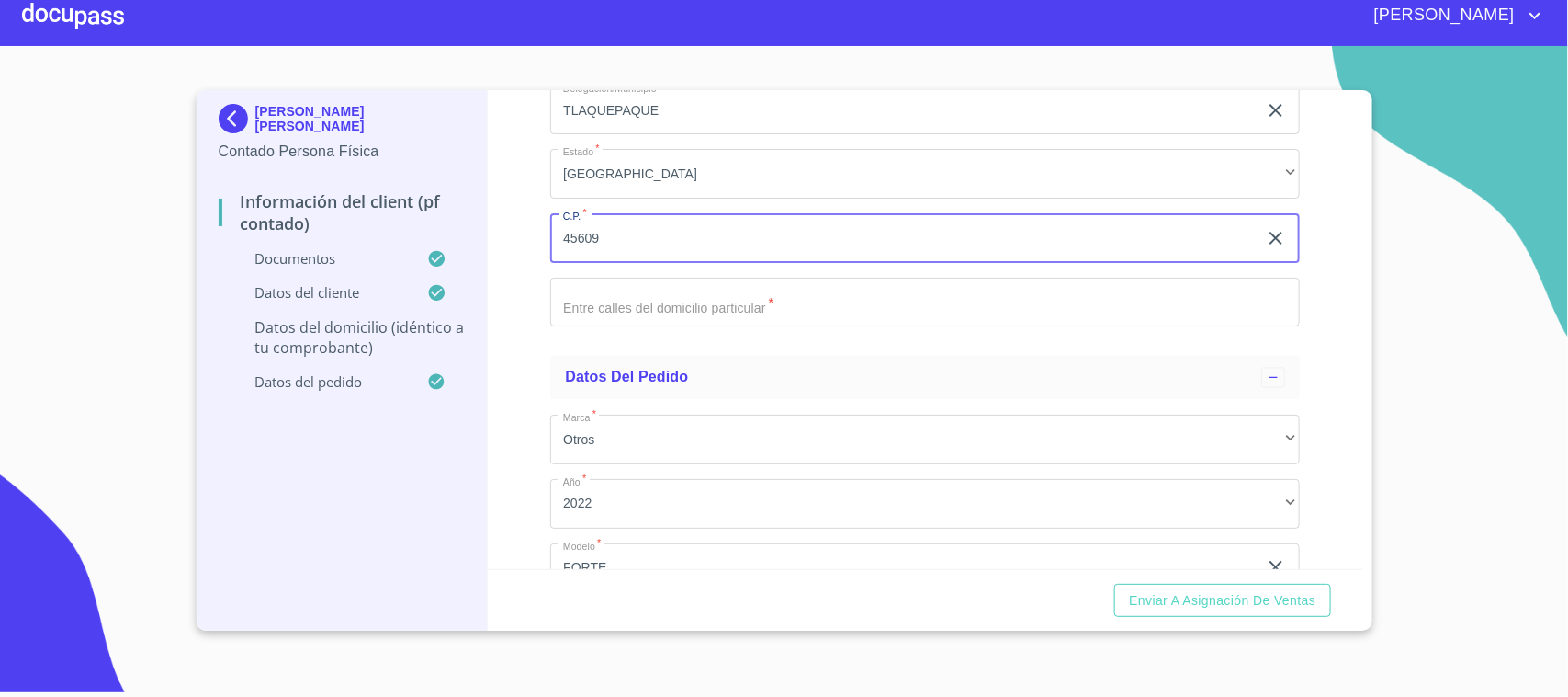
type input "45609"
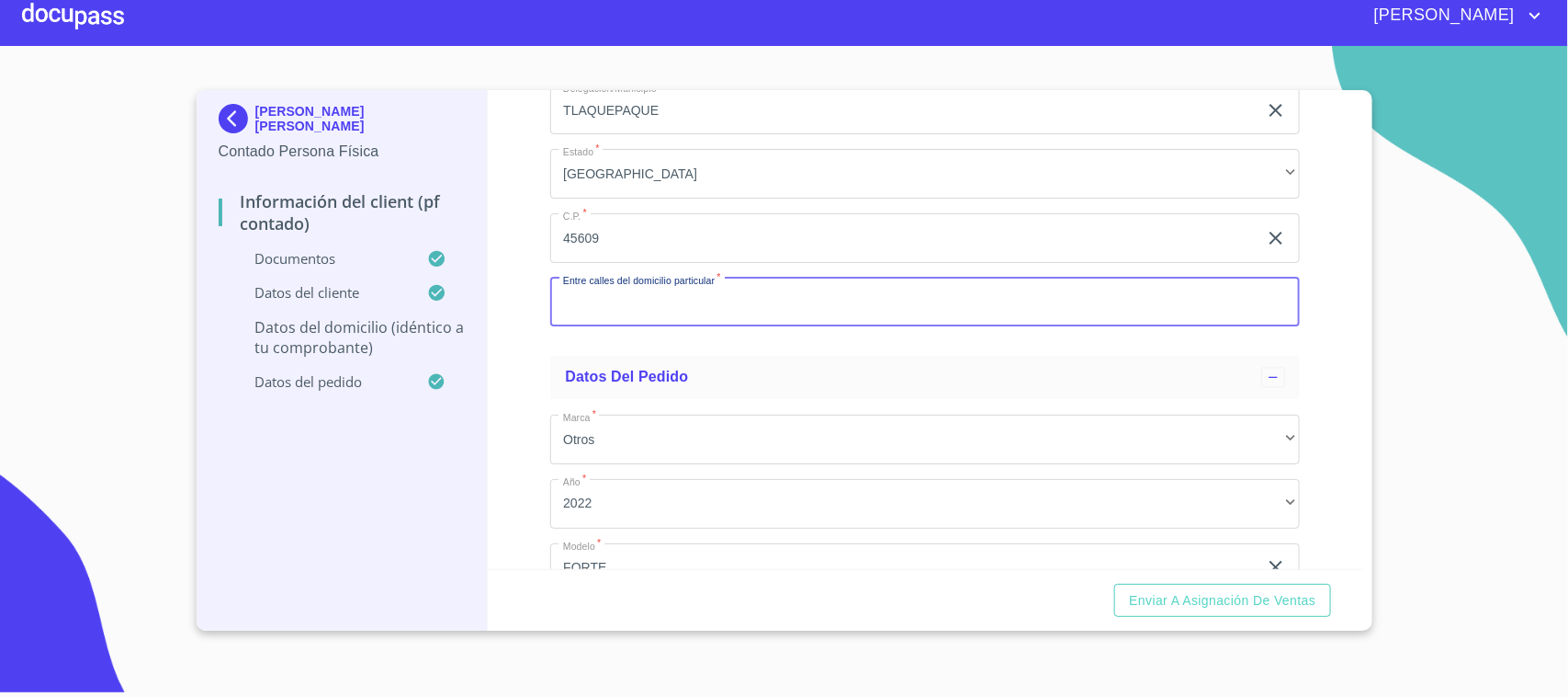
click at [705, 310] on input "Documento de identificación.   *" at bounding box center [925, 302] width 750 height 50
type input "[GEOGRAPHIC_DATA]"
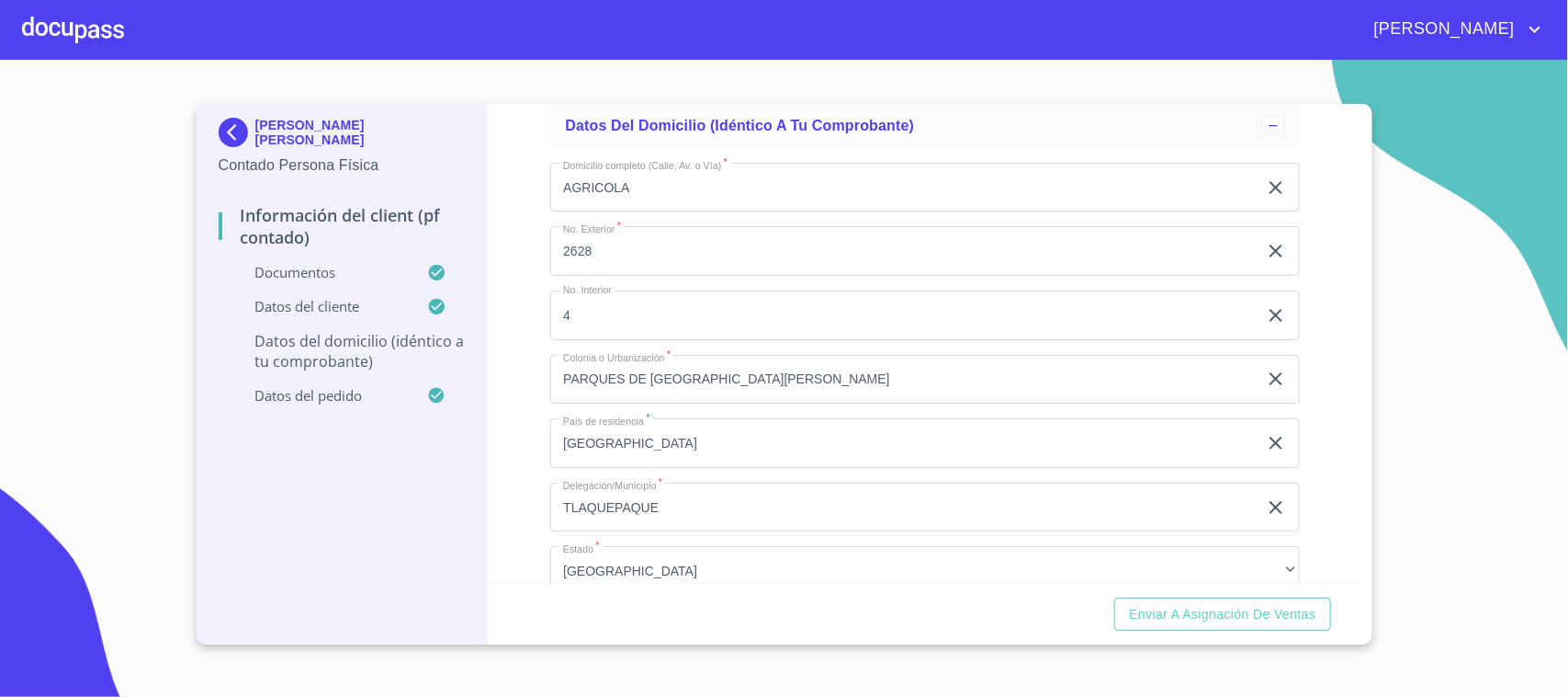
scroll to position [4766, 0]
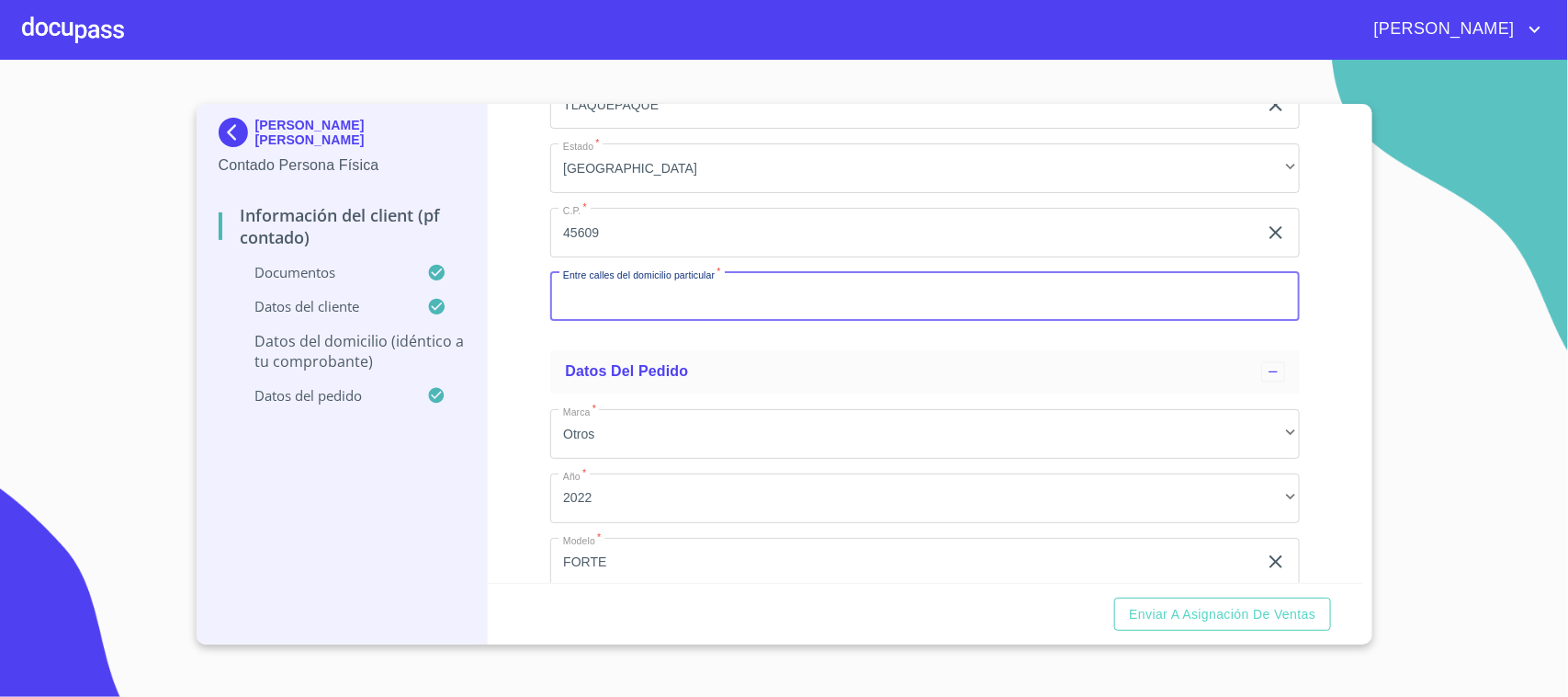
drag, startPoint x: 735, startPoint y: 272, endPoint x: 750, endPoint y: 277, distance: 15.8
click at [736, 272] on input "Documento de identificación.   *" at bounding box center [925, 296] width 750 height 50
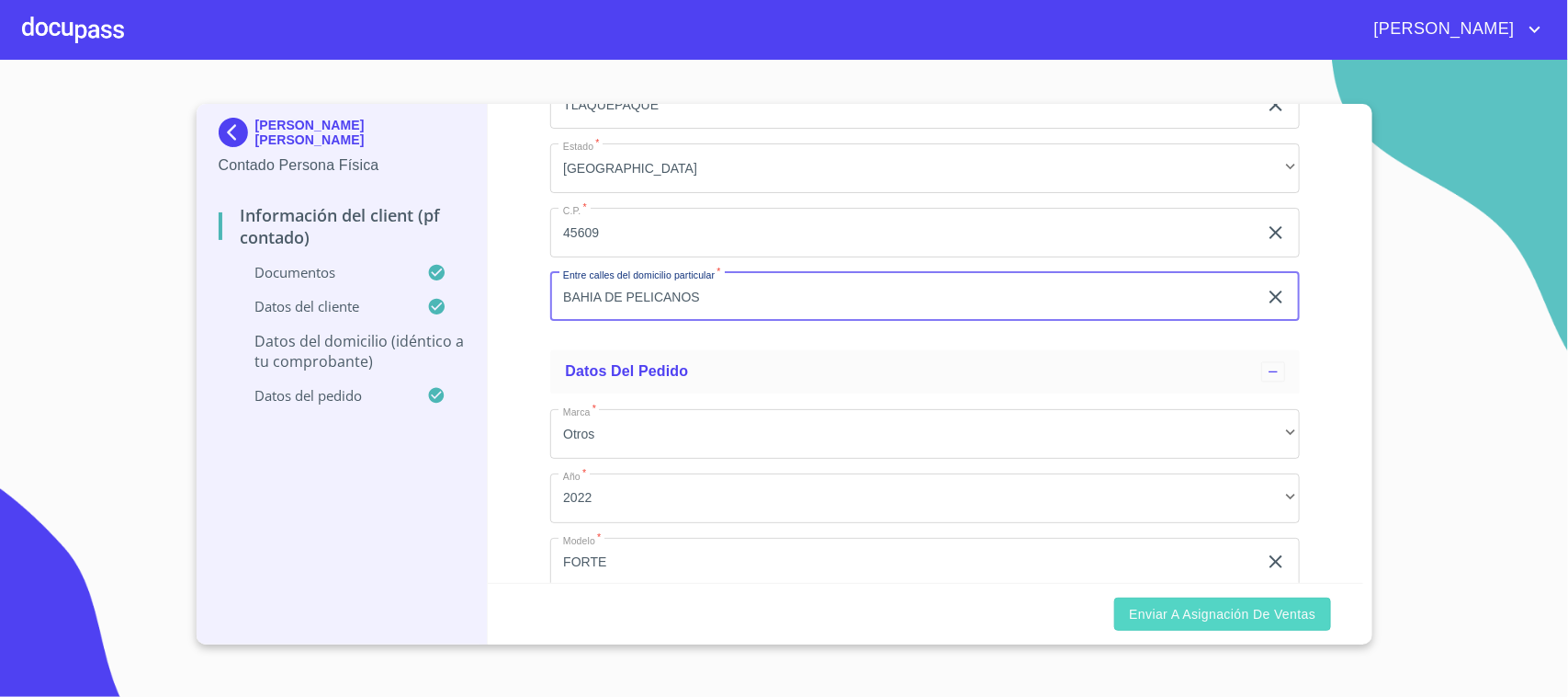
type input "BAHIA DE PELICANOS"
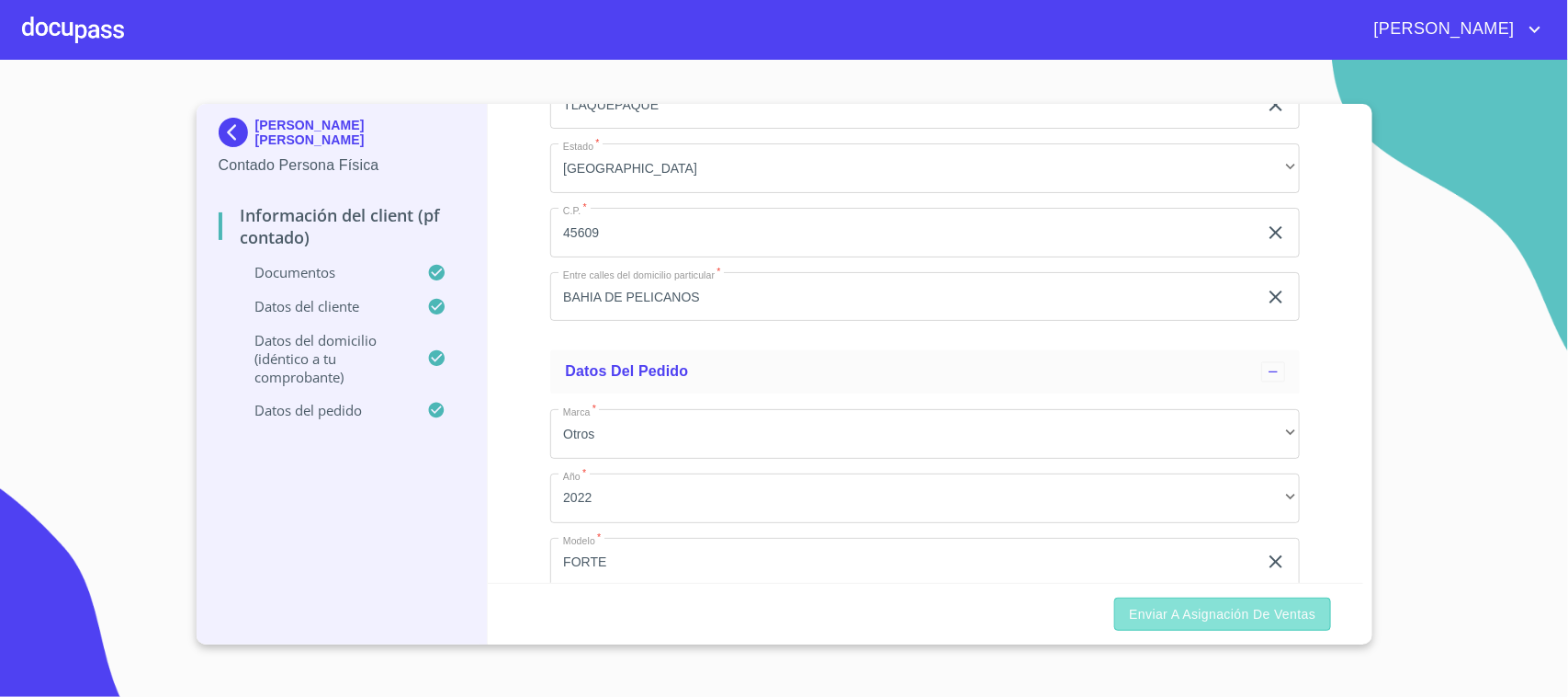
click at [1268, 614] on span "Enviar a Asignación de Ventas" at bounding box center [1223, 614] width 186 height 23
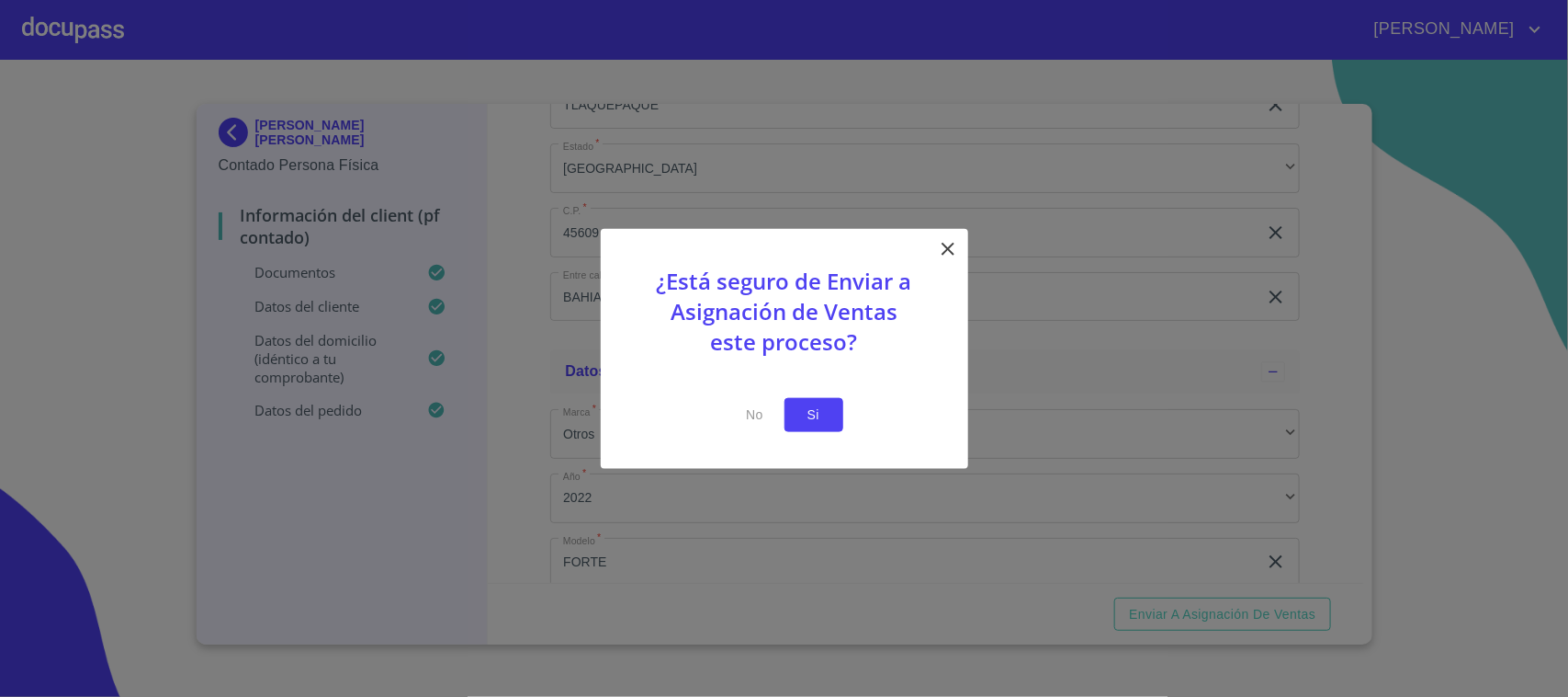
click at [820, 418] on span "Si" at bounding box center [814, 415] width 29 height 23
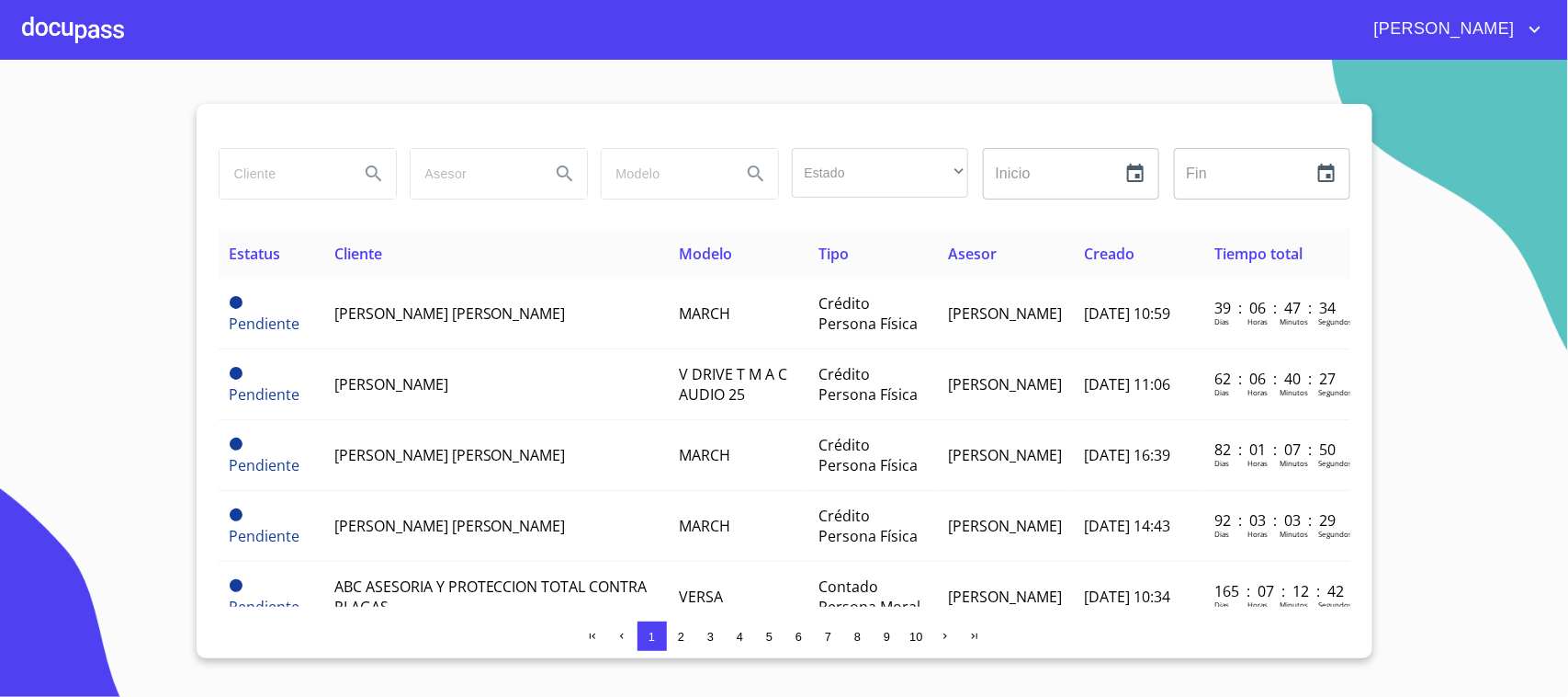
click at [85, 43] on div at bounding box center [73, 29] width 102 height 59
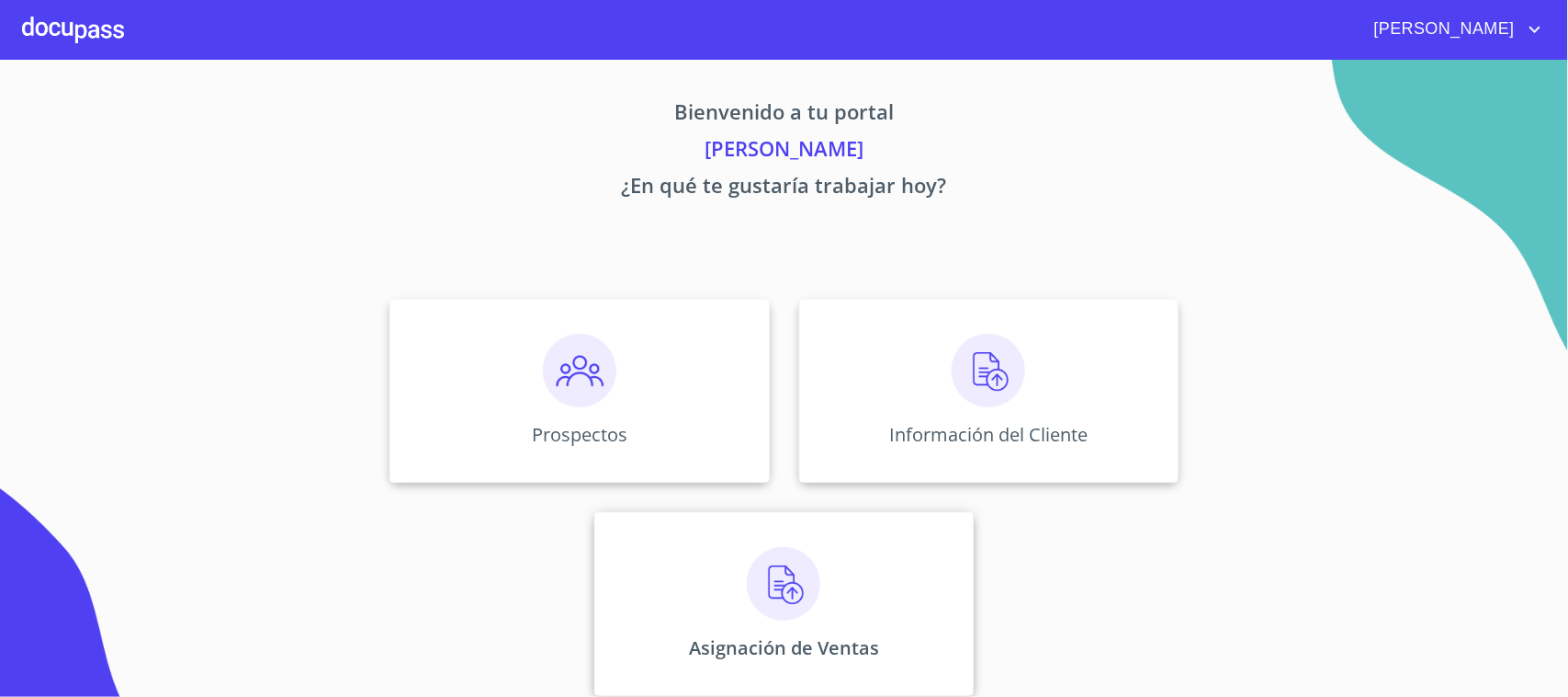
click at [747, 616] on img at bounding box center [784, 583] width 74 height 74
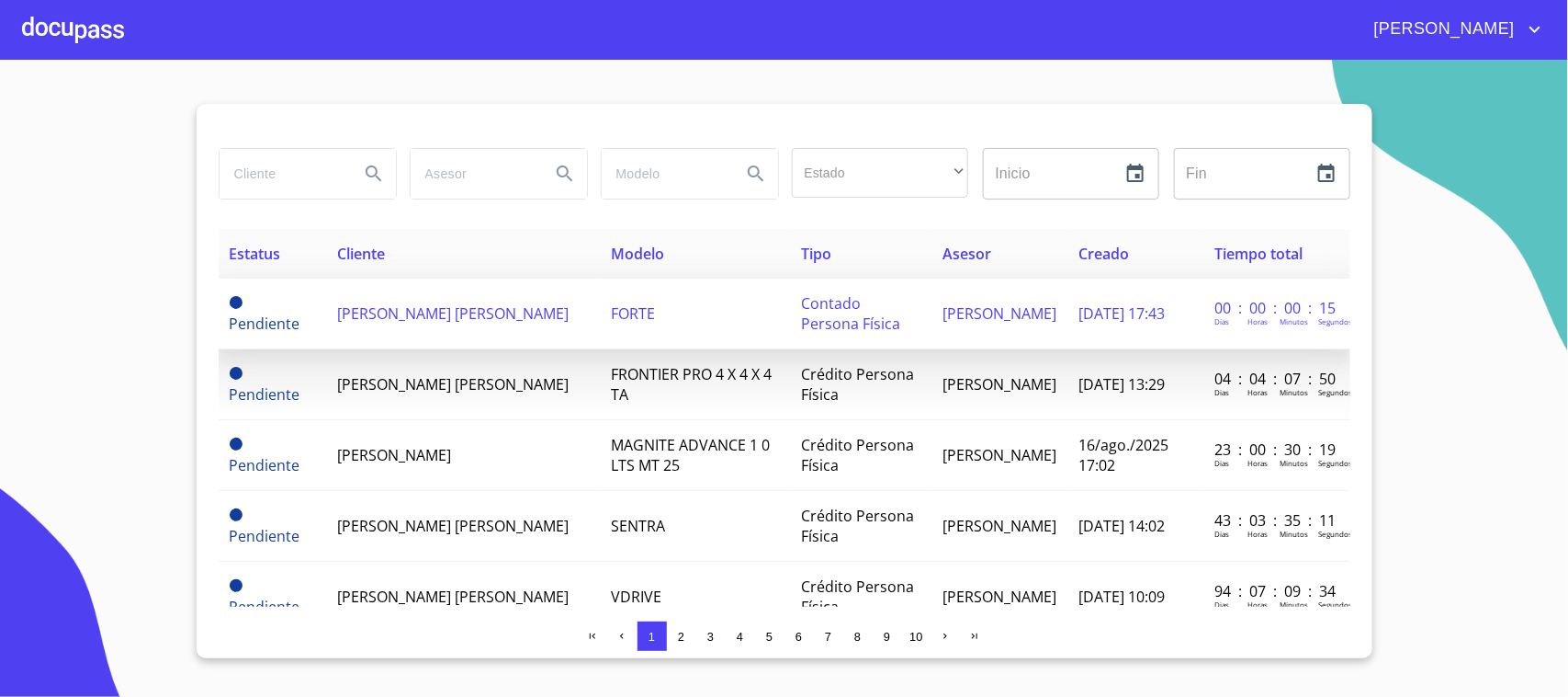
click at [543, 333] on td "[PERSON_NAME] [PERSON_NAME]" at bounding box center [464, 314] width 274 height 71
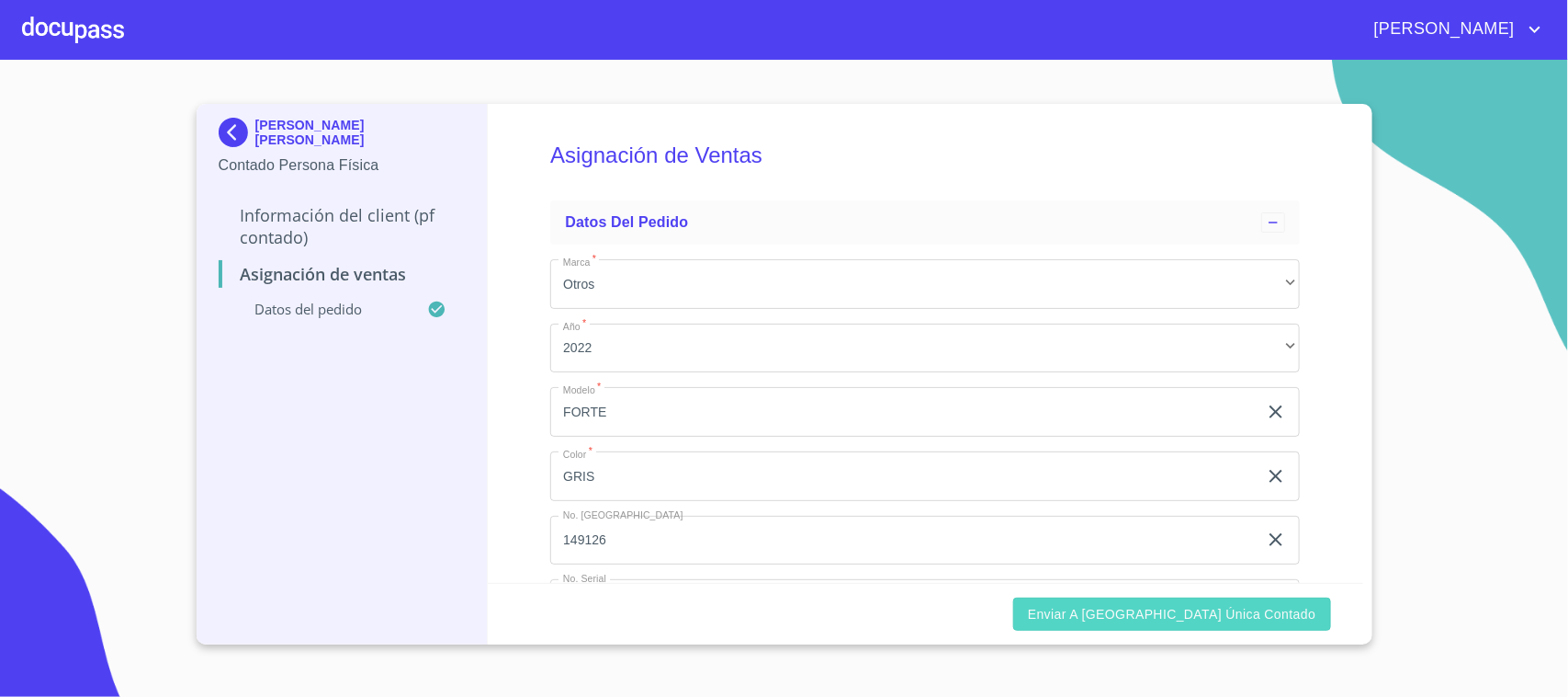
click at [1183, 617] on span "Enviar a [GEOGRAPHIC_DATA] única contado" at bounding box center [1171, 614] width 288 height 23
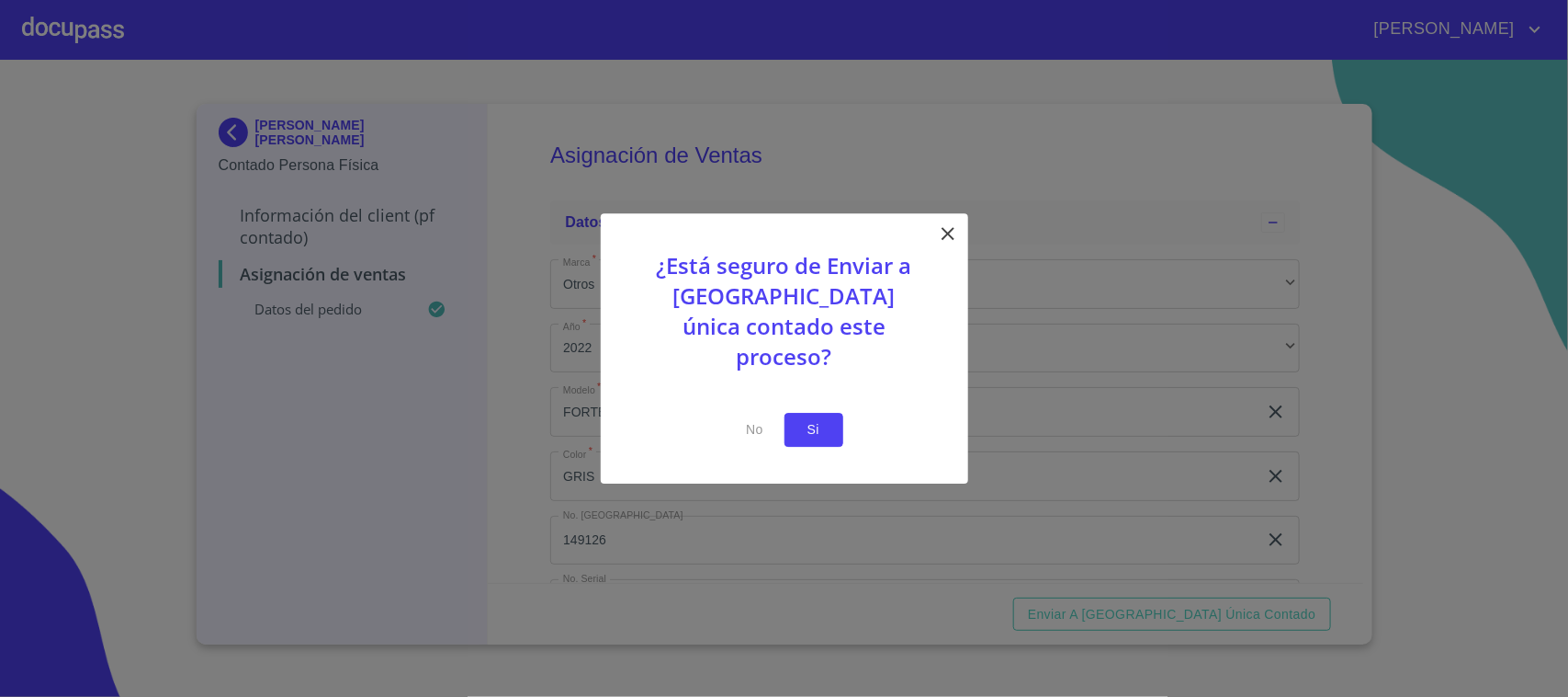
click at [838, 423] on button "Si" at bounding box center [814, 429] width 59 height 34
